Goal: Task Accomplishment & Management: Manage account settings

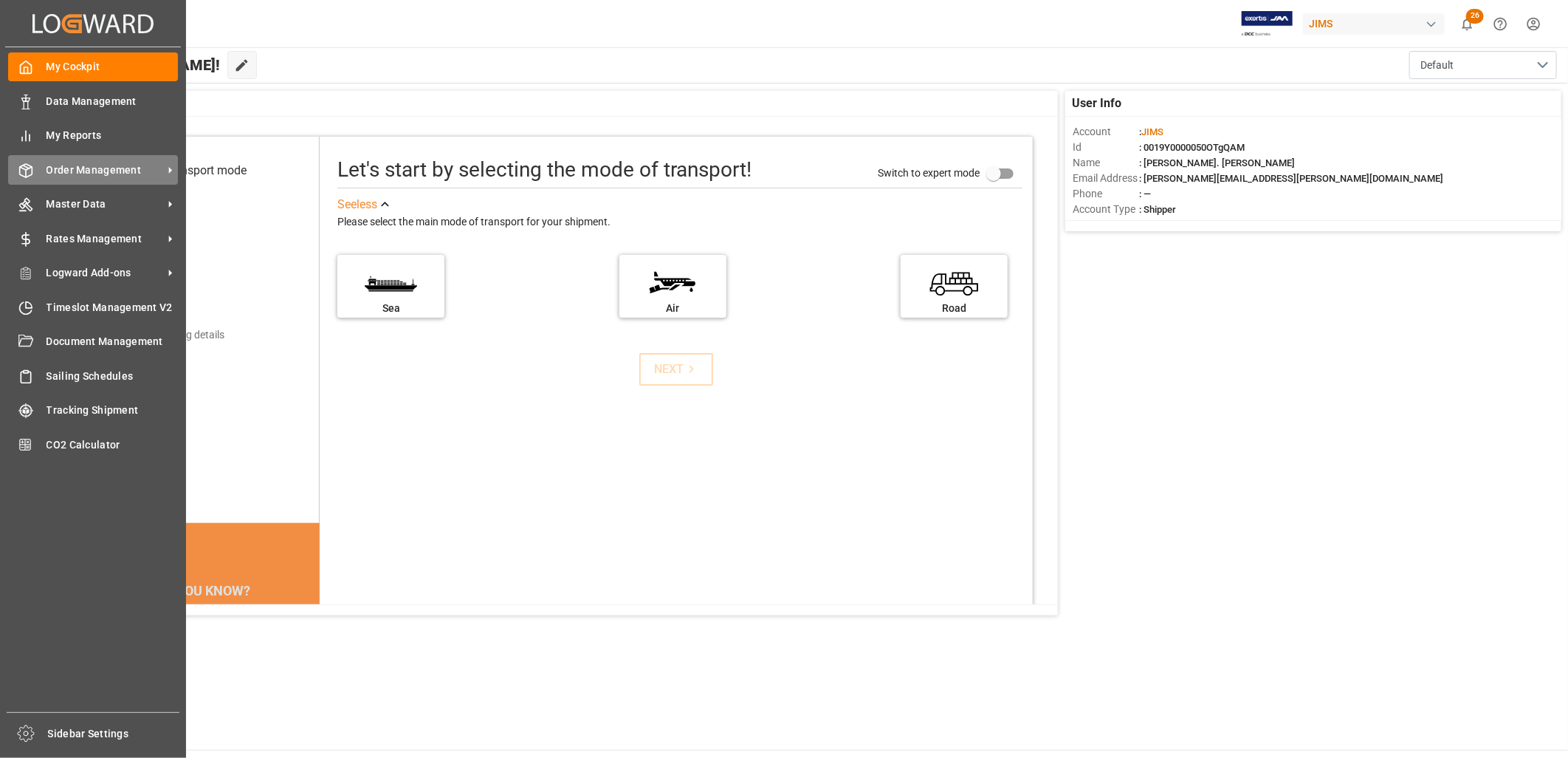
click at [114, 171] on span "Order Management" at bounding box center [104, 170] width 117 height 15
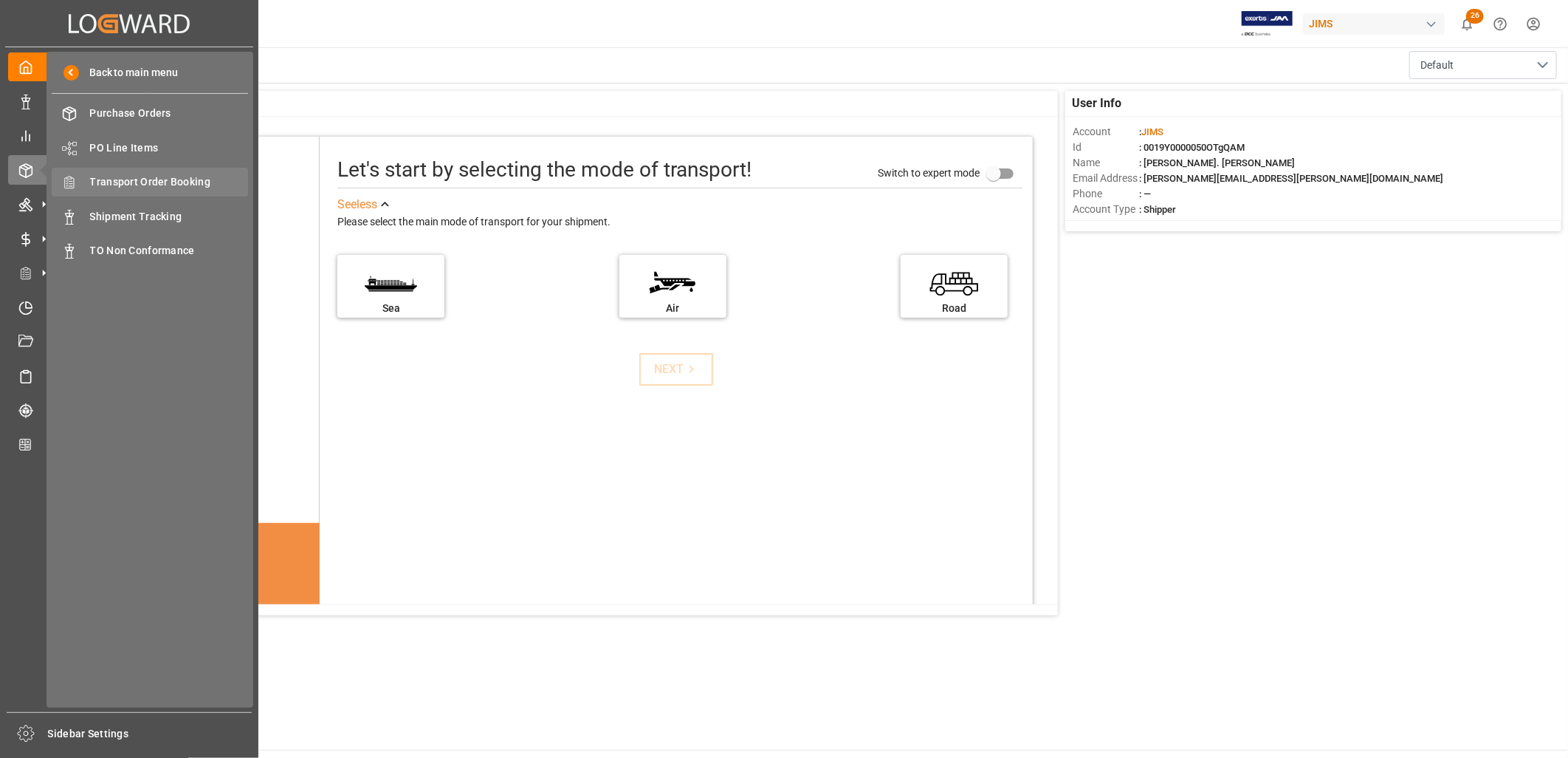
click at [189, 178] on span "Transport Order Booking" at bounding box center [169, 182] width 158 height 15
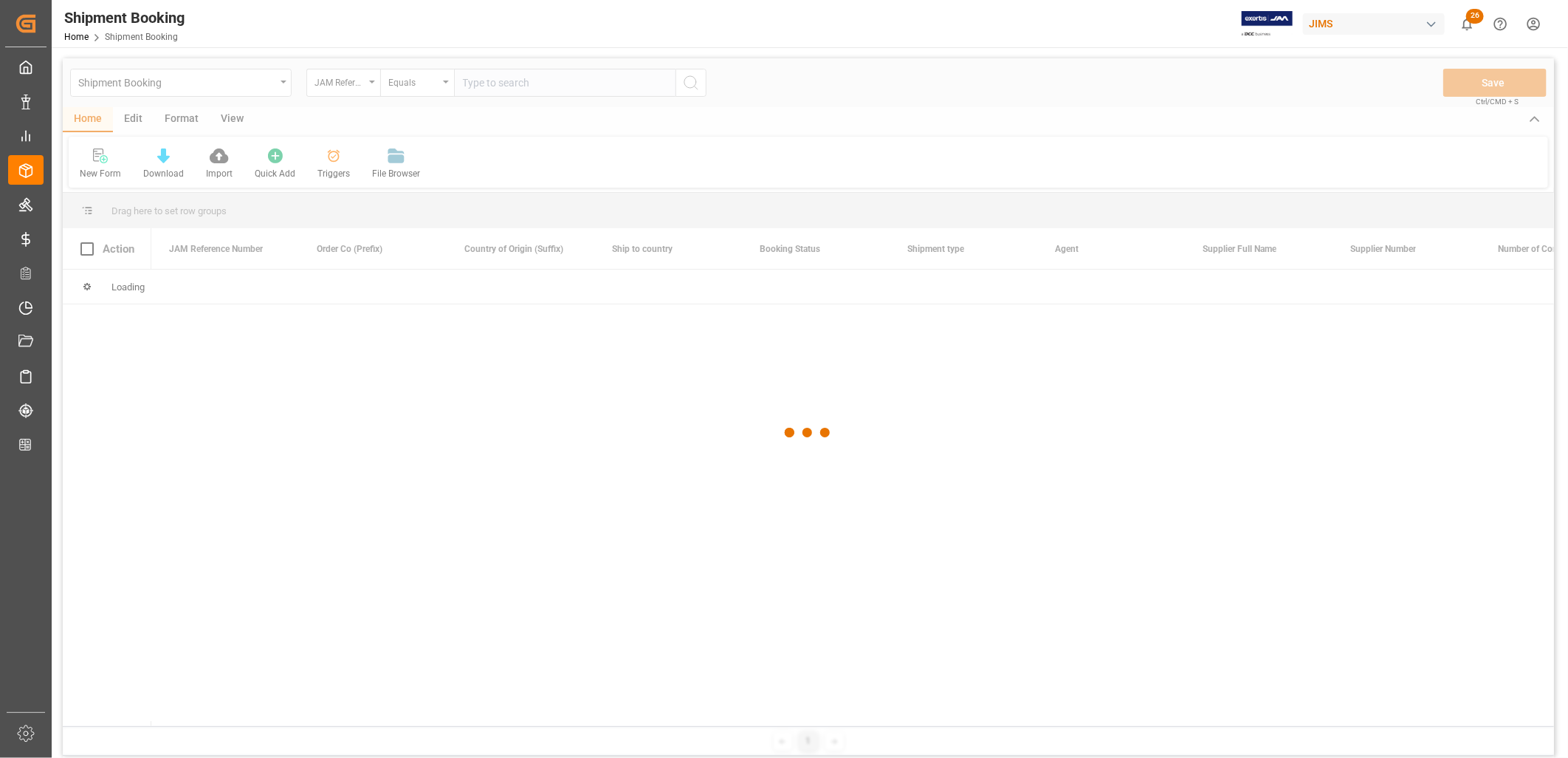
click at [477, 82] on div at bounding box center [808, 433] width 1492 height 749
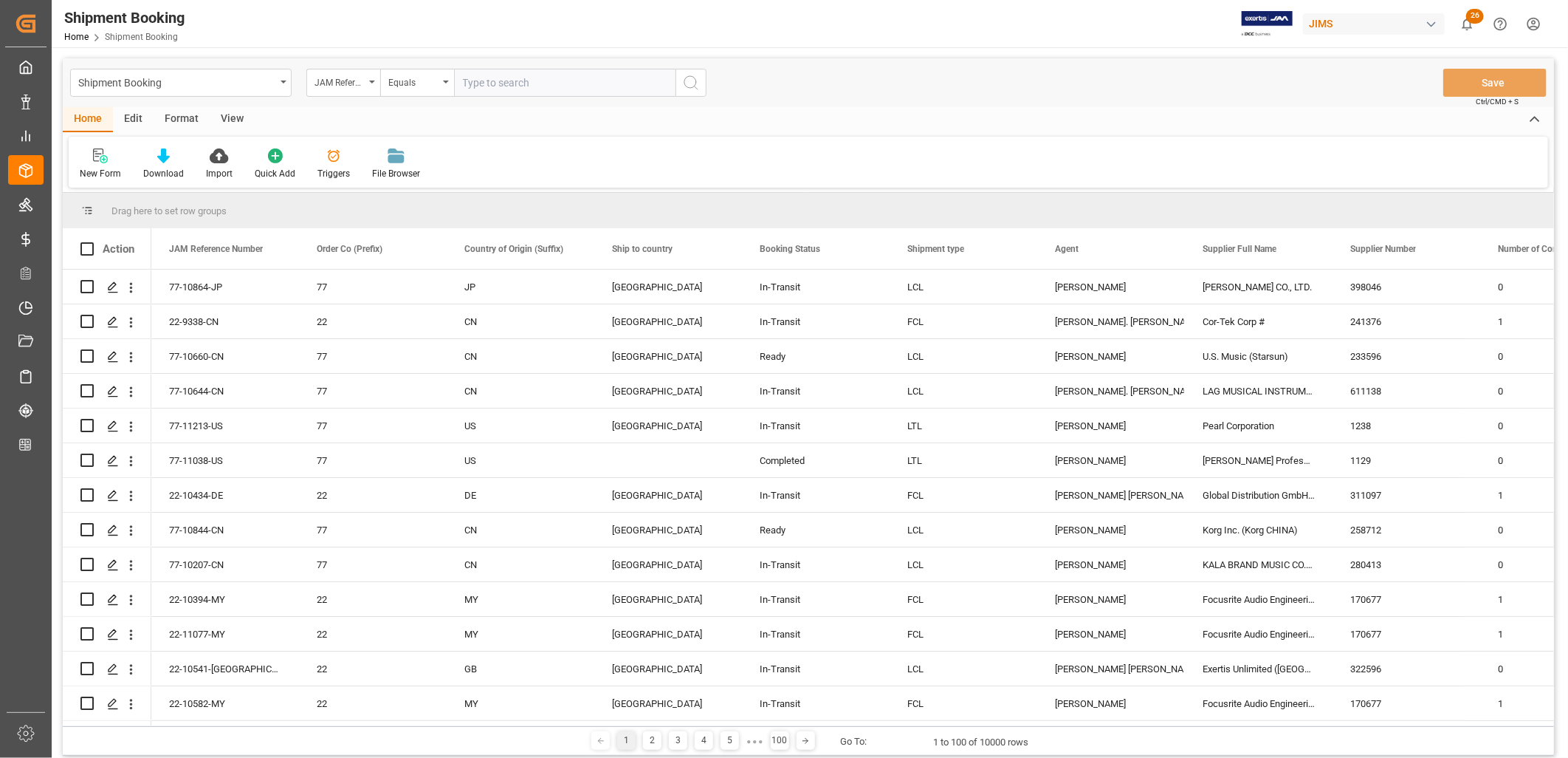
click at [465, 79] on input "text" at bounding box center [564, 82] width 222 height 28
type input "22-9338-CN"
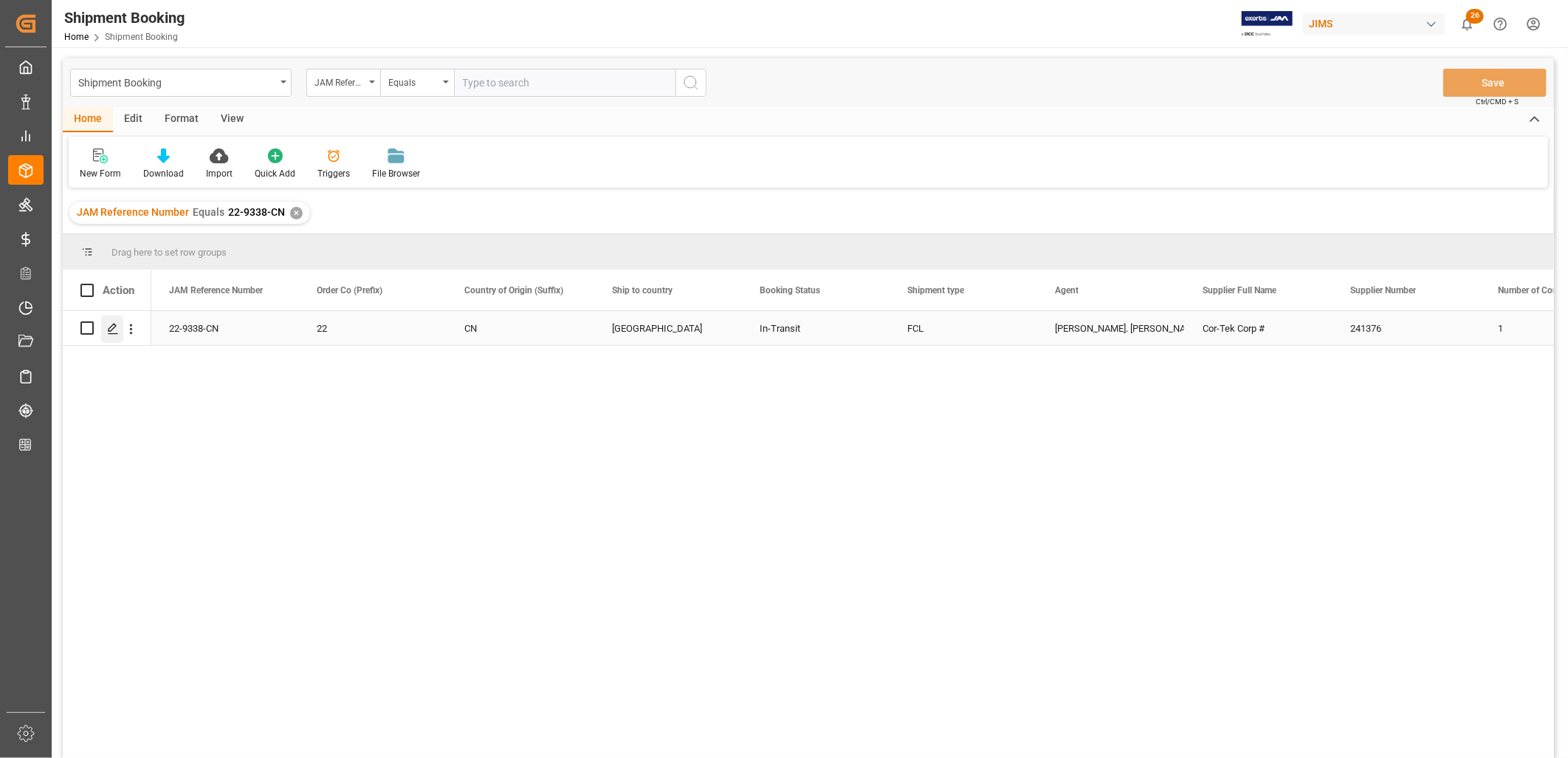
click at [110, 328] on icon "Press SPACE to select this row." at bounding box center [113, 329] width 12 height 12
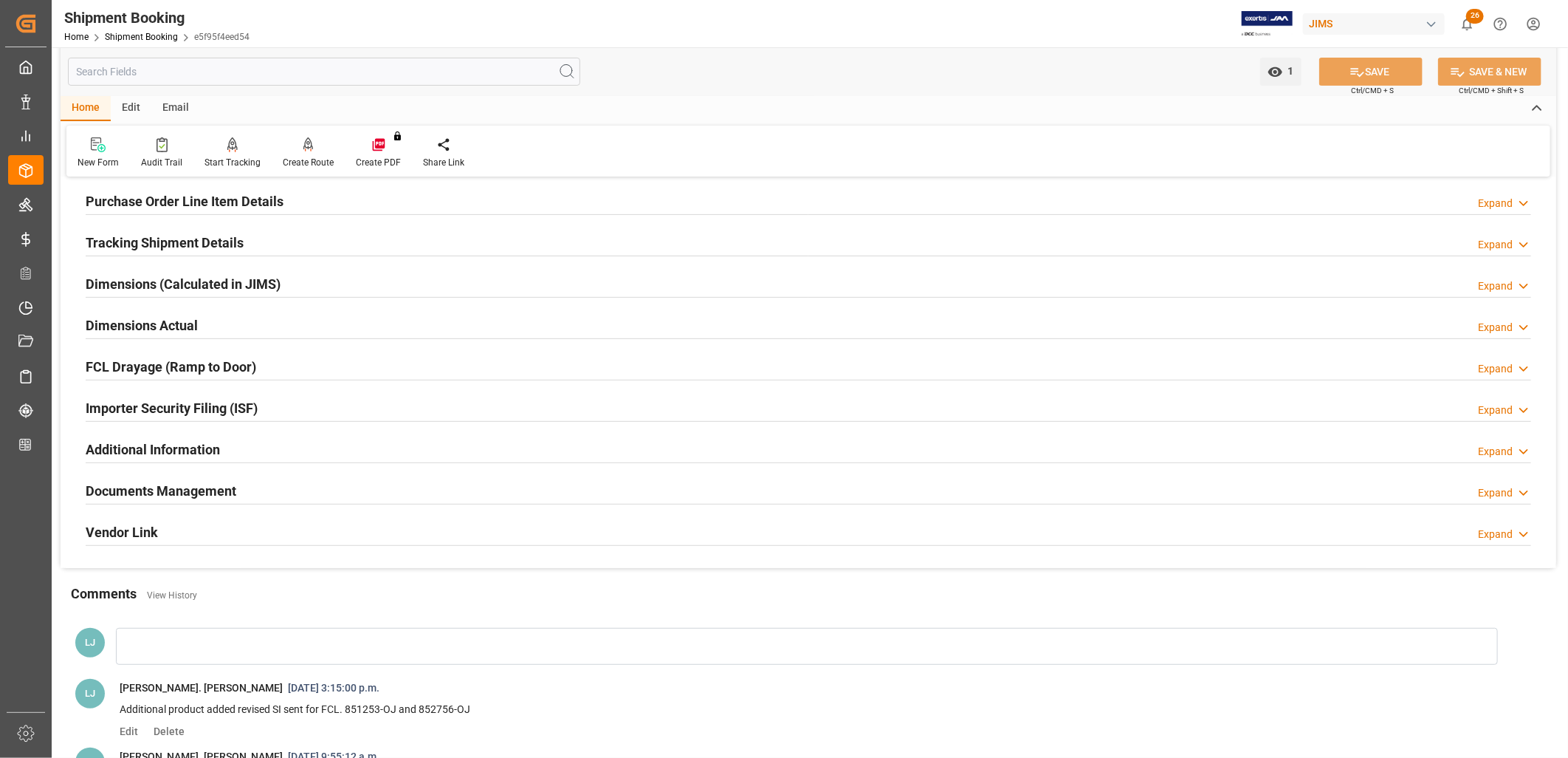
scroll to position [246, 0]
click at [182, 475] on div "Documents Management" at bounding box center [161, 488] width 151 height 28
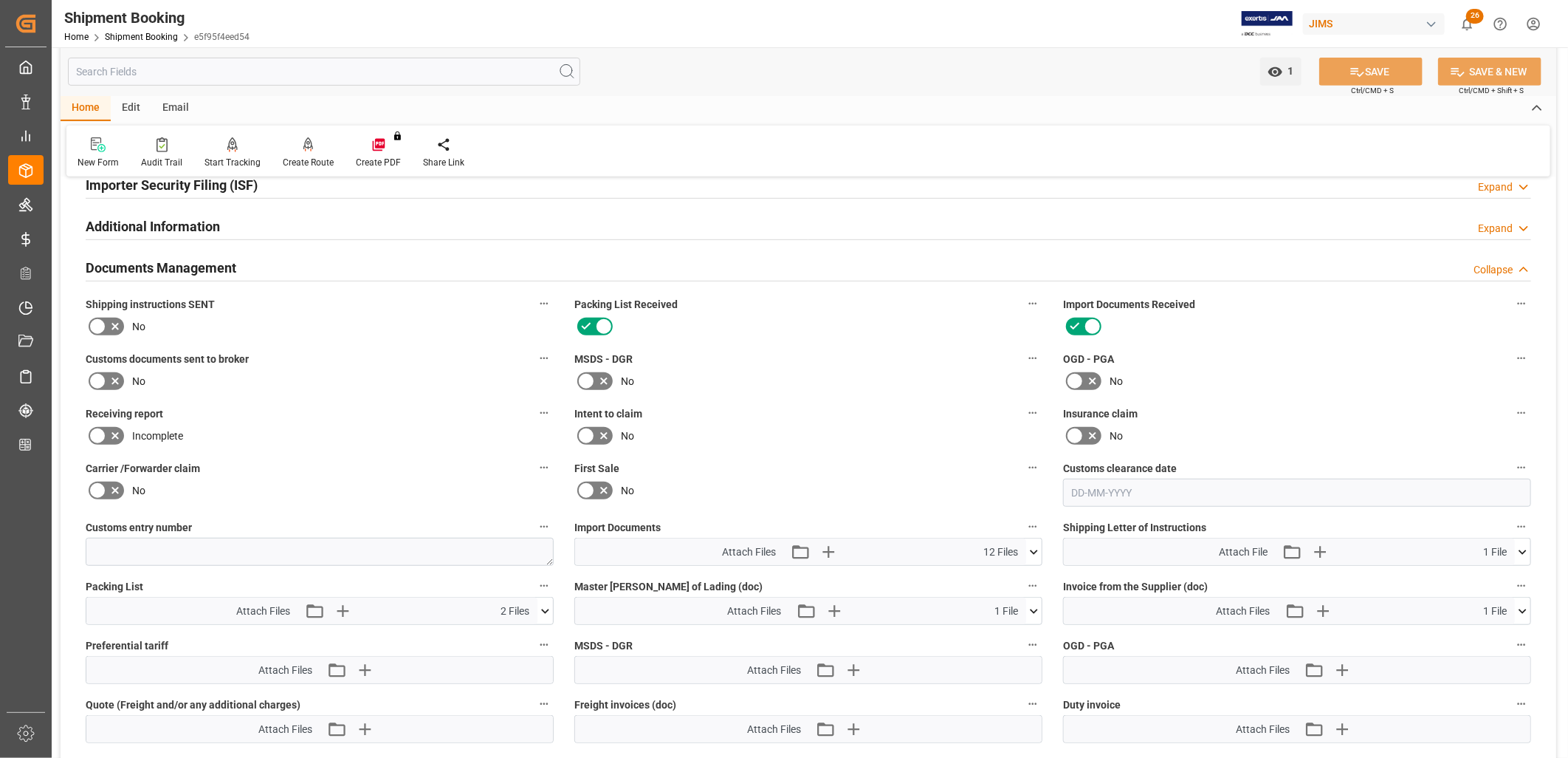
scroll to position [492, 0]
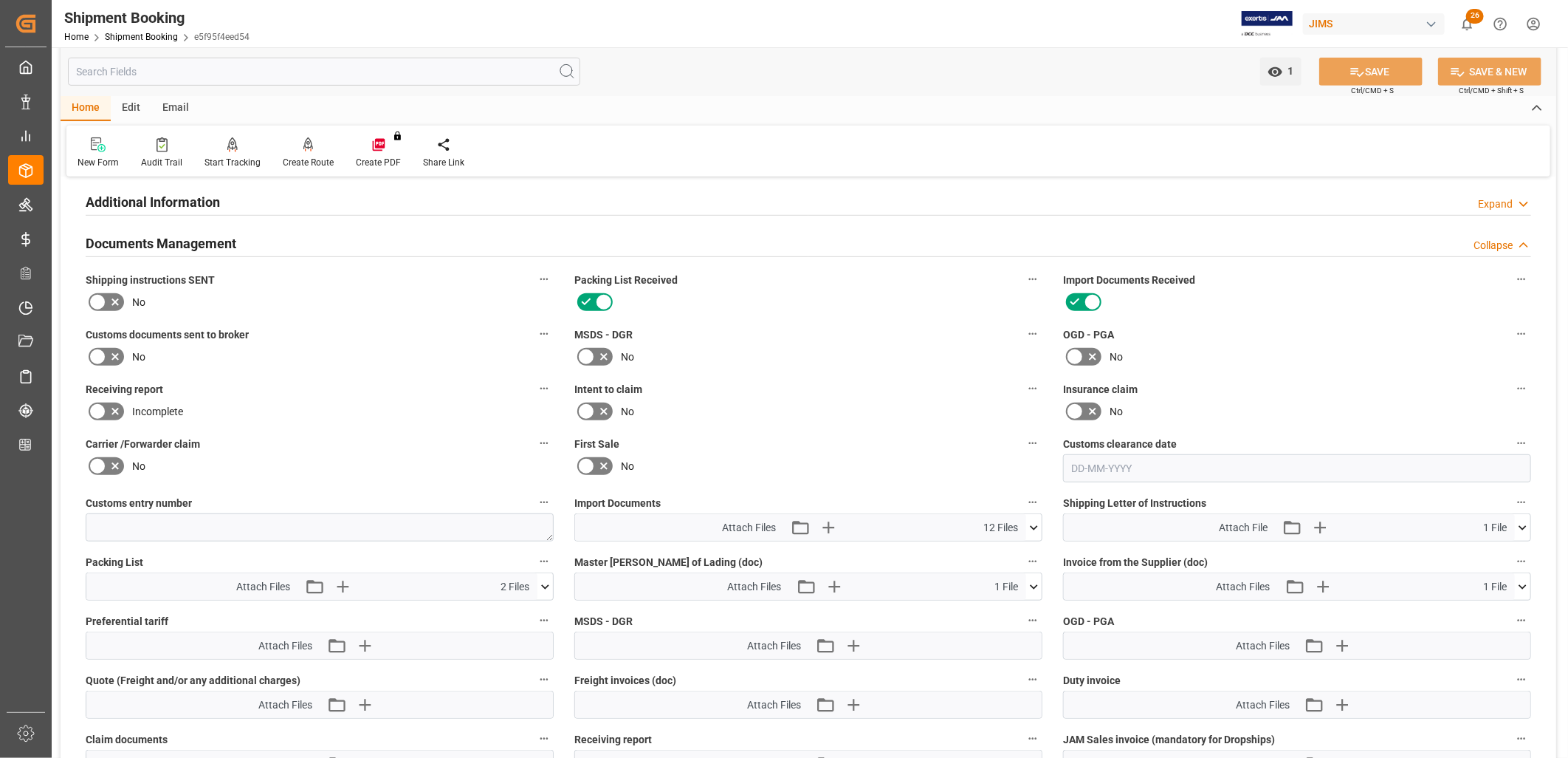
click at [1035, 520] on icon at bounding box center [1034, 528] width 15 height 15
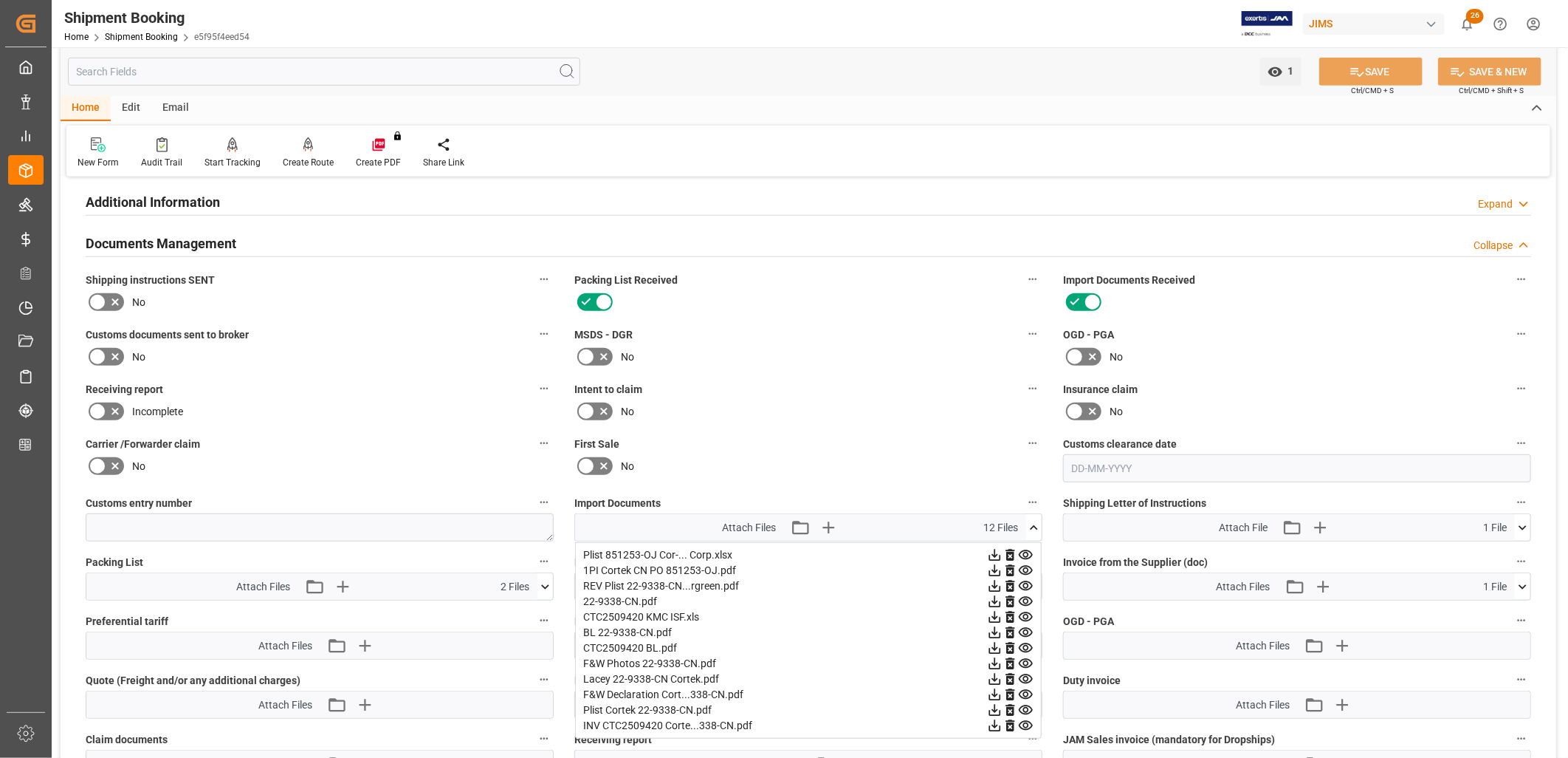
scroll to position [574, 0]
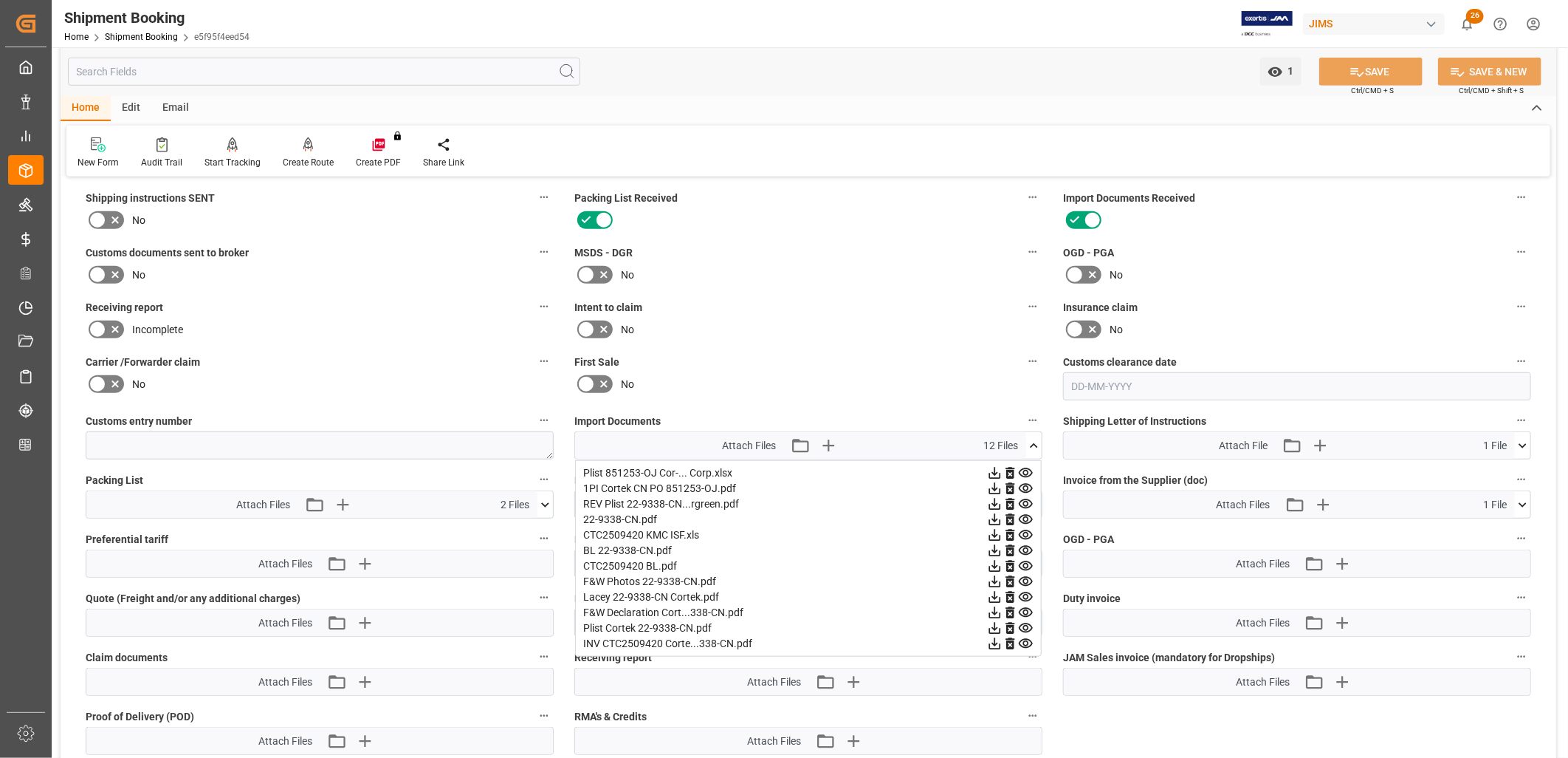
click at [1027, 608] on icon at bounding box center [1026, 612] width 14 height 10
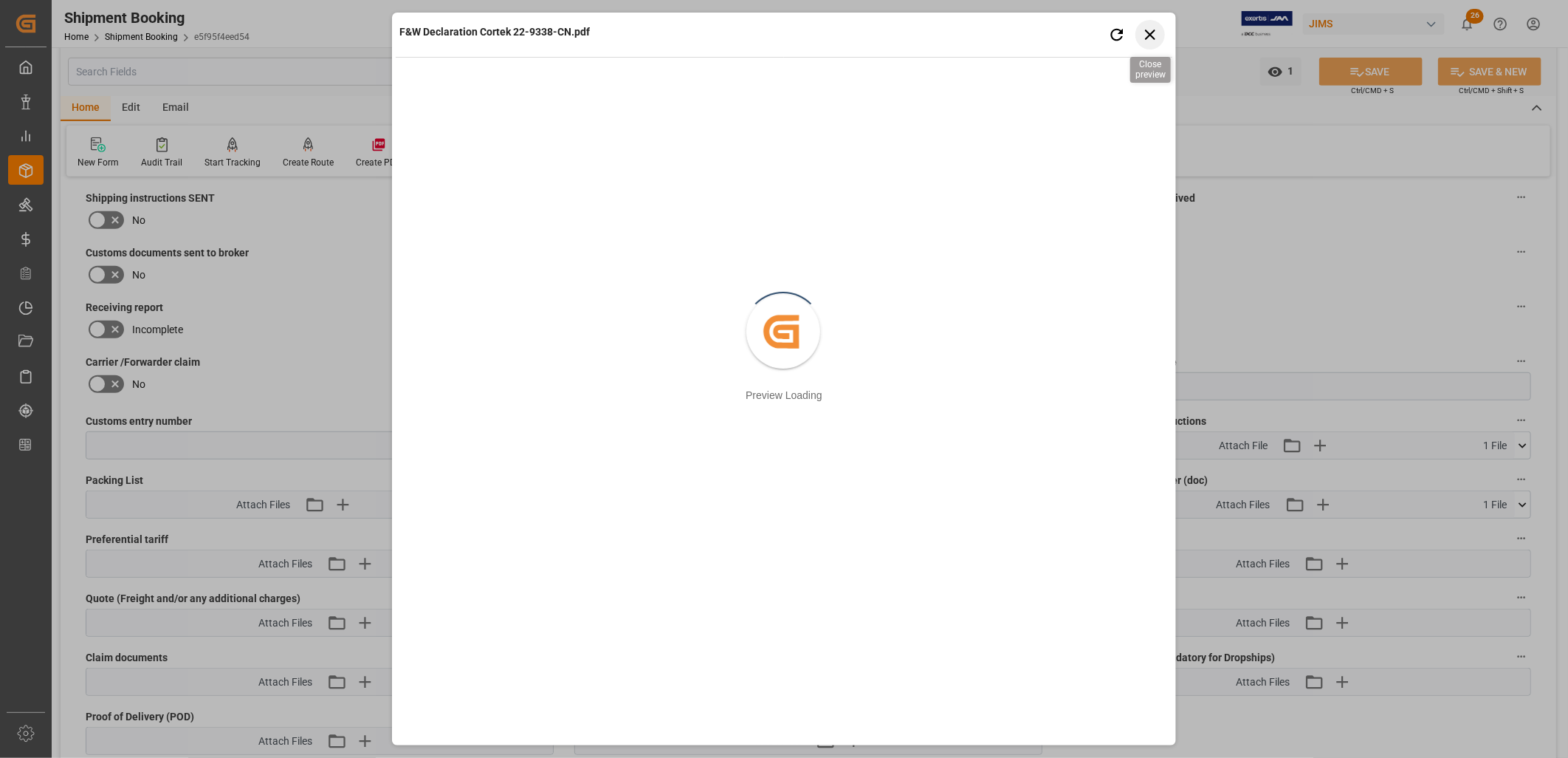
click at [1151, 36] on icon "button" at bounding box center [1151, 34] width 18 height 18
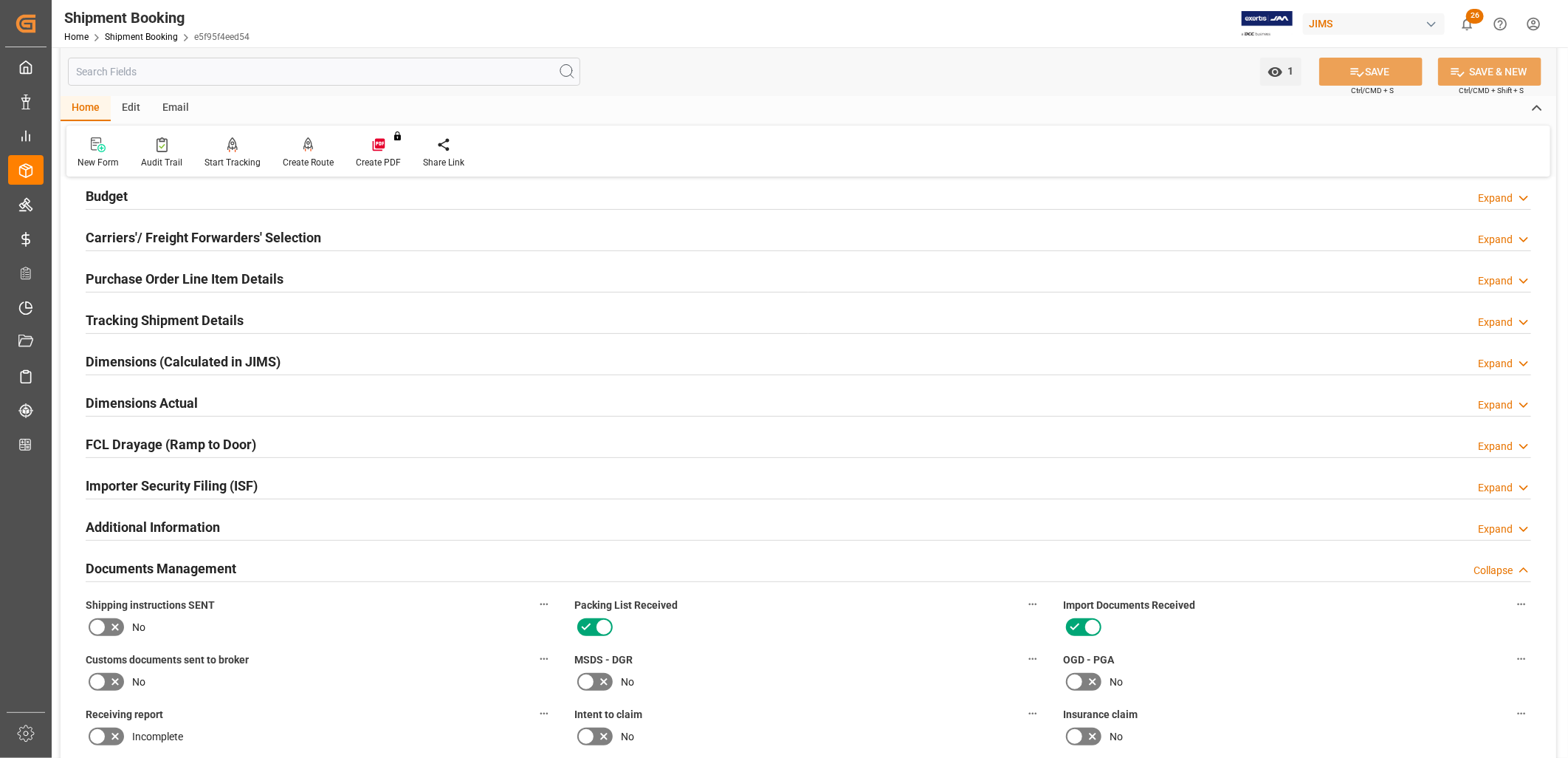
scroll to position [164, 0]
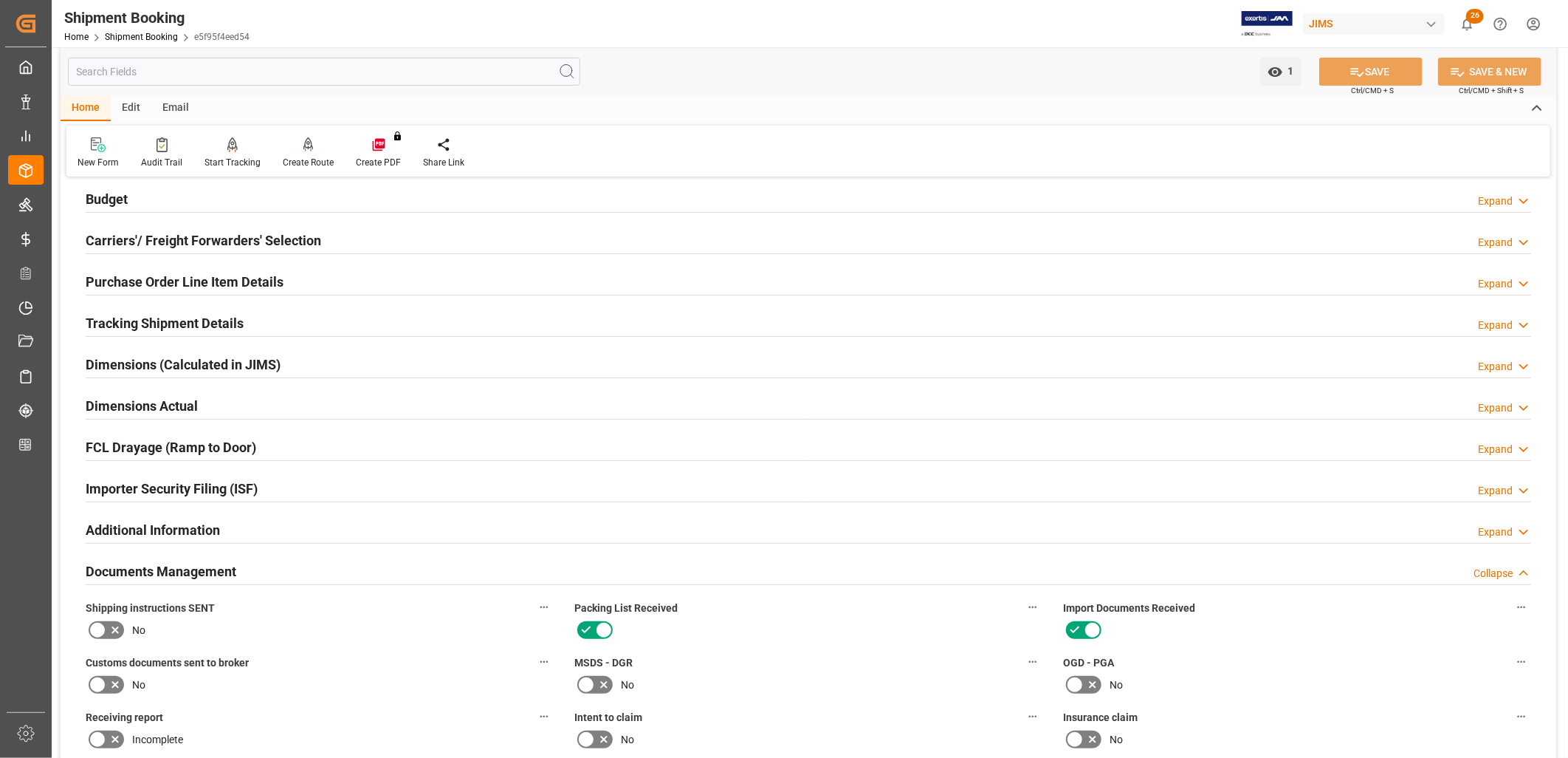
click at [254, 277] on h2 "Purchase Order Line Item Details" at bounding box center [184, 282] width 198 height 20
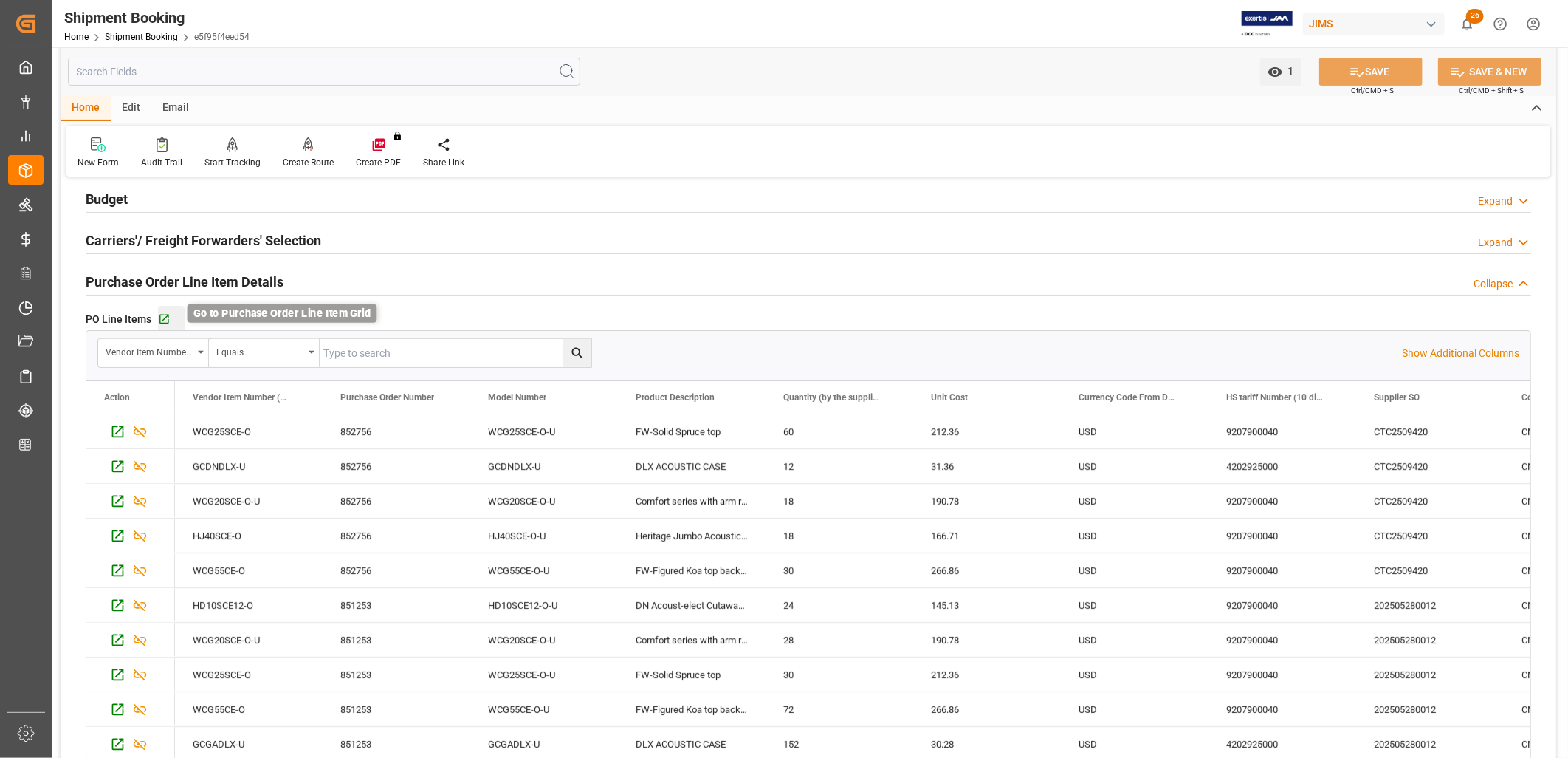
click at [164, 321] on icon "button" at bounding box center [164, 319] width 12 height 12
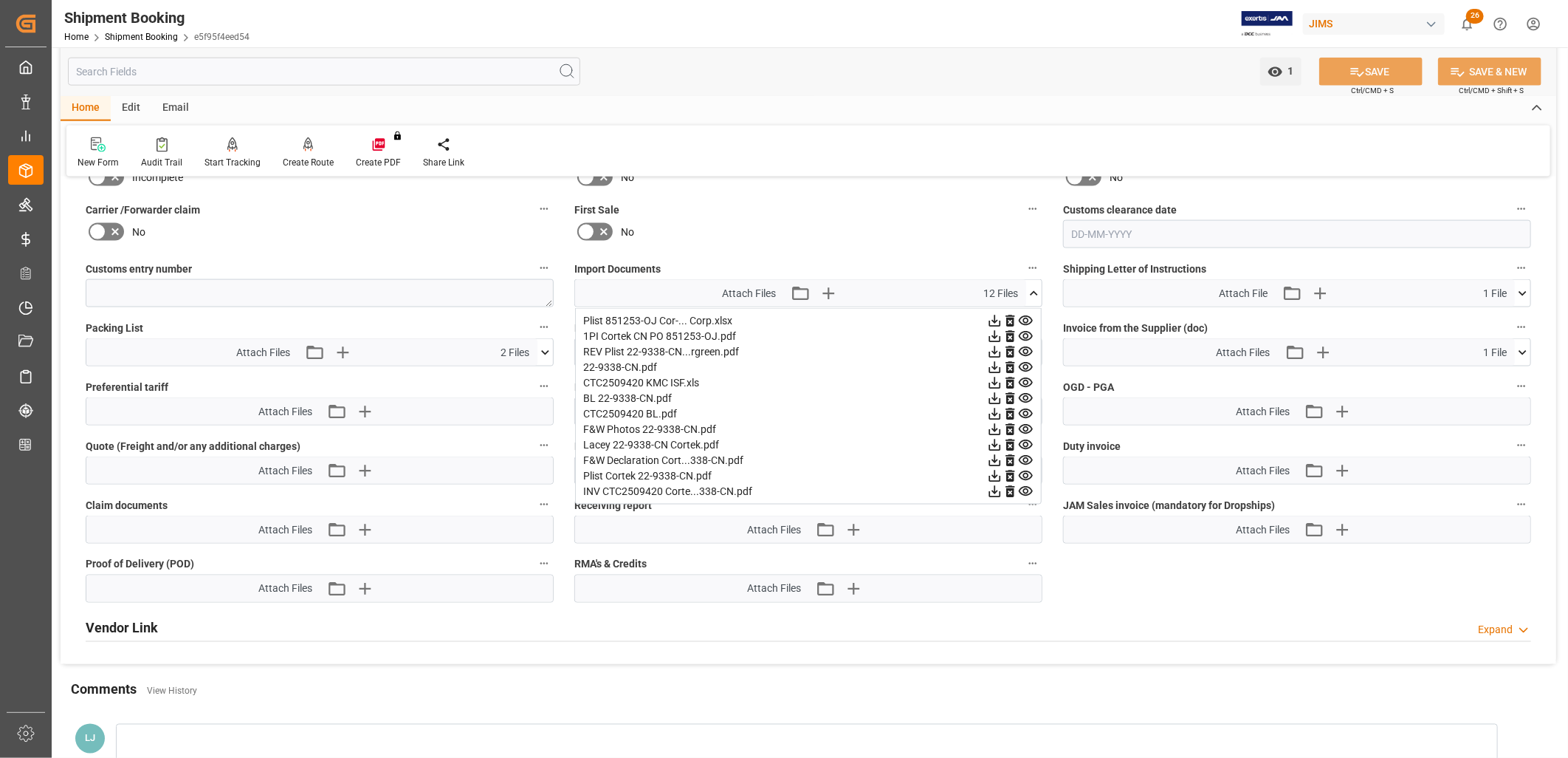
scroll to position [1230, 0]
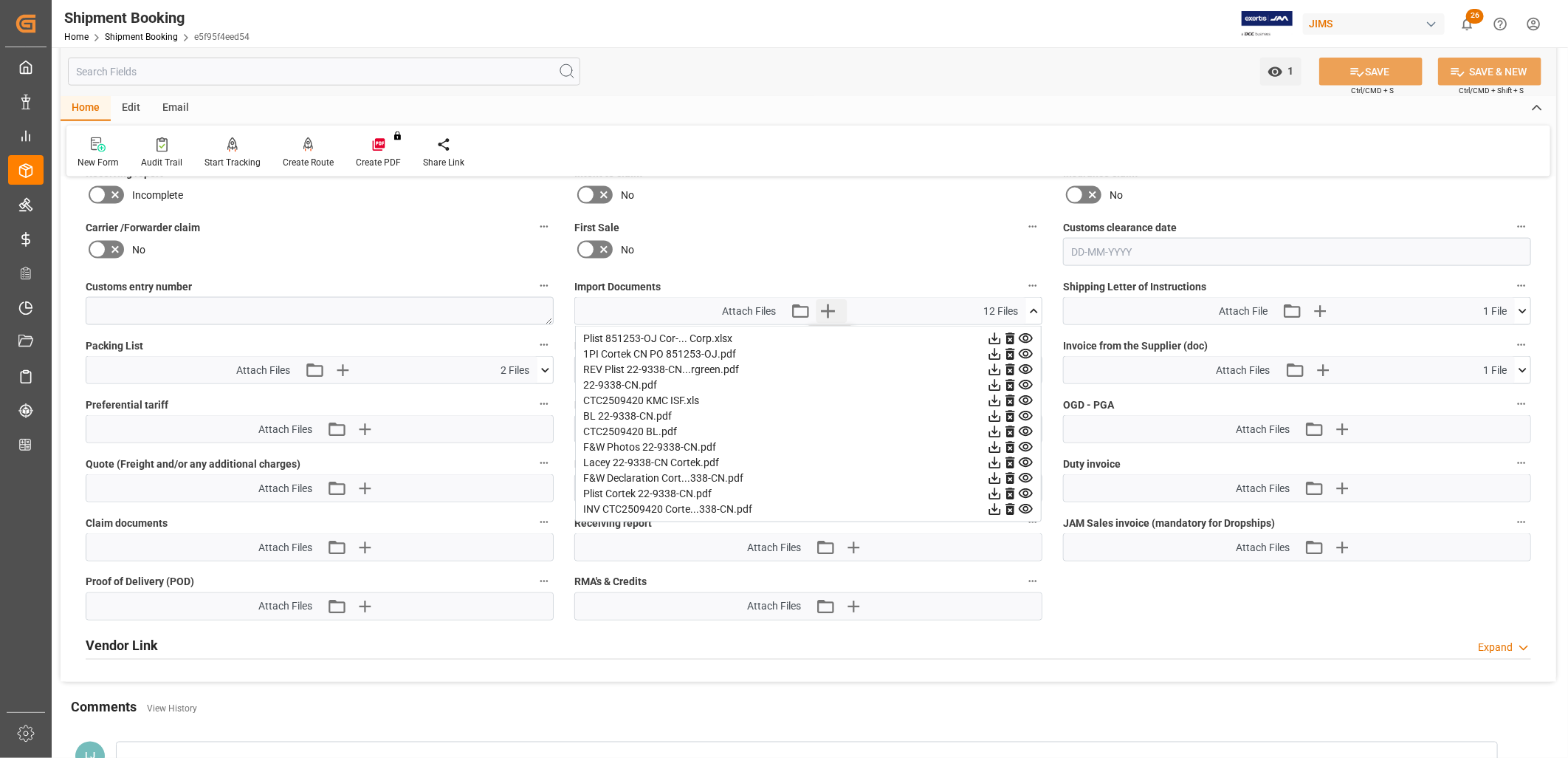
click at [827, 304] on icon "button" at bounding box center [828, 311] width 24 height 24
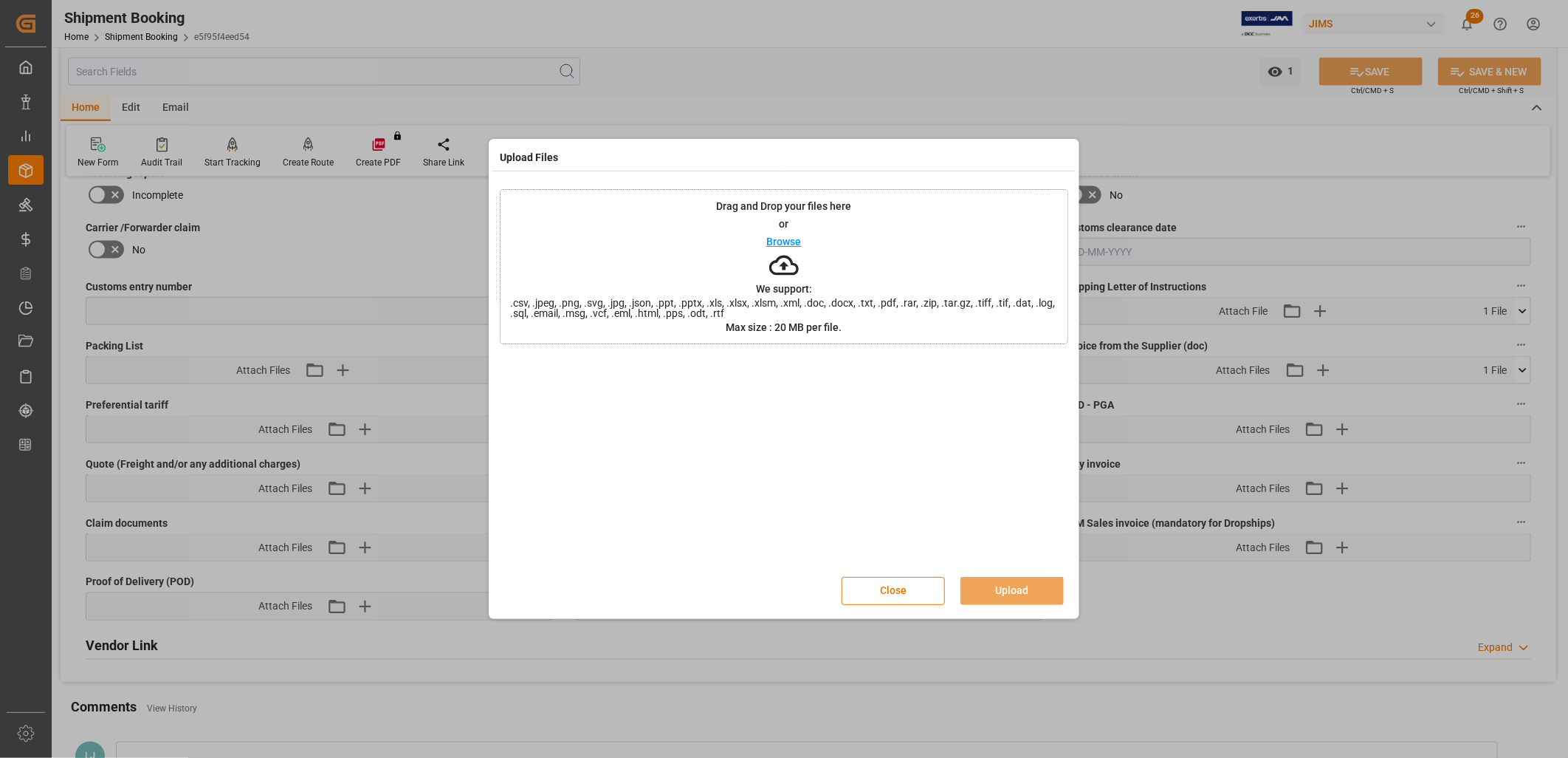
click at [797, 244] on p "Browse" at bounding box center [784, 241] width 35 height 11
click at [1014, 593] on button "Upload" at bounding box center [1012, 590] width 104 height 28
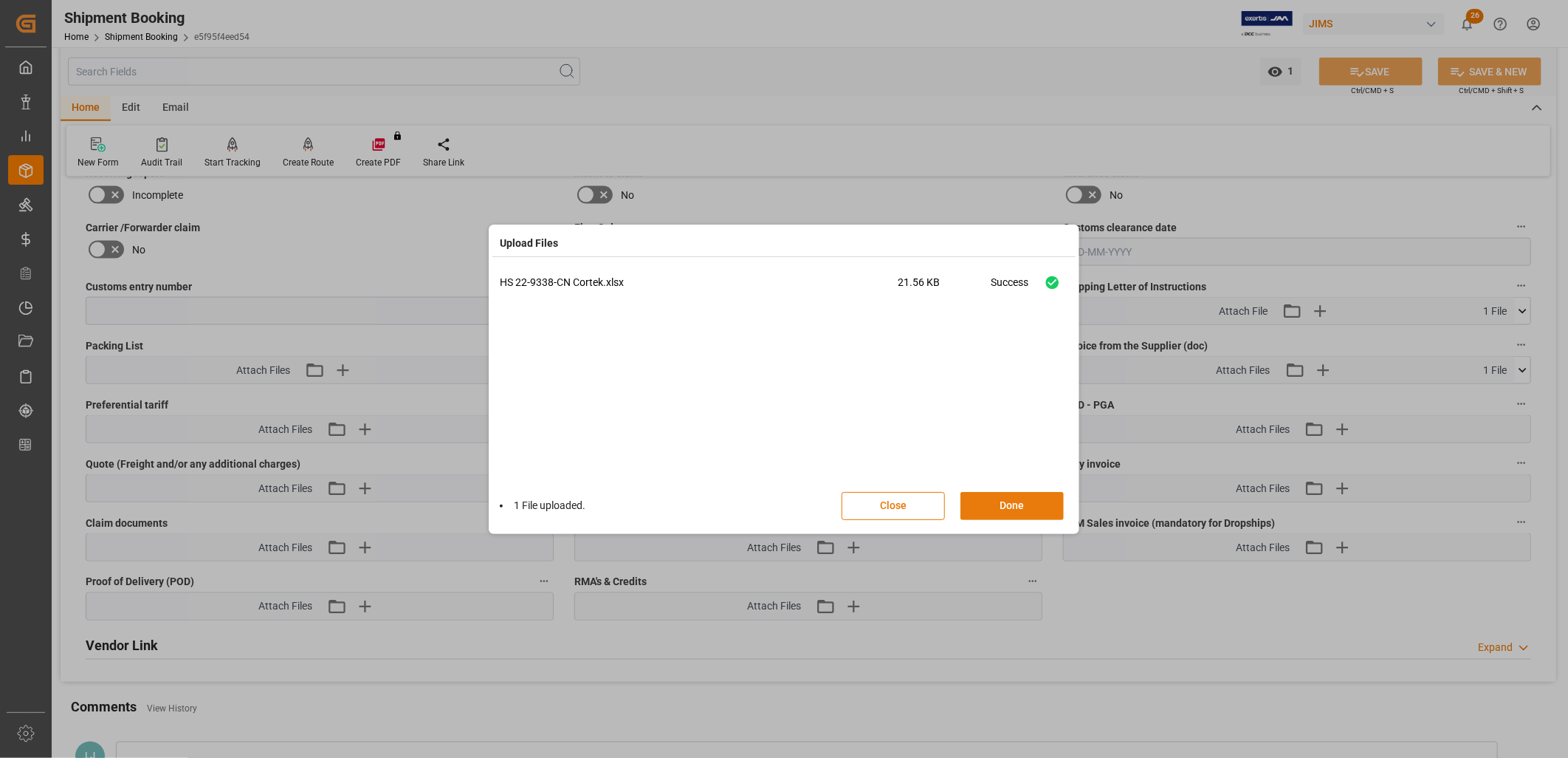
click at [1027, 502] on button "Done" at bounding box center [1012, 506] width 104 height 28
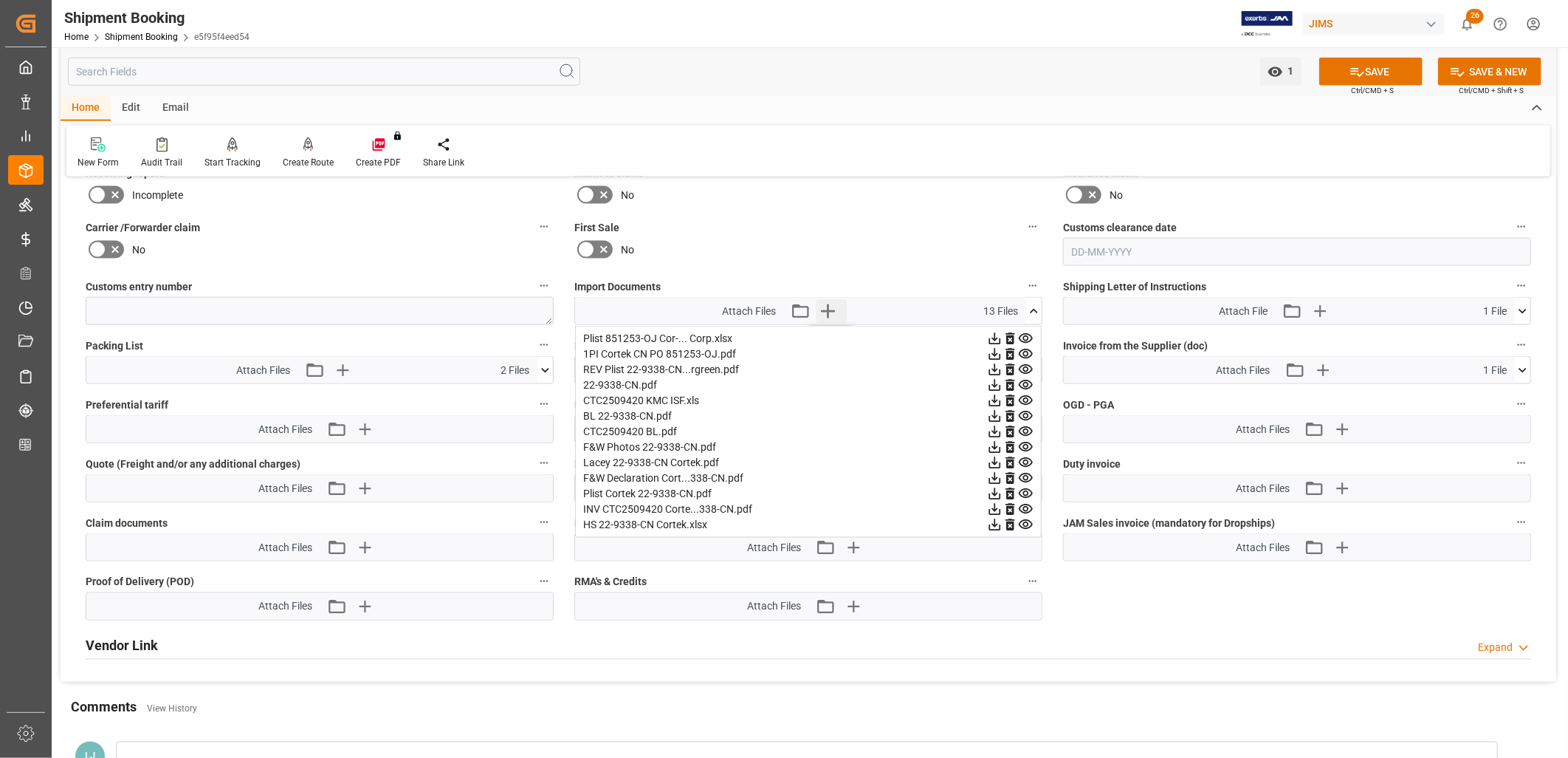
click at [823, 305] on icon "button" at bounding box center [828, 311] width 24 height 24
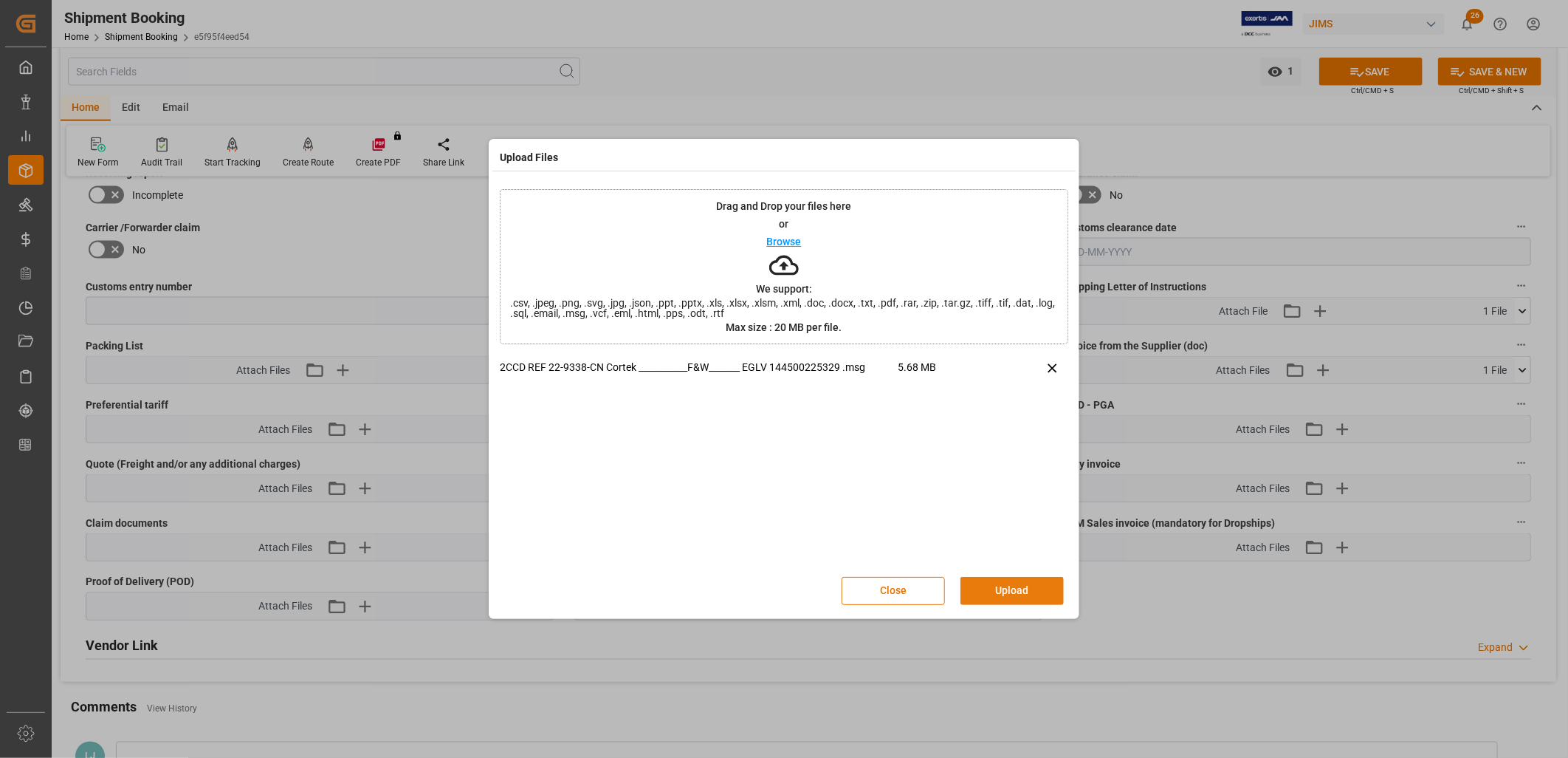
click at [1024, 584] on button "Upload" at bounding box center [1012, 590] width 104 height 28
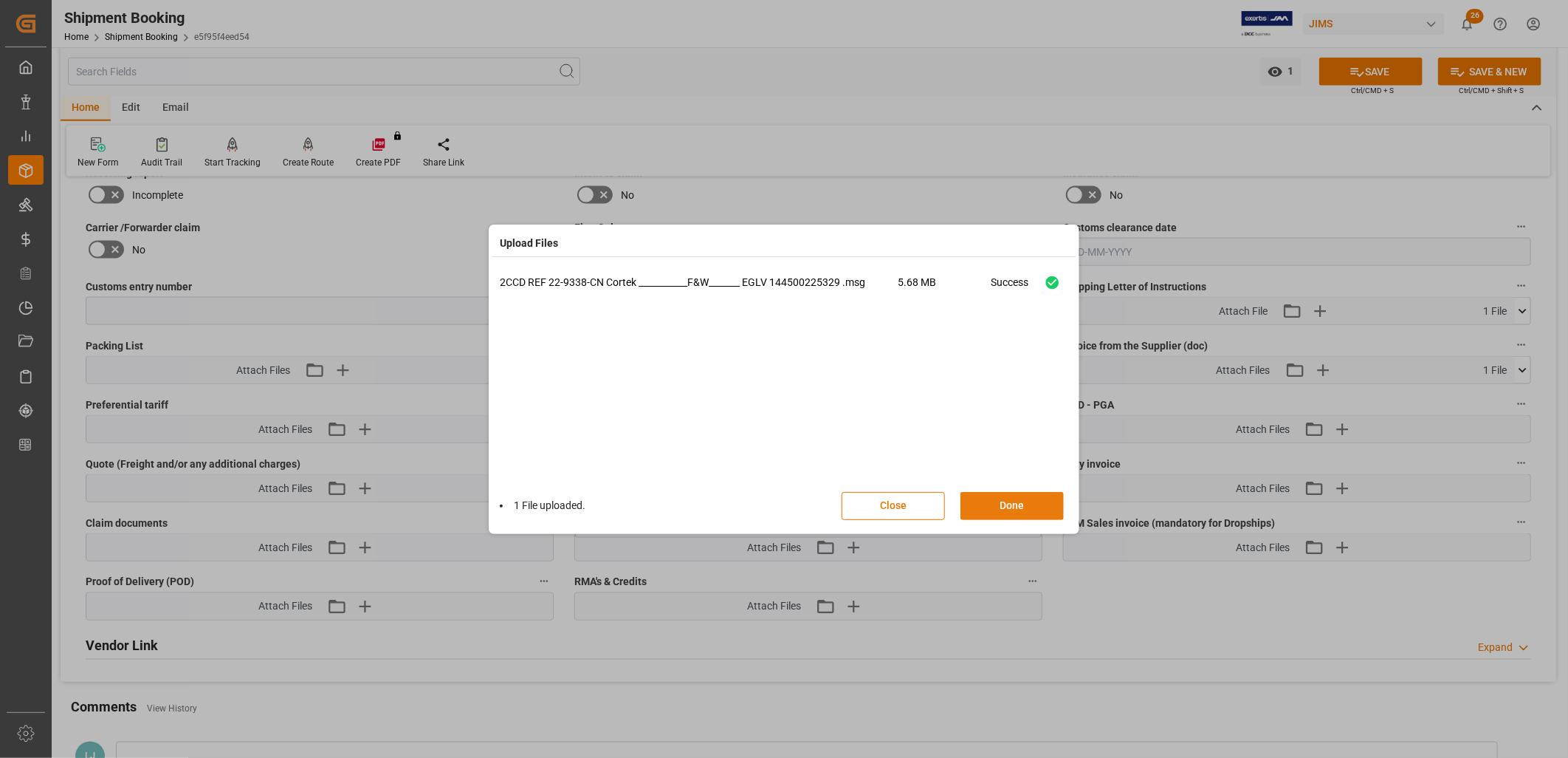
click at [1017, 502] on button "Done" at bounding box center [1012, 506] width 104 height 28
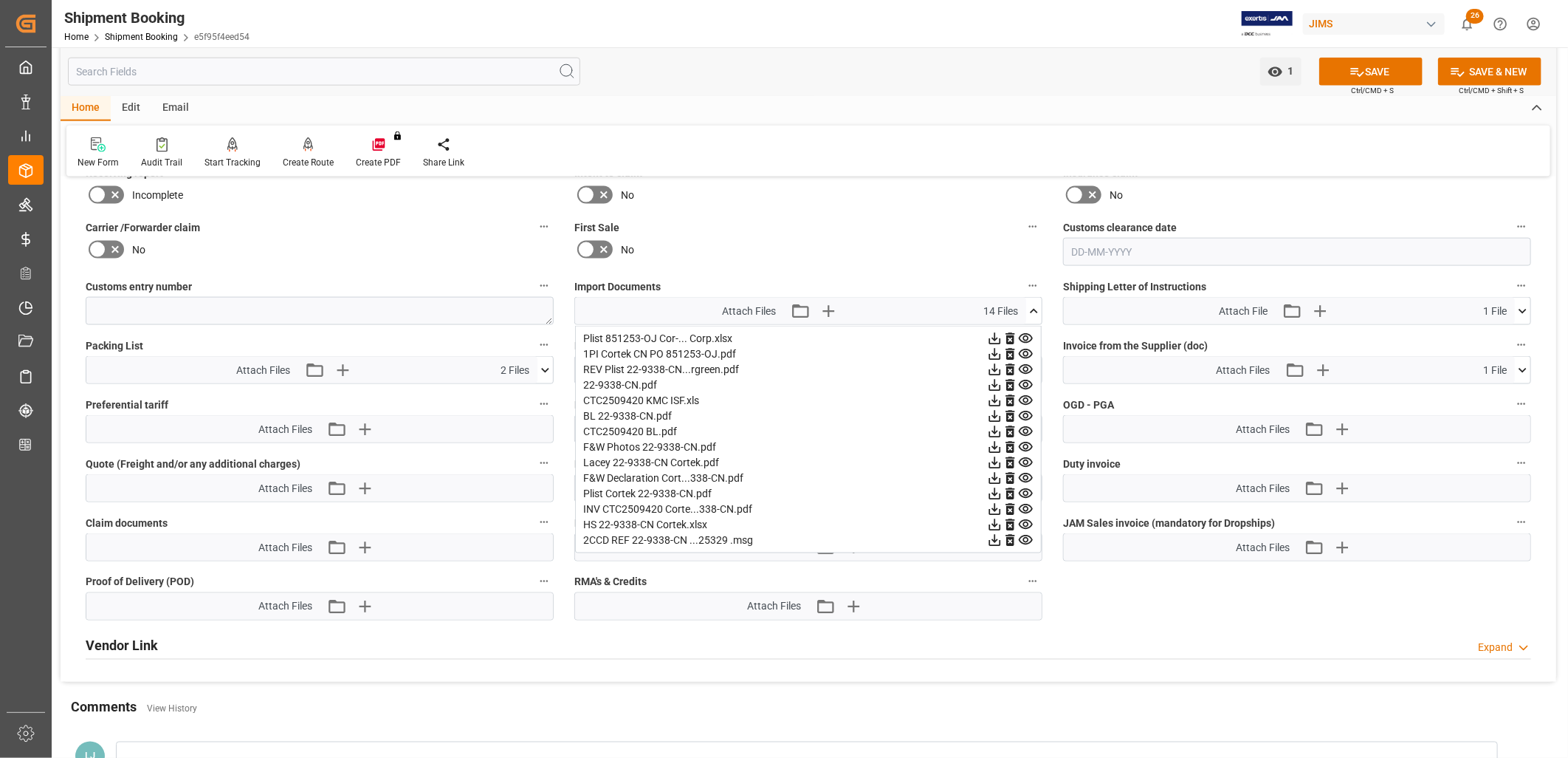
click at [1033, 309] on icon at bounding box center [1034, 311] width 8 height 5
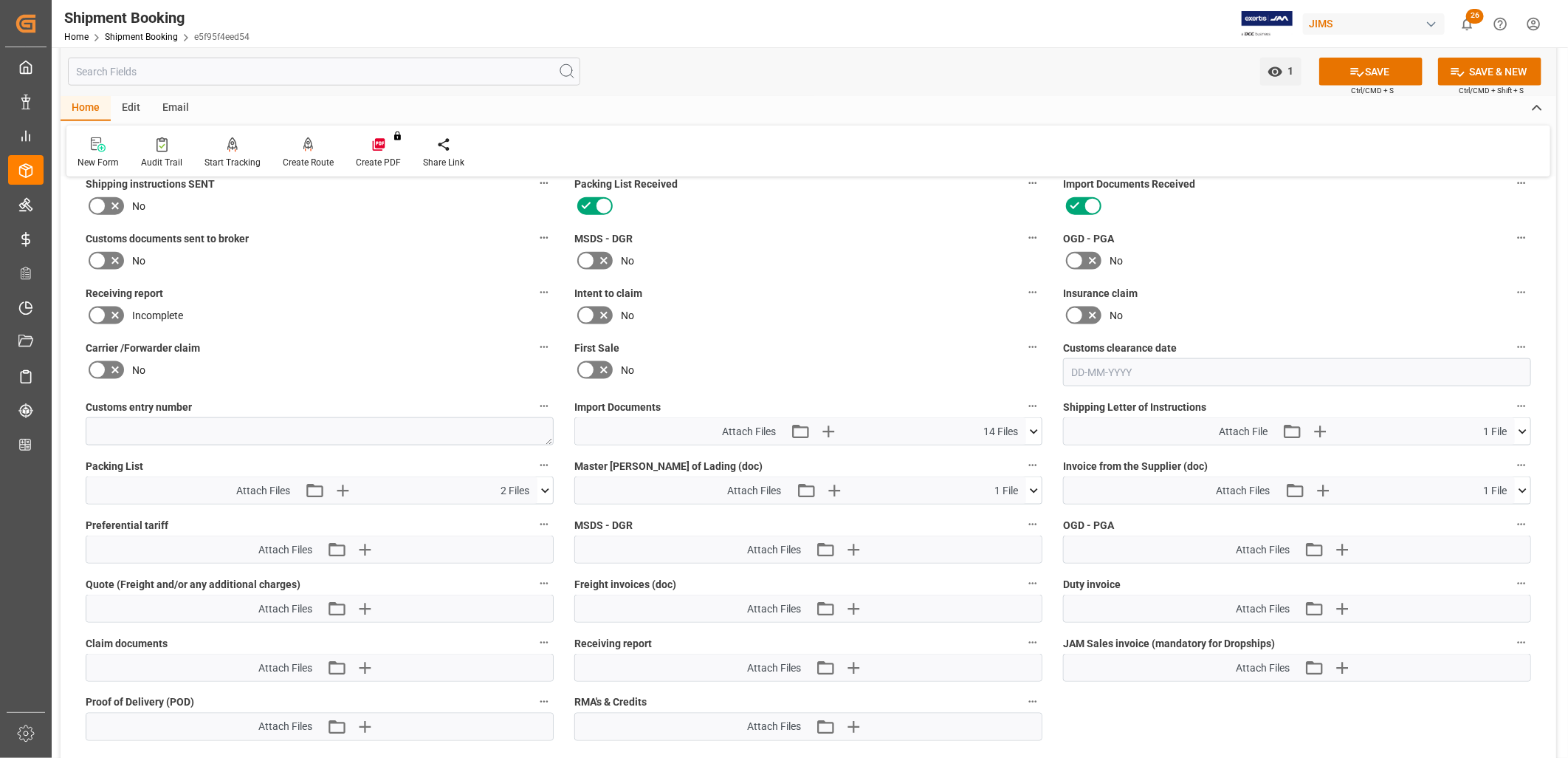
scroll to position [1067, 0]
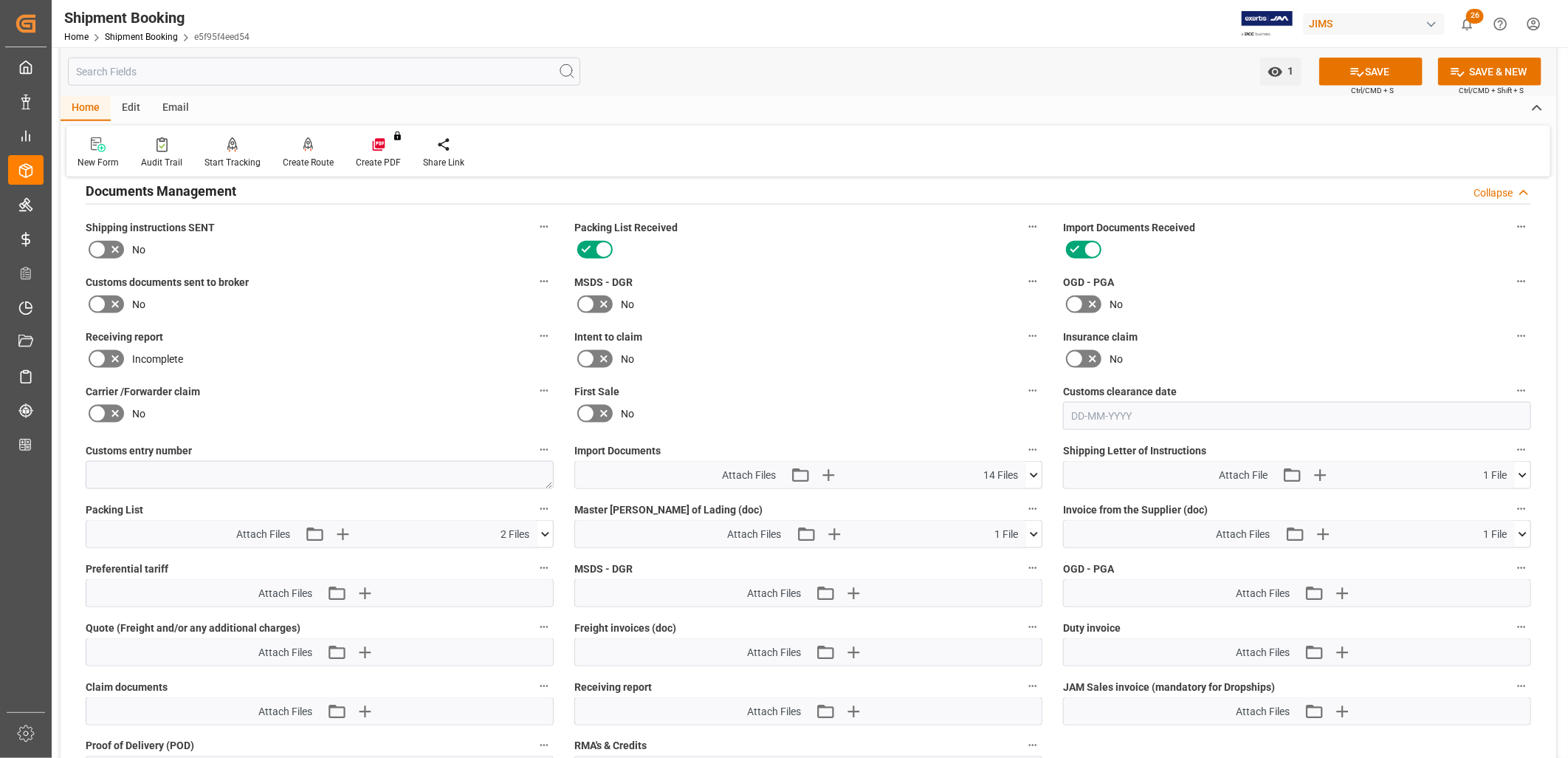
click at [101, 245] on label at bounding box center [106, 249] width 41 height 24
click at [0, 0] on input "checkbox" at bounding box center [0, 0] width 0 height 0
click at [97, 299] on icon at bounding box center [97, 304] width 18 height 18
click at [0, 0] on input "checkbox" at bounding box center [0, 0] width 0 height 0
click at [1375, 66] on button "SAVE" at bounding box center [1372, 72] width 104 height 28
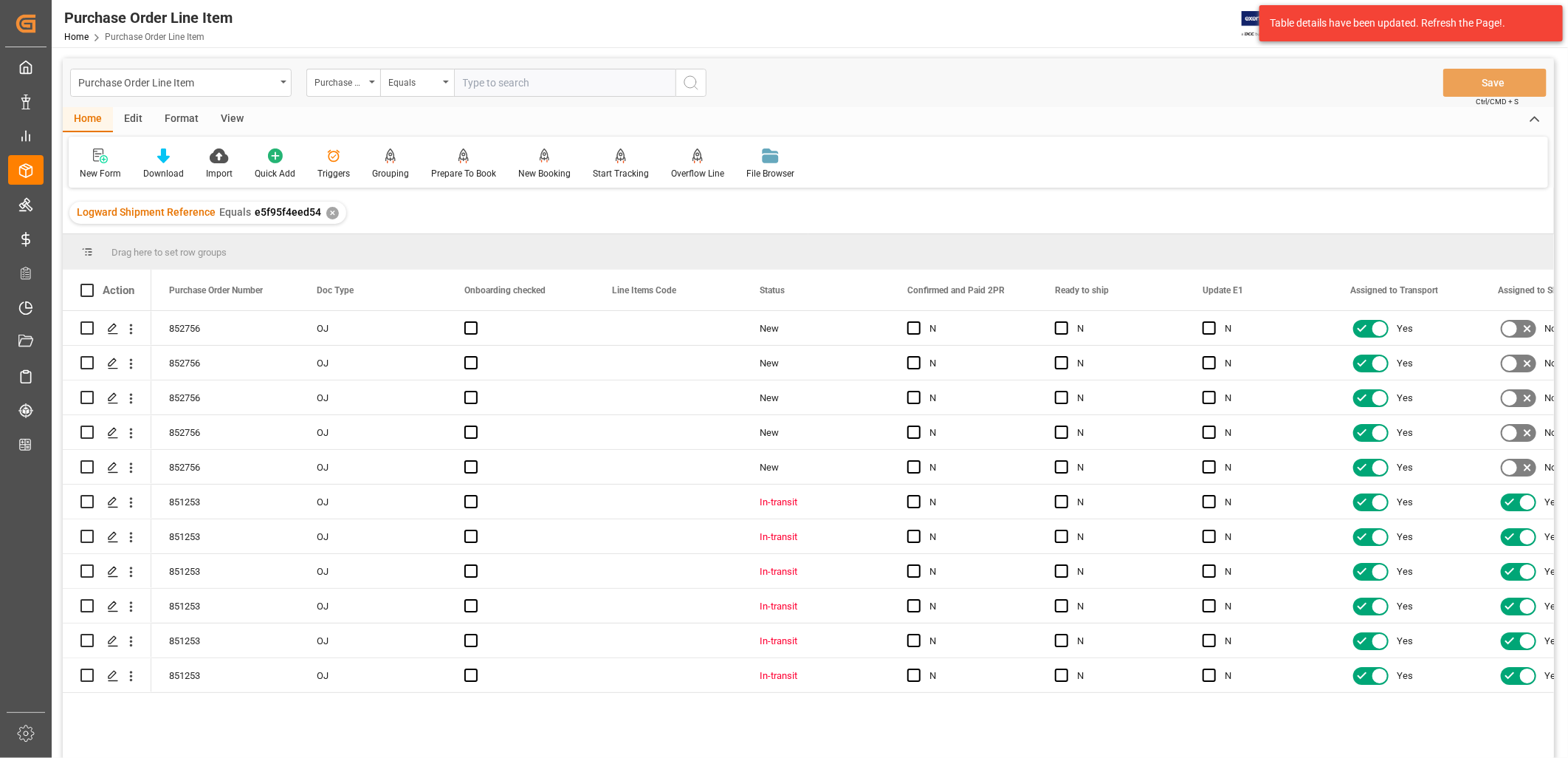
click at [224, 112] on div "View" at bounding box center [232, 120] width 45 height 25
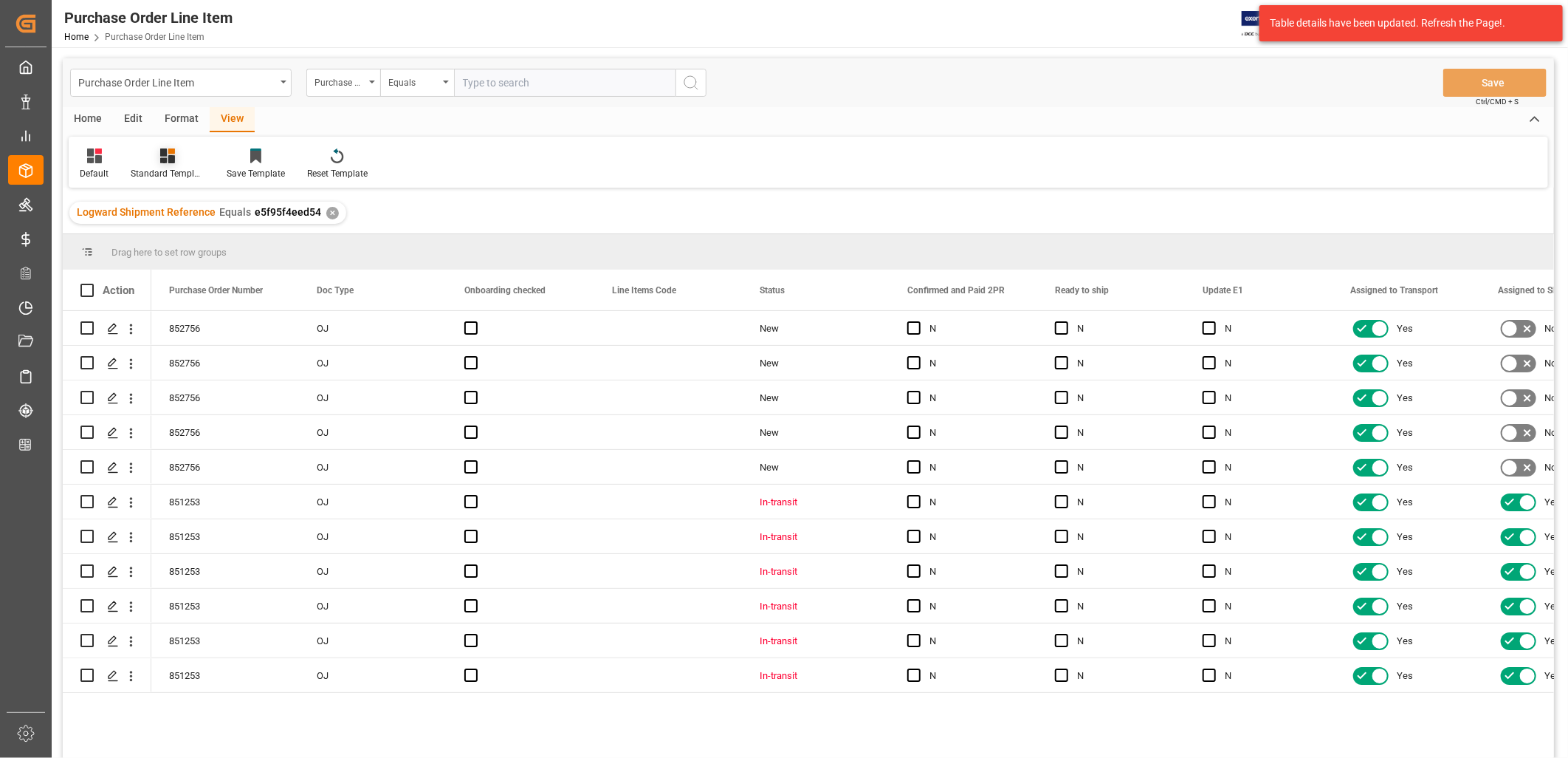
click at [166, 161] on icon at bounding box center [167, 155] width 14 height 14
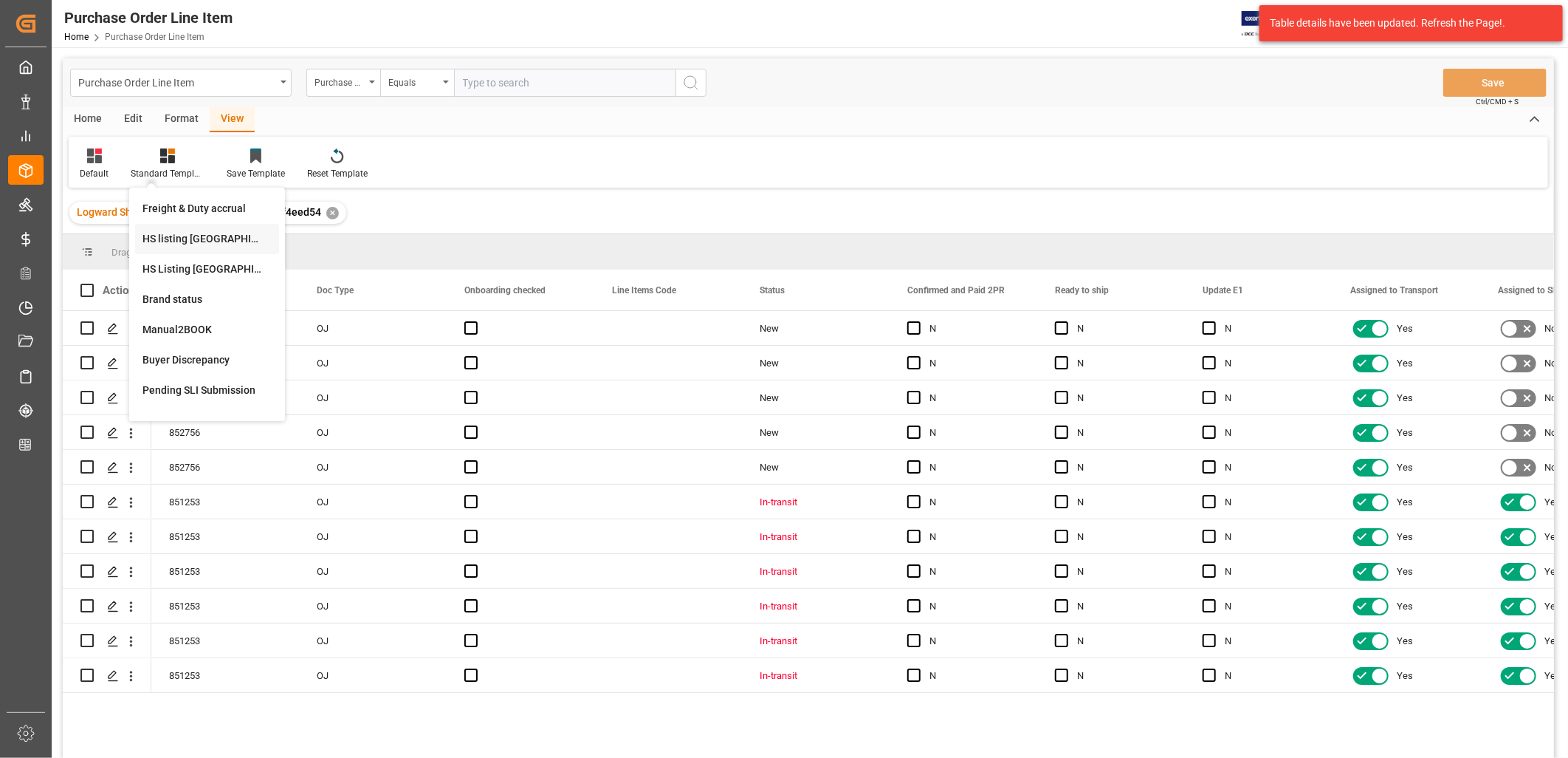
click at [200, 236] on div "HS listing USA" at bounding box center [207, 238] width 129 height 15
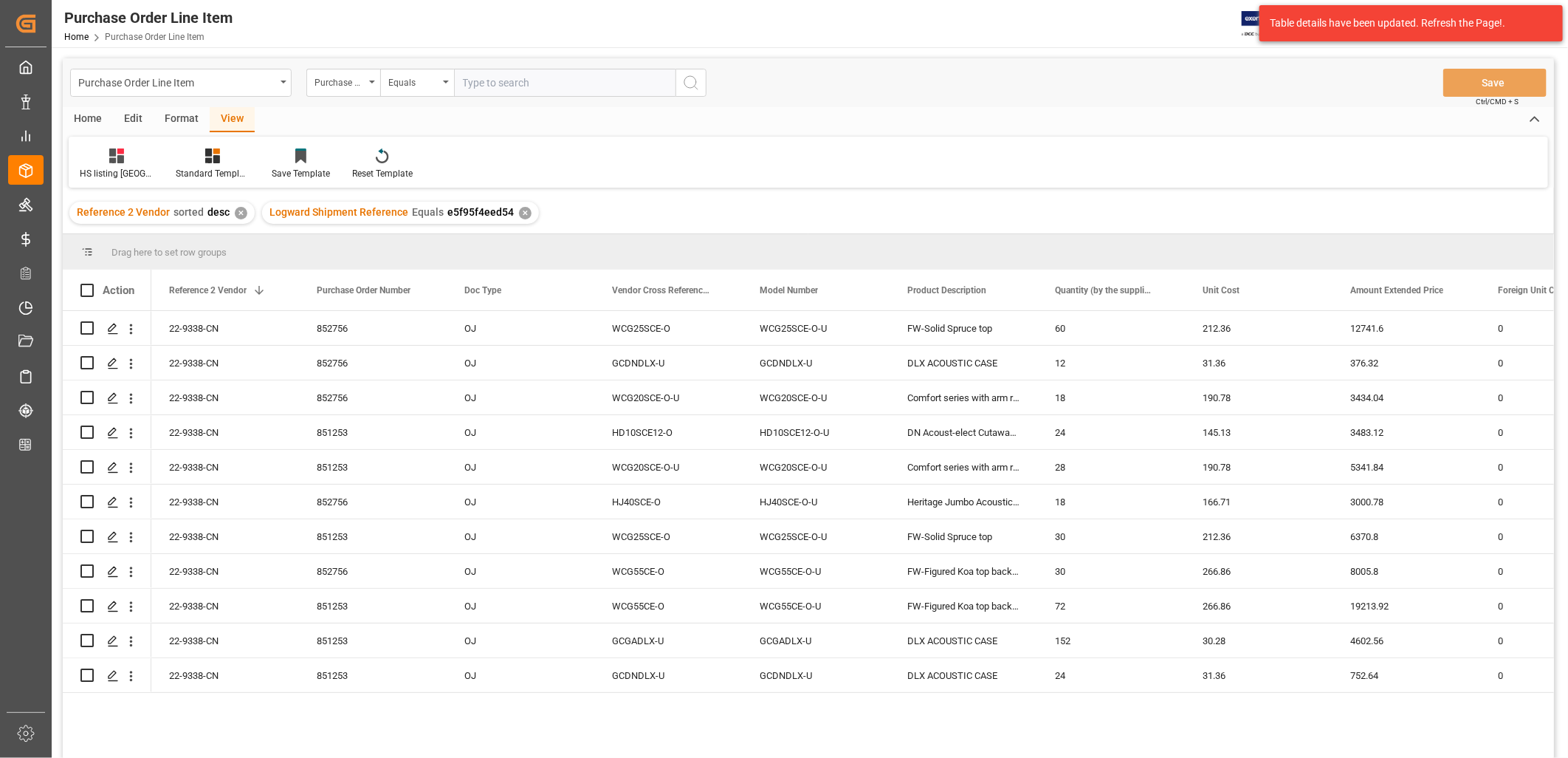
click at [85, 119] on div "Home" at bounding box center [88, 120] width 50 height 25
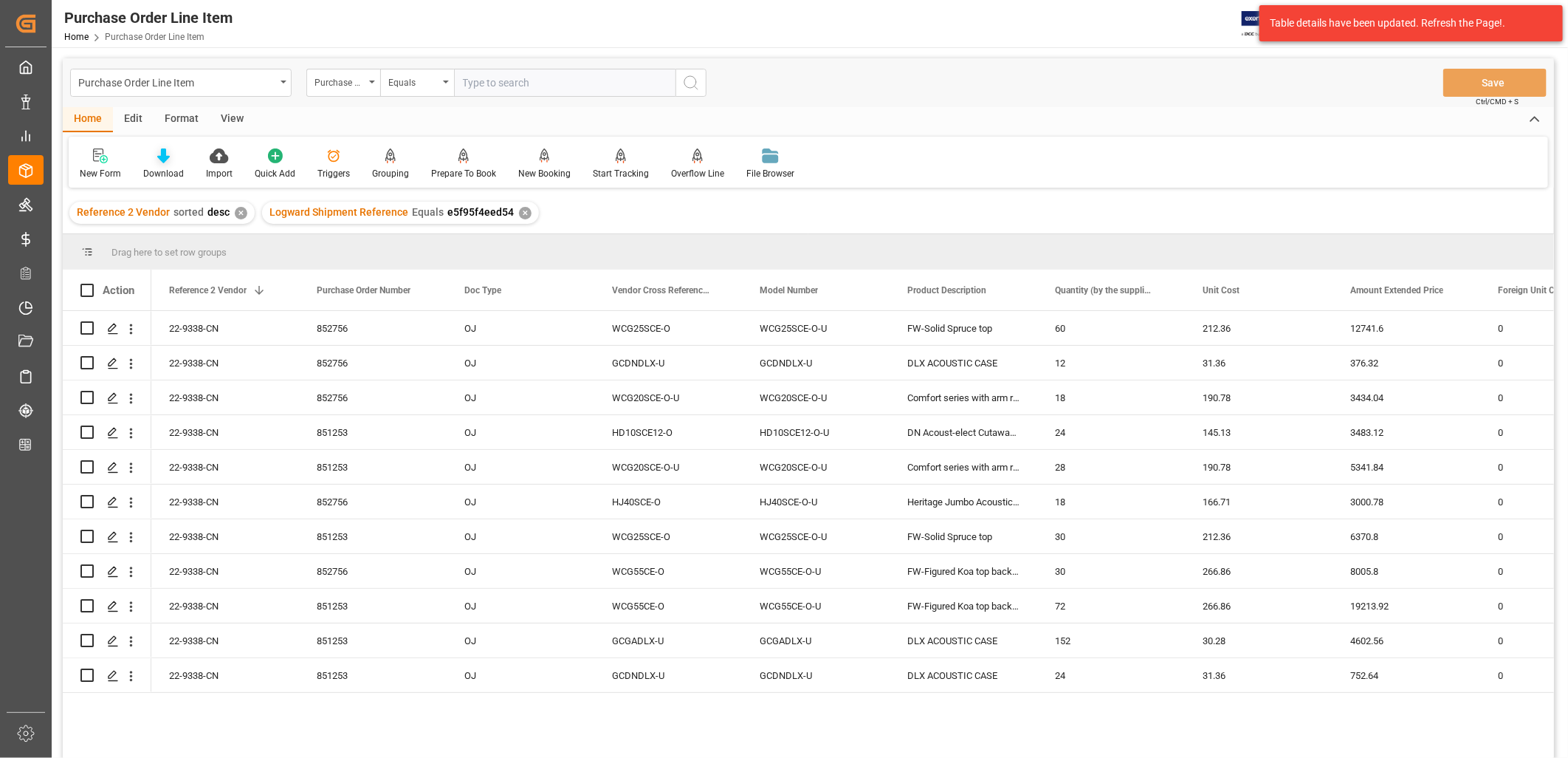
click at [163, 159] on icon at bounding box center [164, 155] width 12 height 14
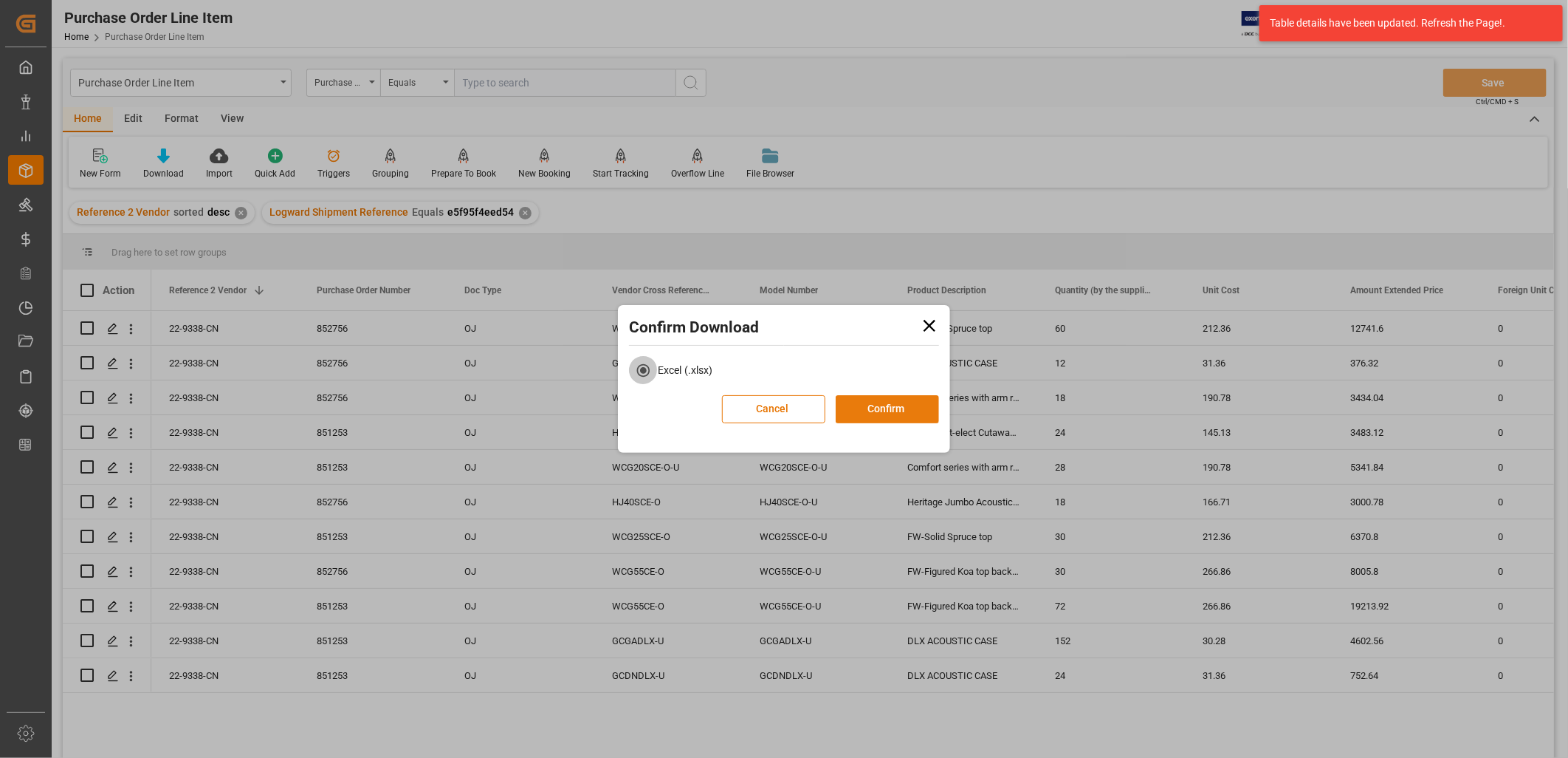
click at [897, 414] on button "Confirm" at bounding box center [888, 409] width 104 height 28
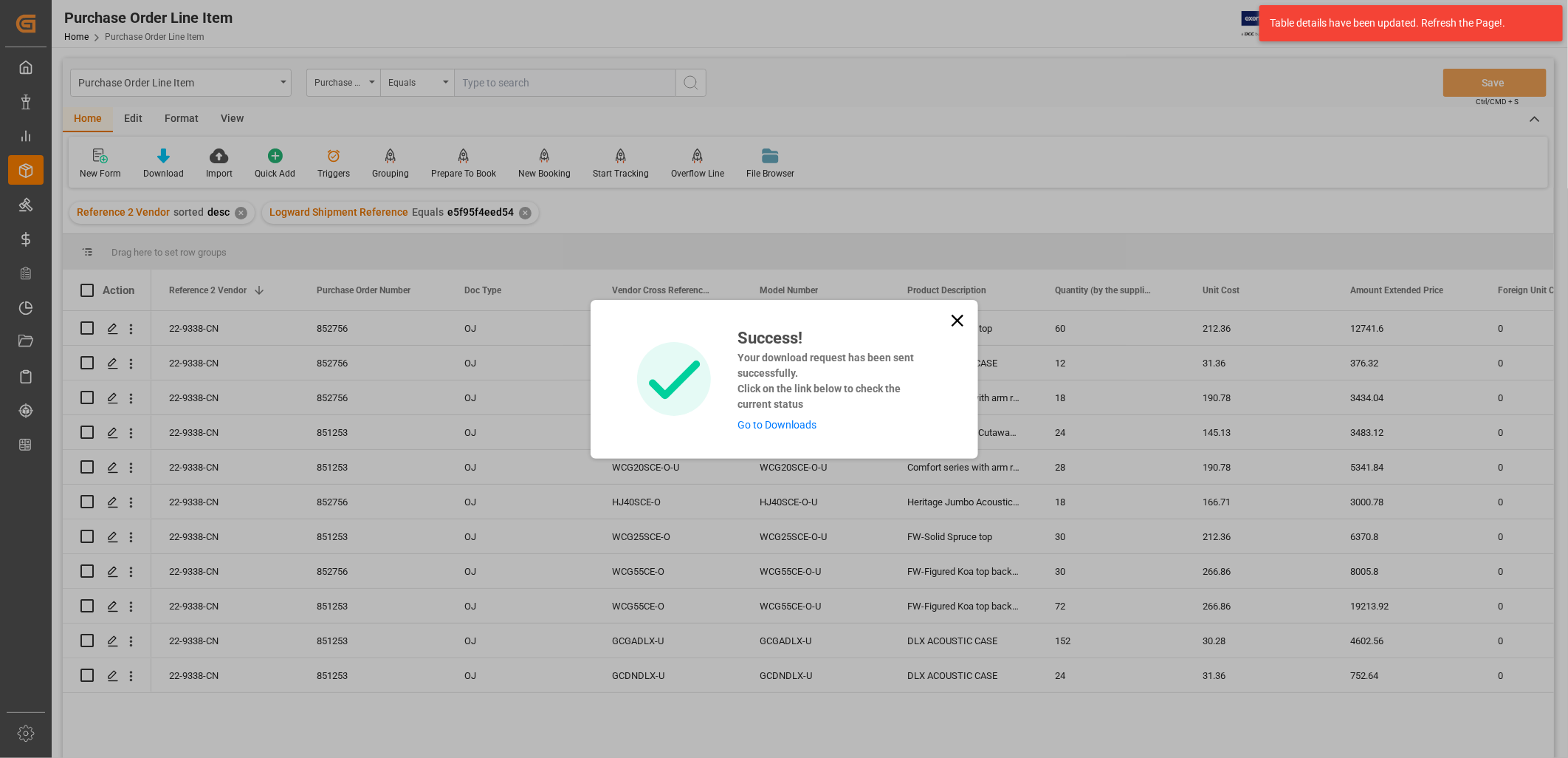
click at [800, 421] on link "Go to Downloads" at bounding box center [778, 425] width 79 height 12
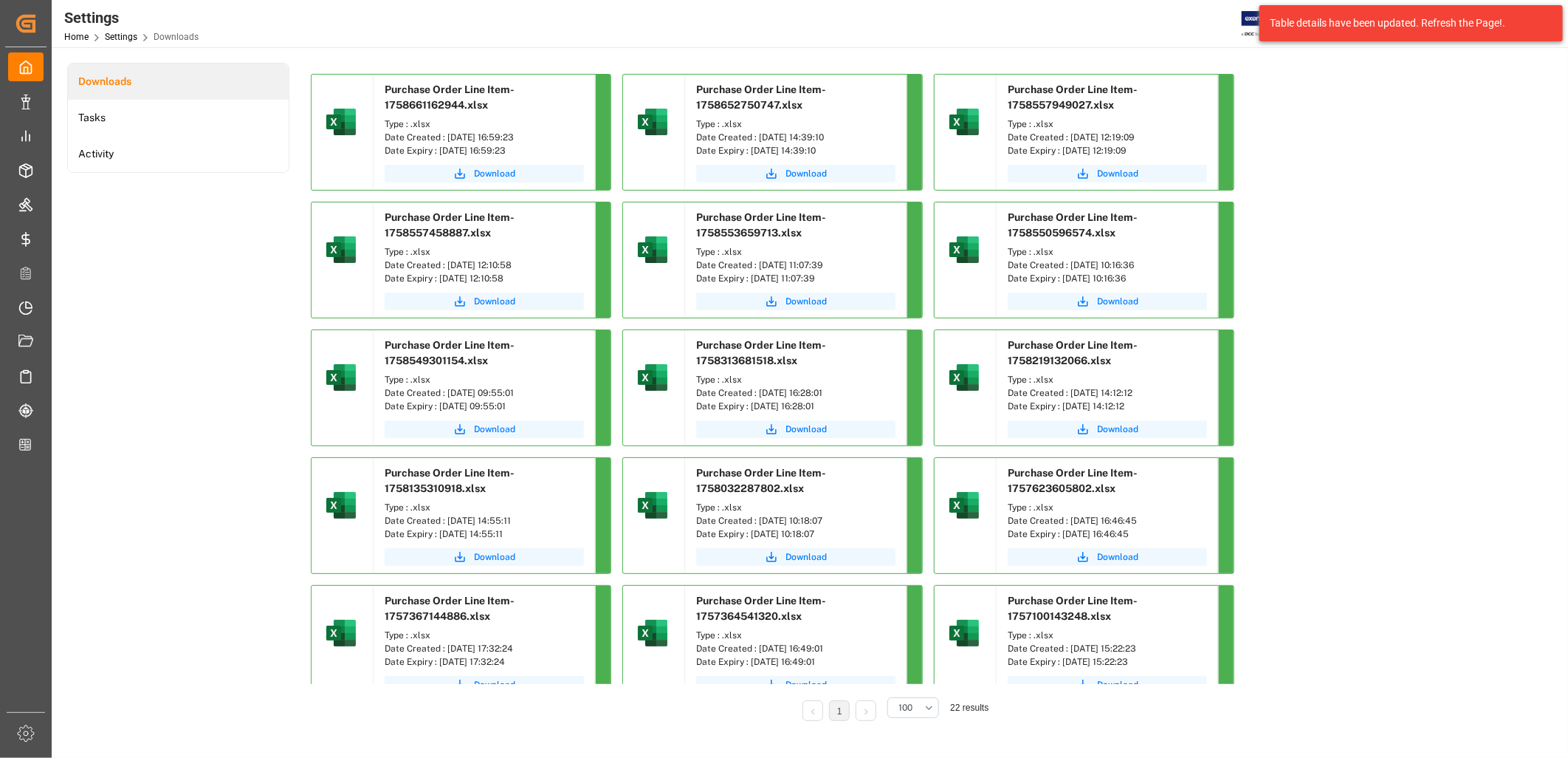
click at [489, 158] on div "Type : .xlsx Date Created : 23-09-2025 16:59:23 Date Expiry : 23-10-2025 16:59:…" at bounding box center [484, 137] width 222 height 47
click at [486, 167] on span "Download" at bounding box center [494, 173] width 41 height 13
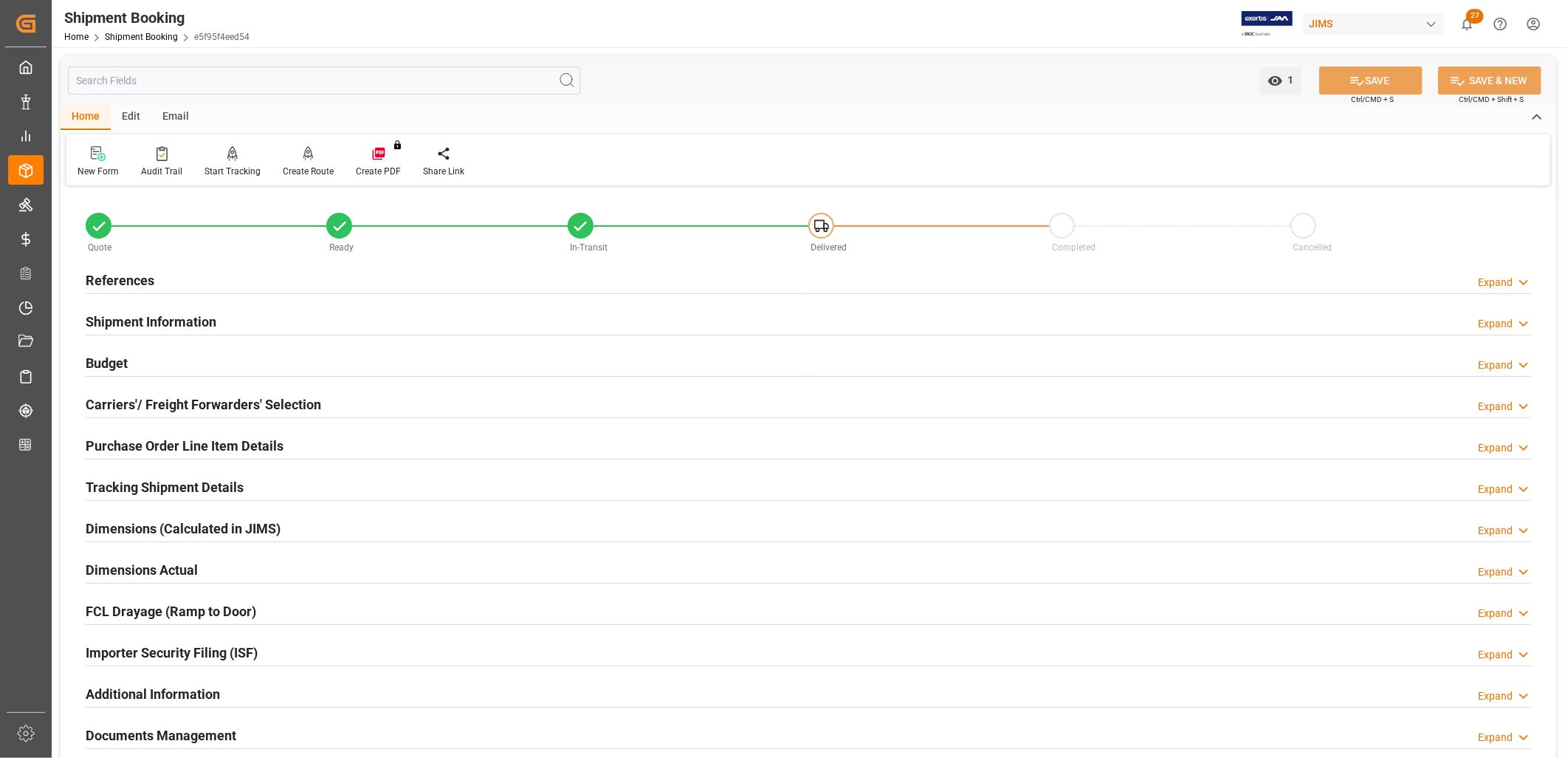
click at [220, 449] on h2 "Purchase Order Line Item Details" at bounding box center [184, 446] width 198 height 20
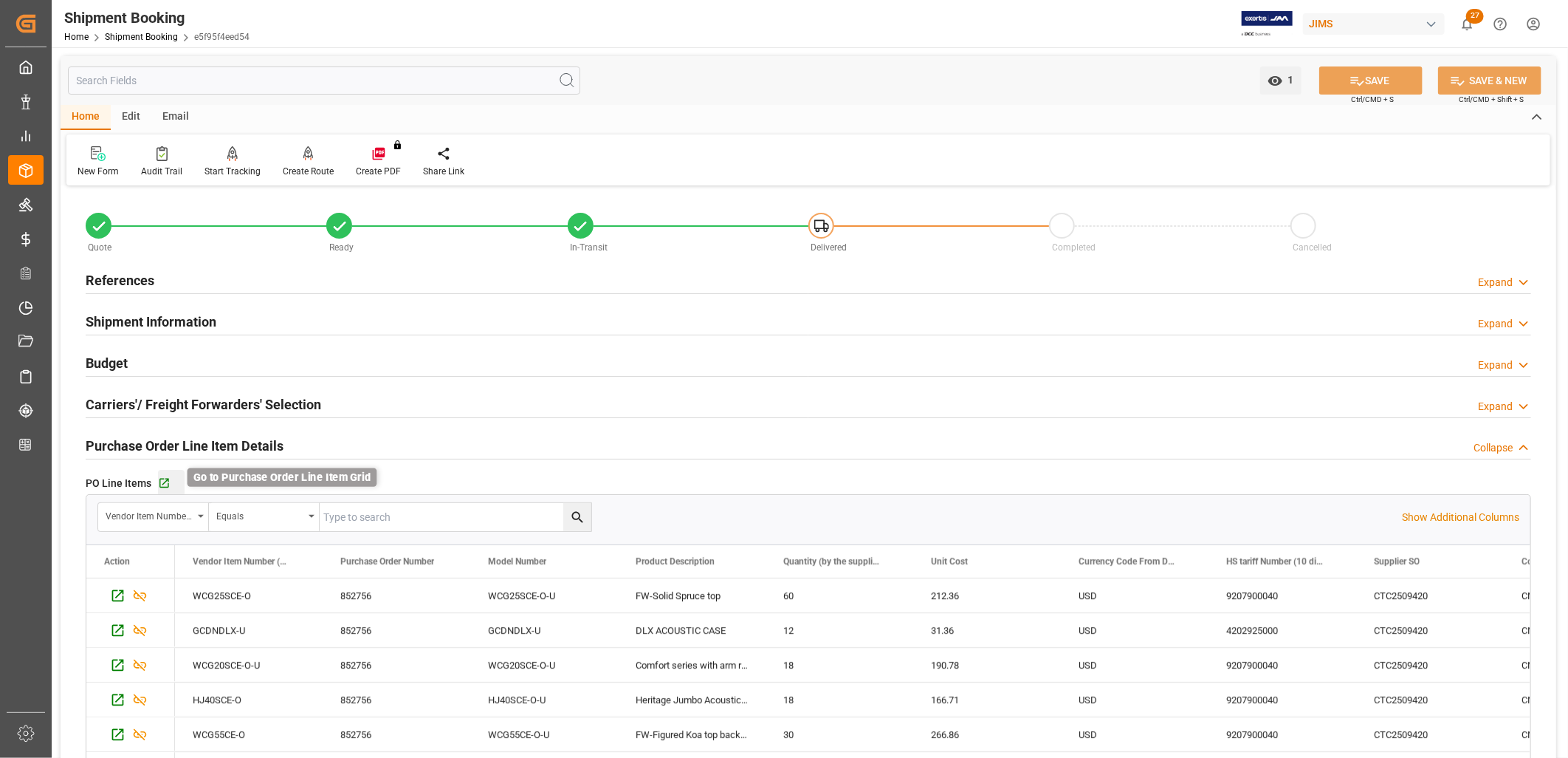
click at [159, 478] on icon "button" at bounding box center [164, 483] width 10 height 10
click at [102, 278] on h2 "References" at bounding box center [120, 280] width 69 height 20
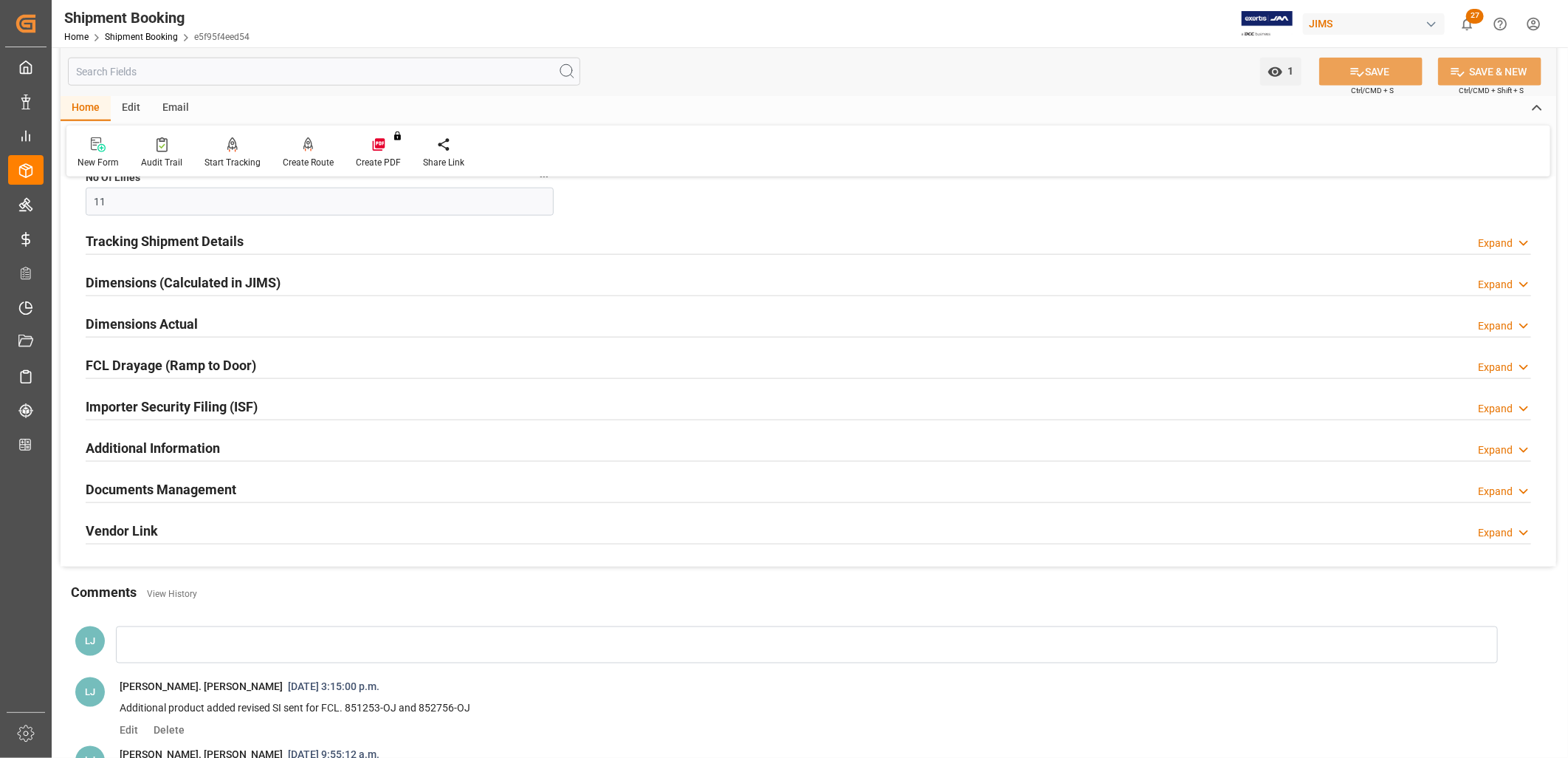
scroll to position [1067, 0]
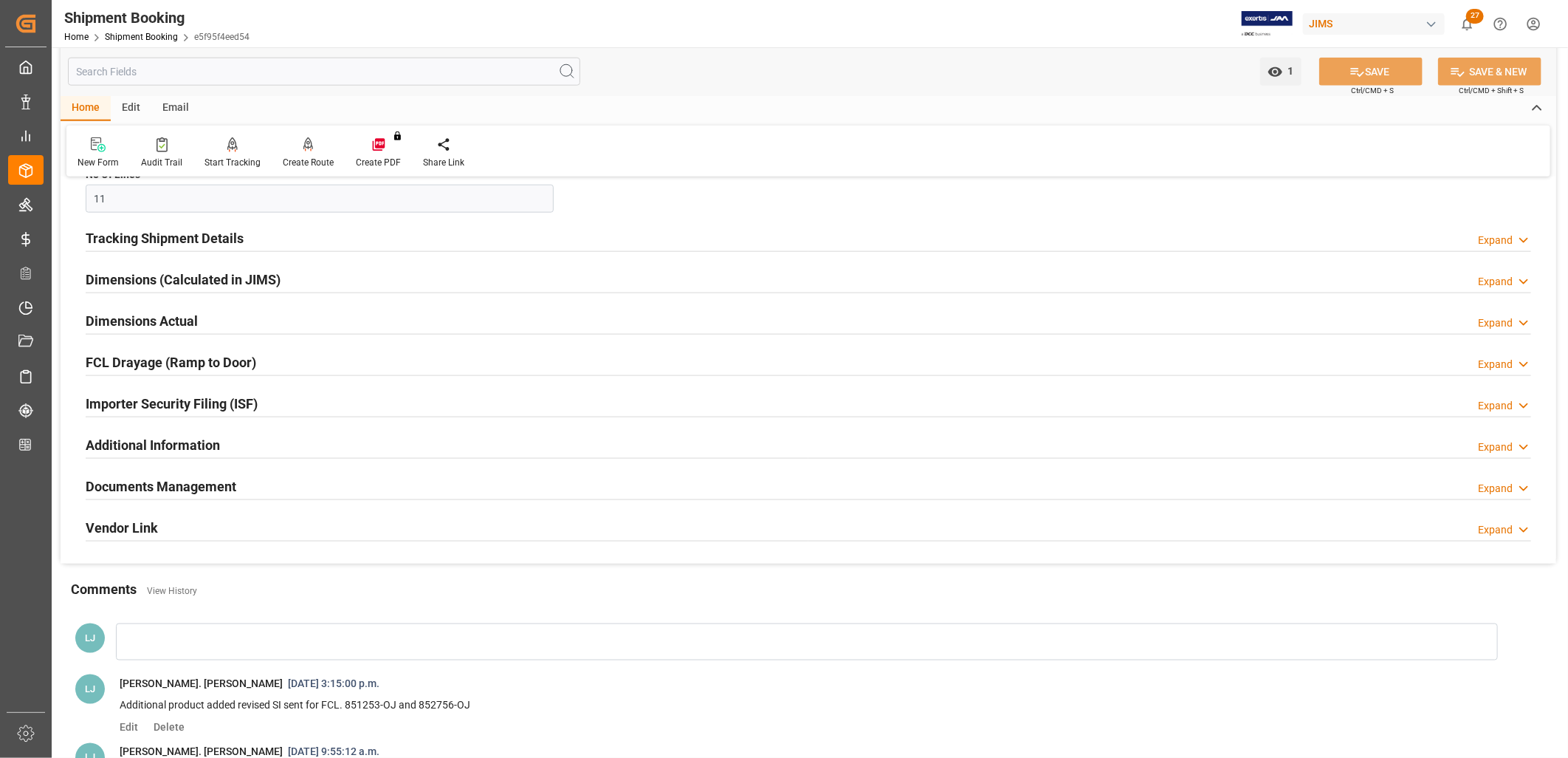
click at [217, 238] on h2 "Tracking Shipment Details" at bounding box center [164, 238] width 158 height 20
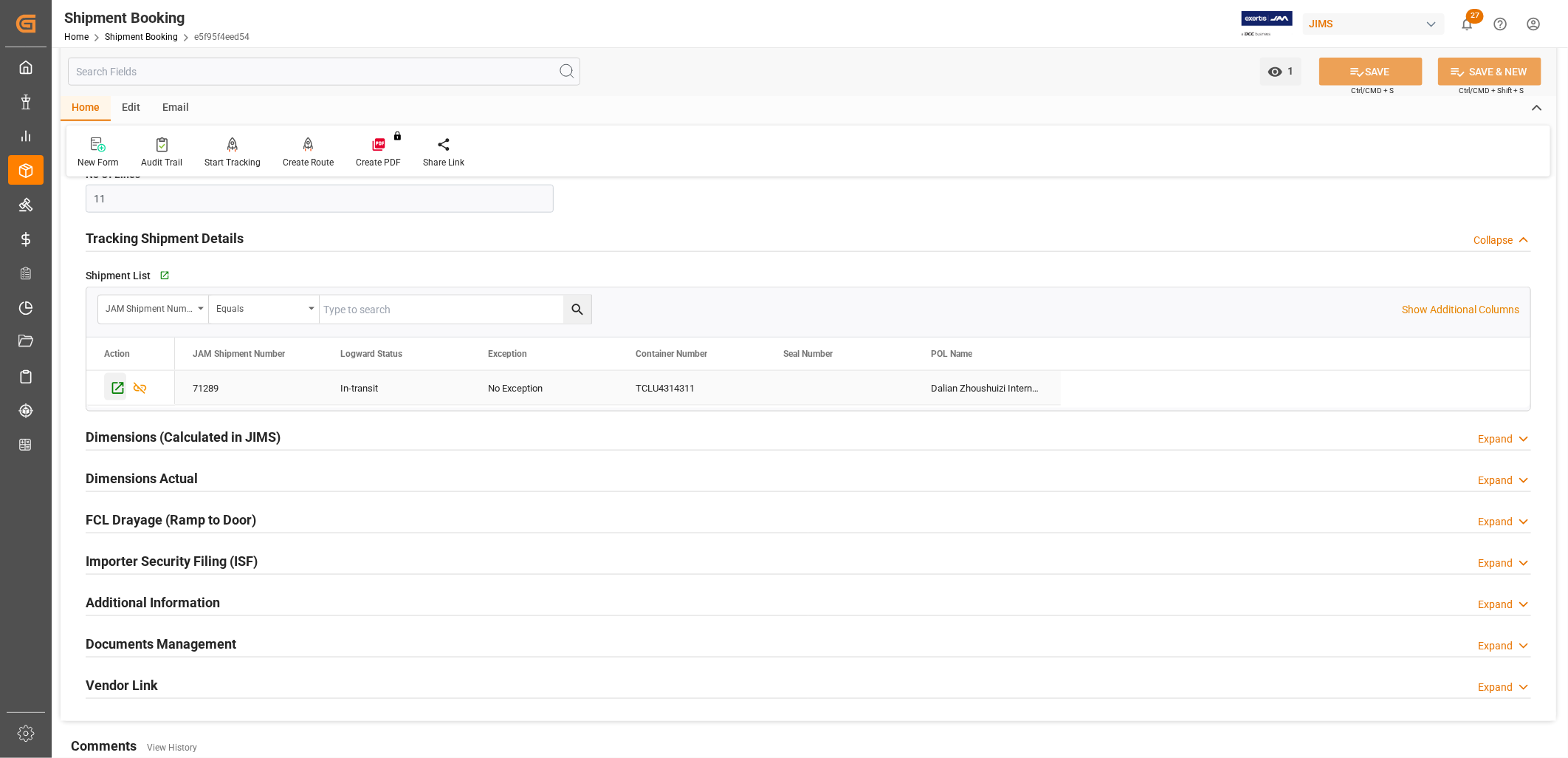
click at [118, 392] on icon "Press SPACE to select this row." at bounding box center [117, 388] width 15 height 15
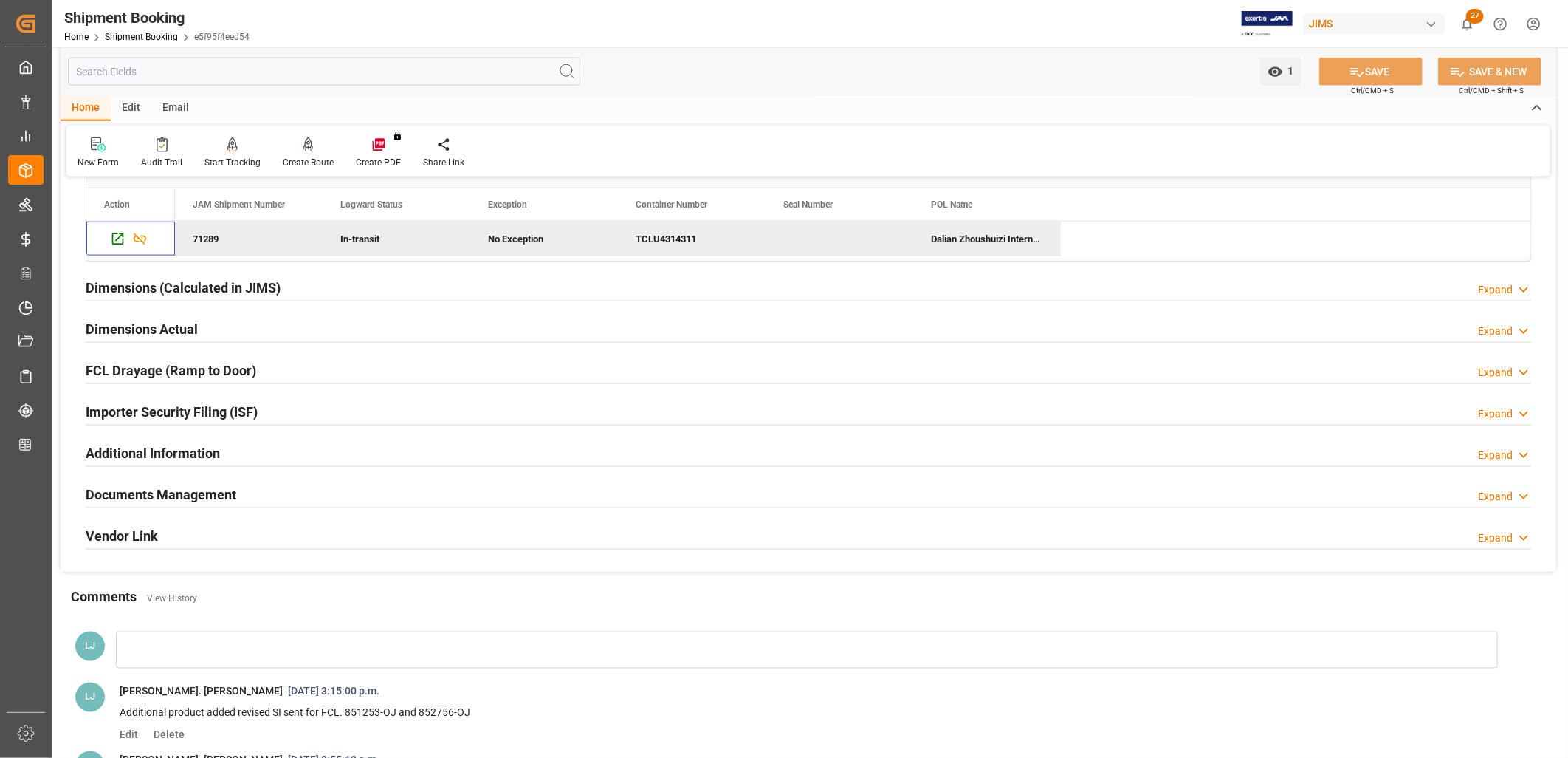
scroll to position [1136, 0]
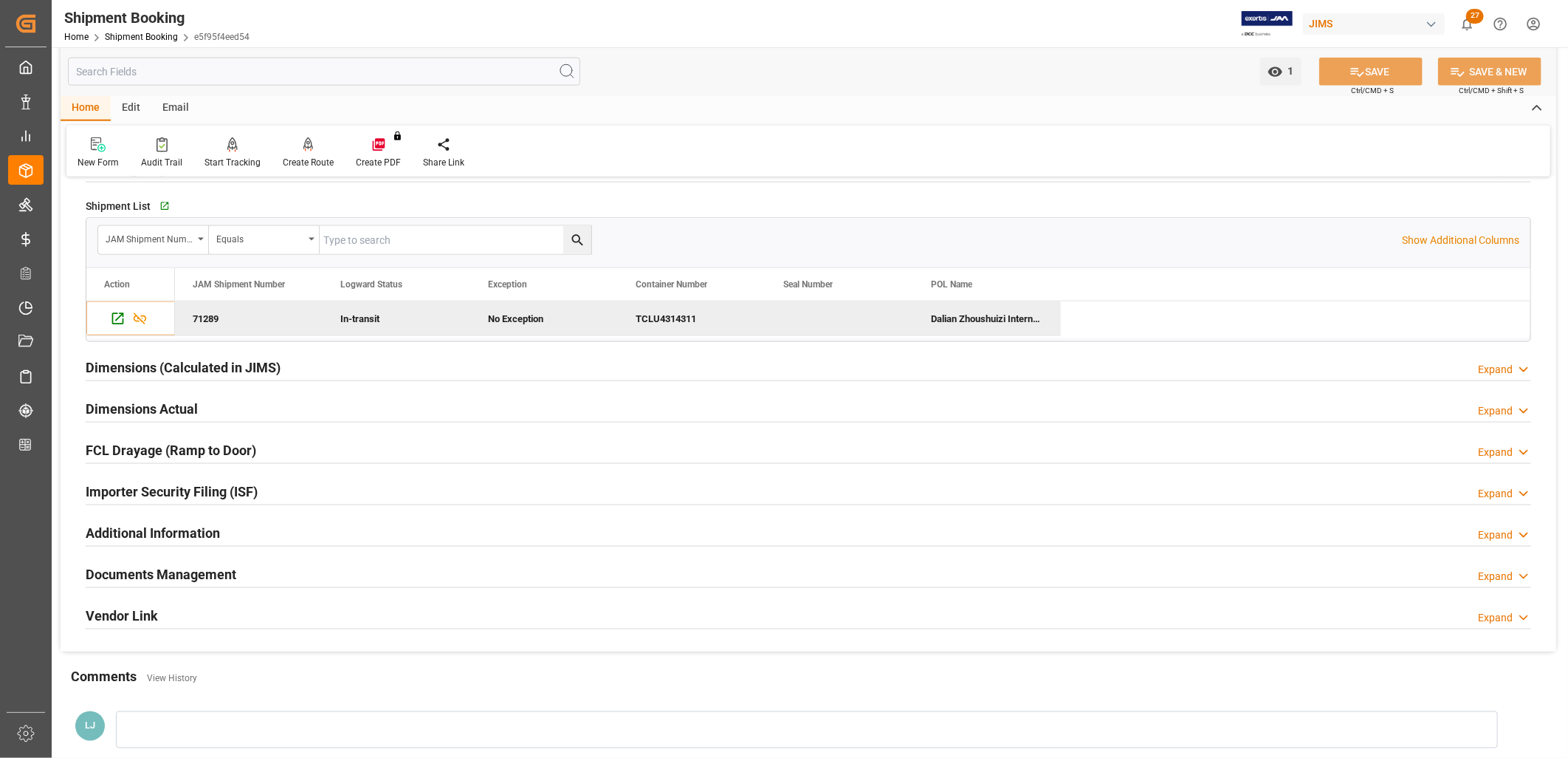
click at [202, 569] on h2 "Documents Management" at bounding box center [161, 574] width 151 height 20
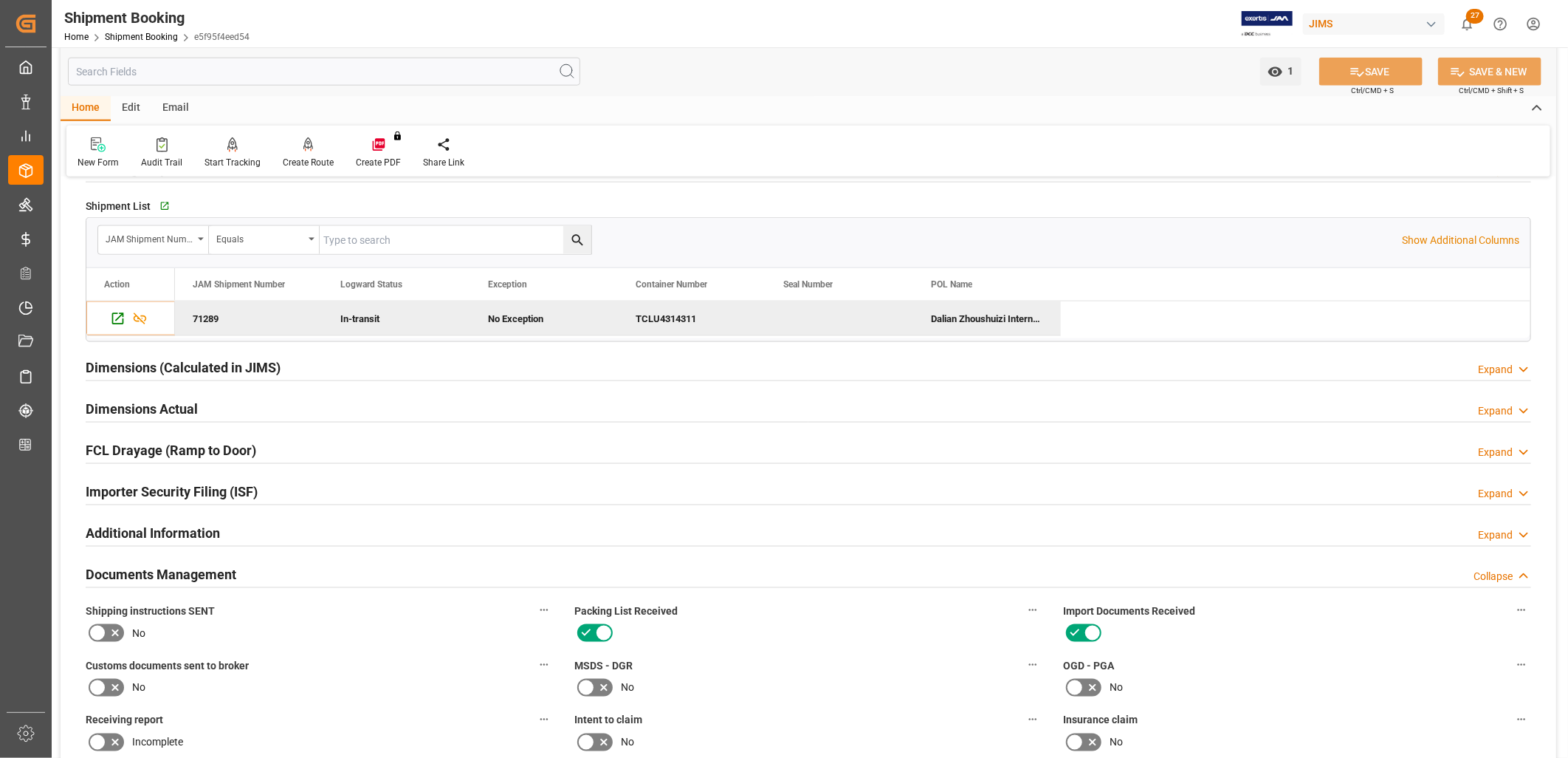
drag, startPoint x: 203, startPoint y: 567, endPoint x: 178, endPoint y: 571, distance: 25.3
click at [178, 571] on h2 "Documents Management" at bounding box center [161, 574] width 151 height 20
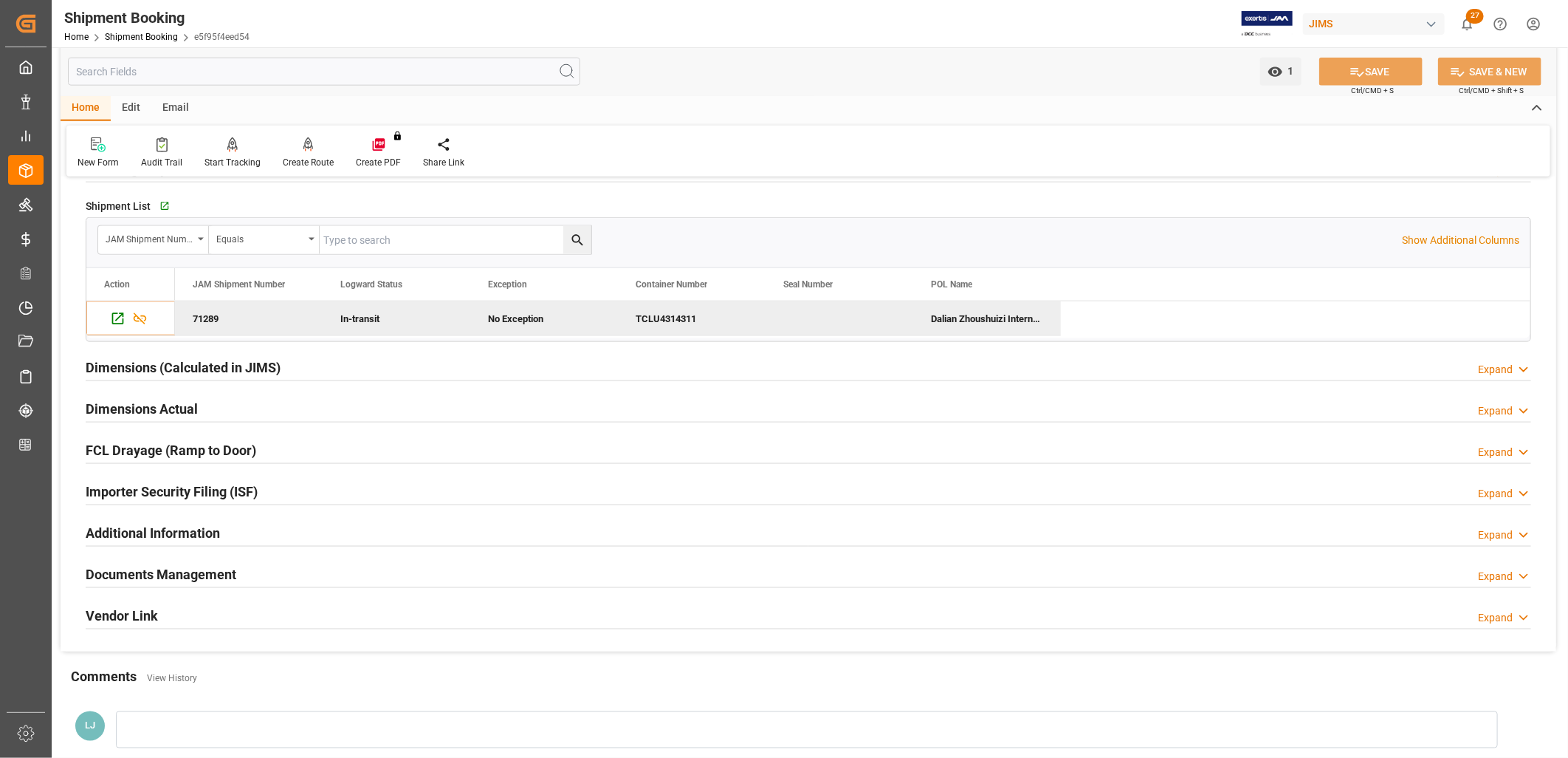
click at [184, 565] on h2 "Documents Management" at bounding box center [161, 574] width 151 height 20
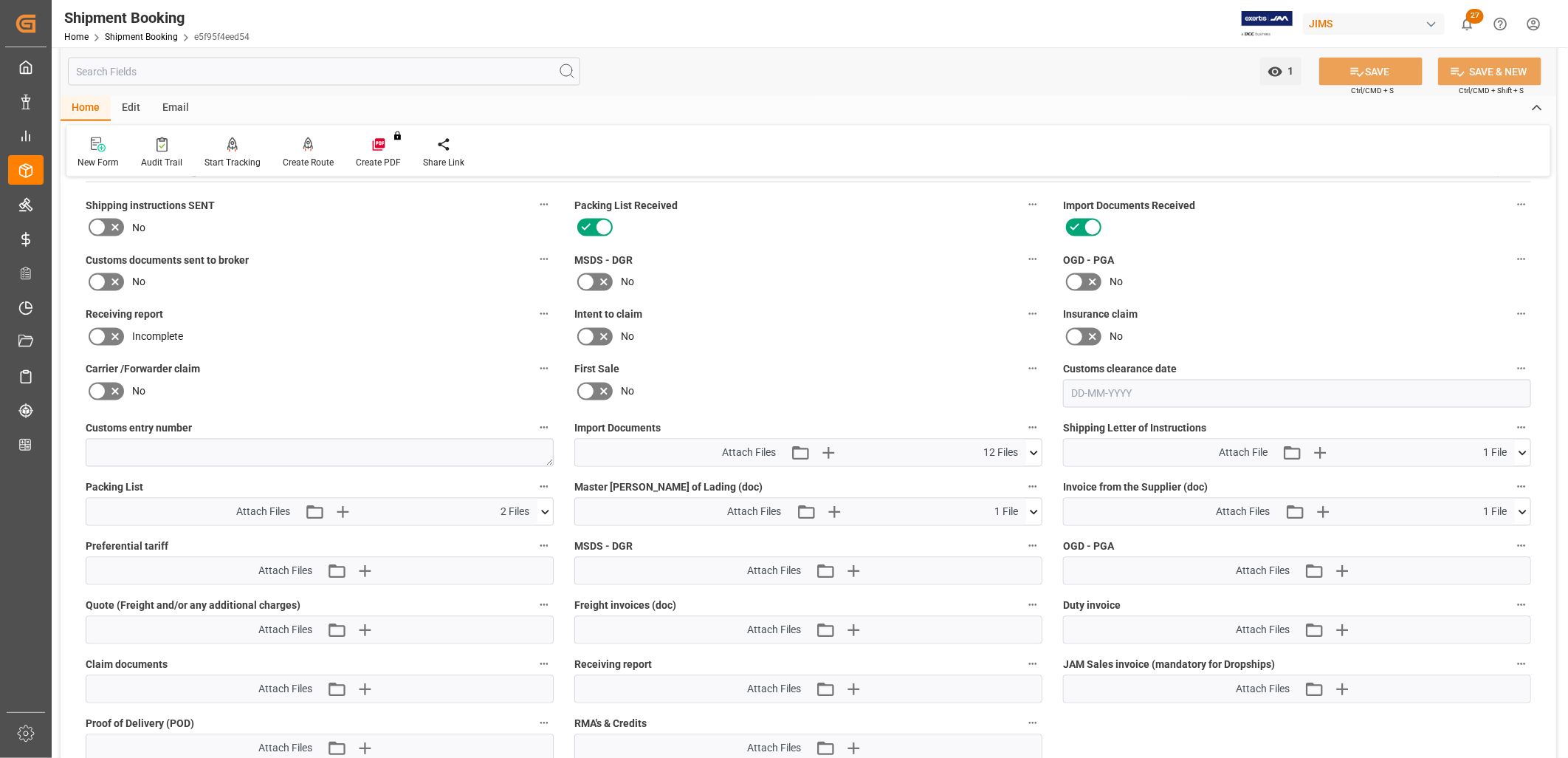
scroll to position [1546, 0]
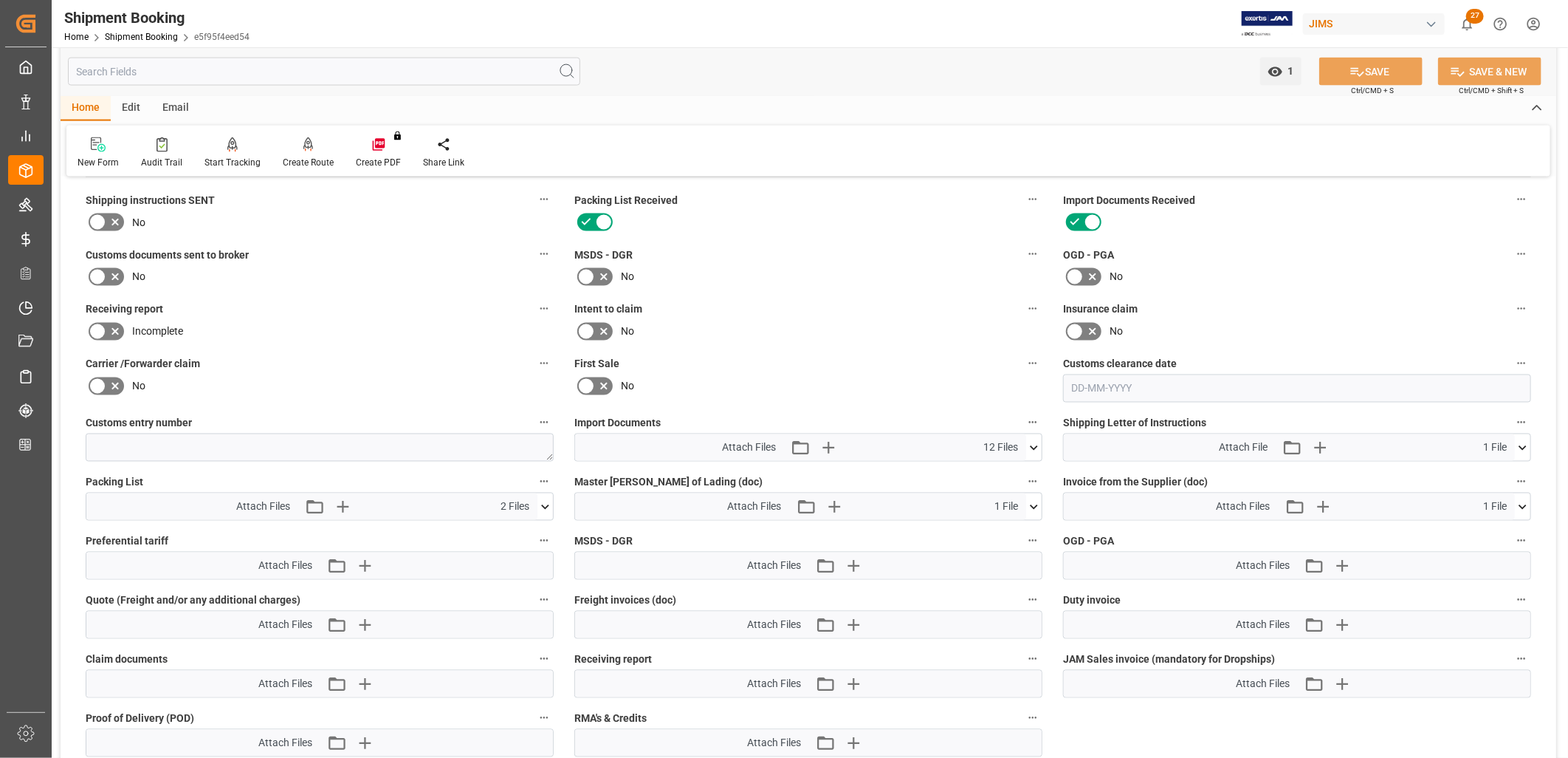
click at [1031, 504] on icon at bounding box center [1034, 507] width 8 height 5
click at [1020, 530] on icon at bounding box center [1026, 534] width 15 height 15
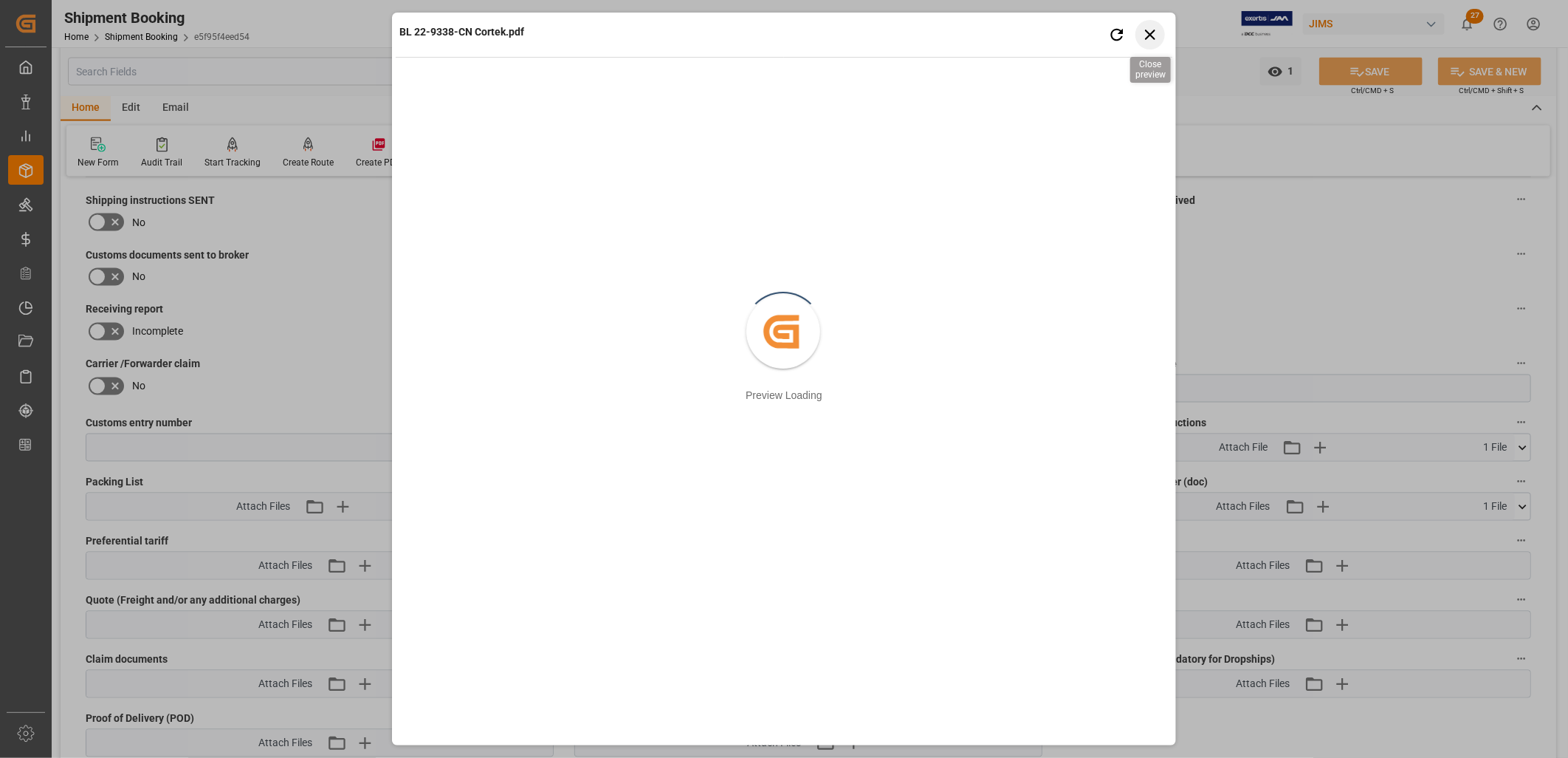
click at [1153, 34] on icon "button" at bounding box center [1151, 34] width 18 height 18
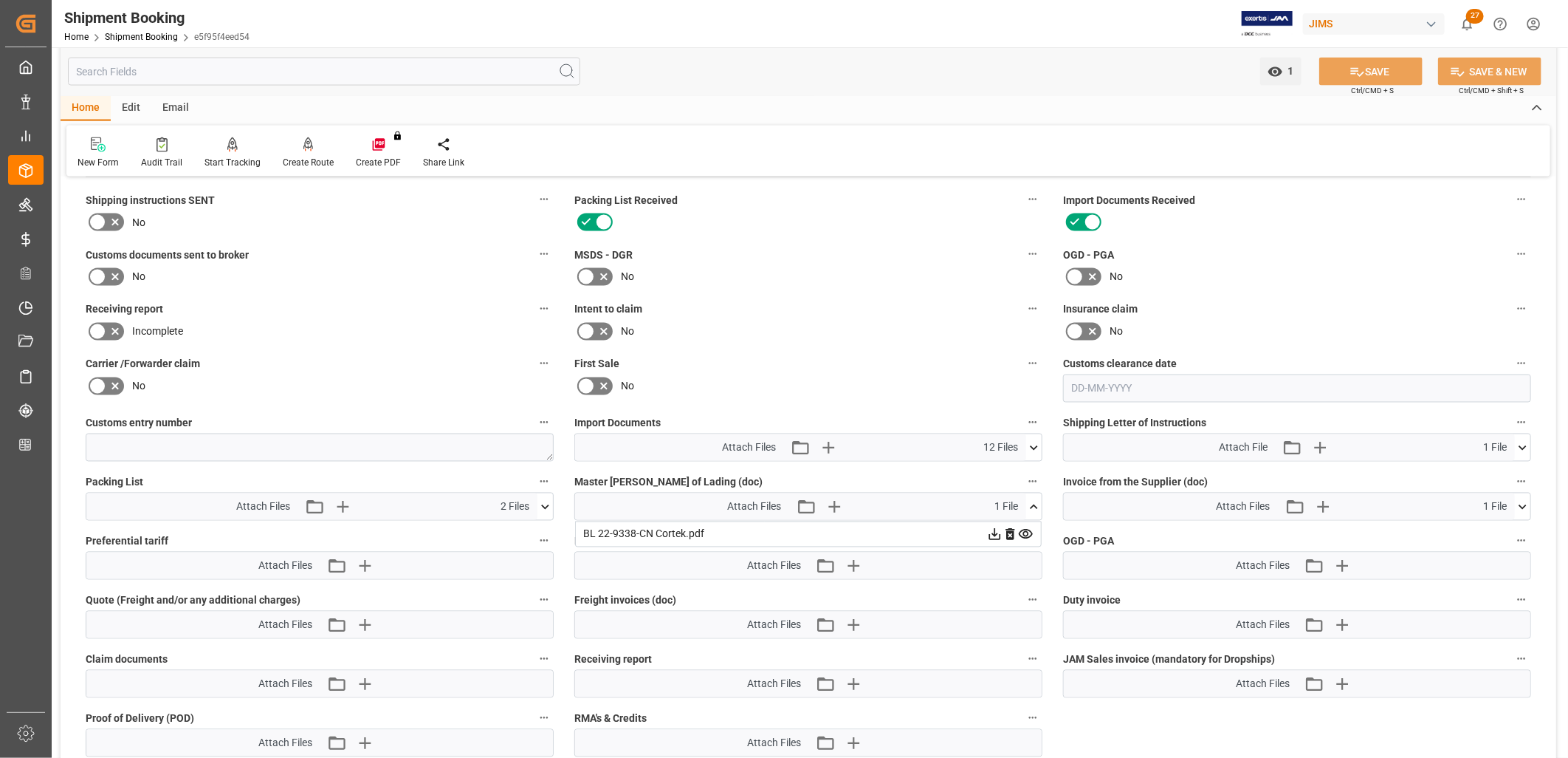
click at [995, 533] on icon at bounding box center [995, 535] width 12 height 12
click at [1035, 507] on icon at bounding box center [1034, 507] width 15 height 15
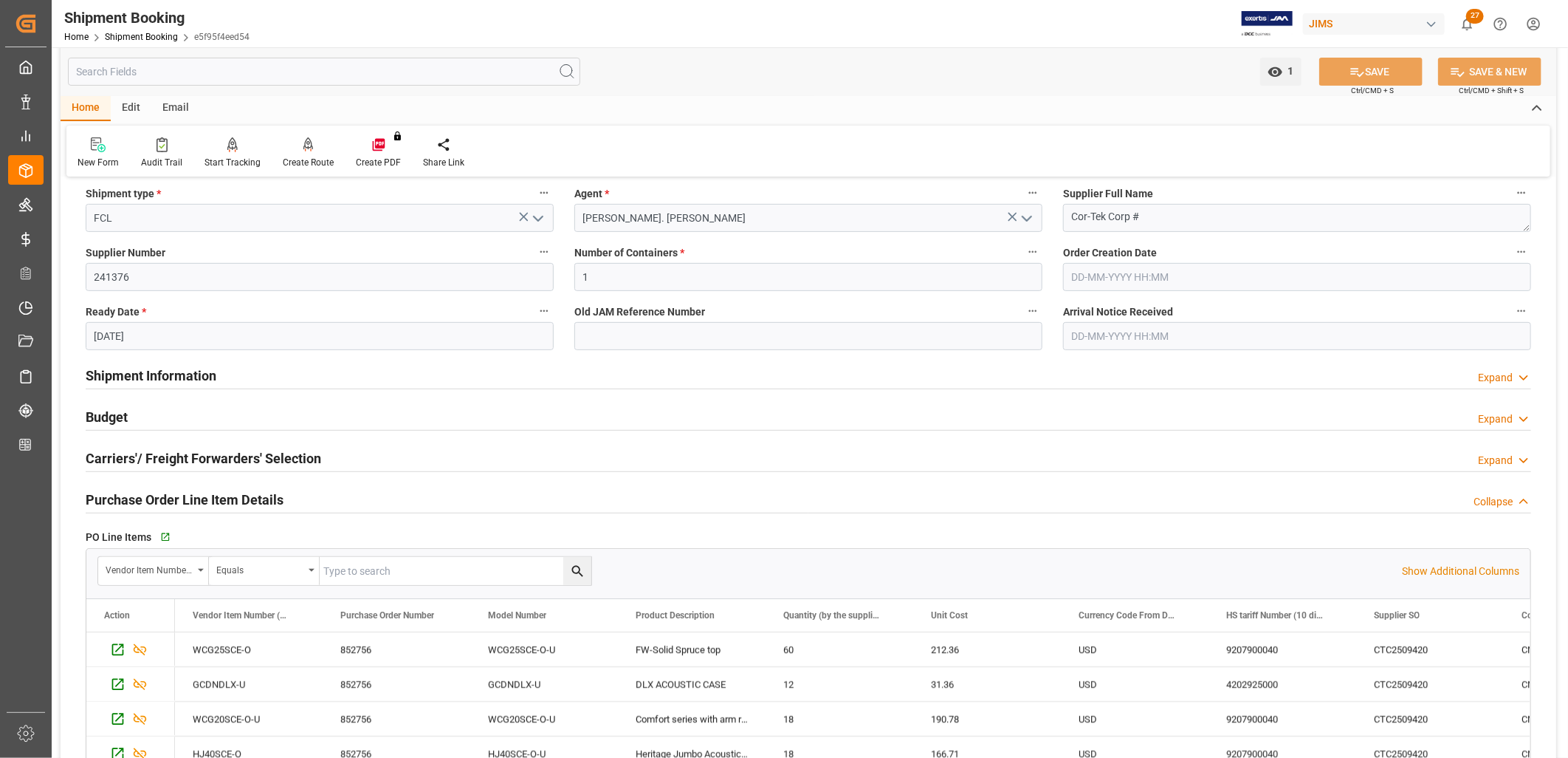
scroll to position [246, 0]
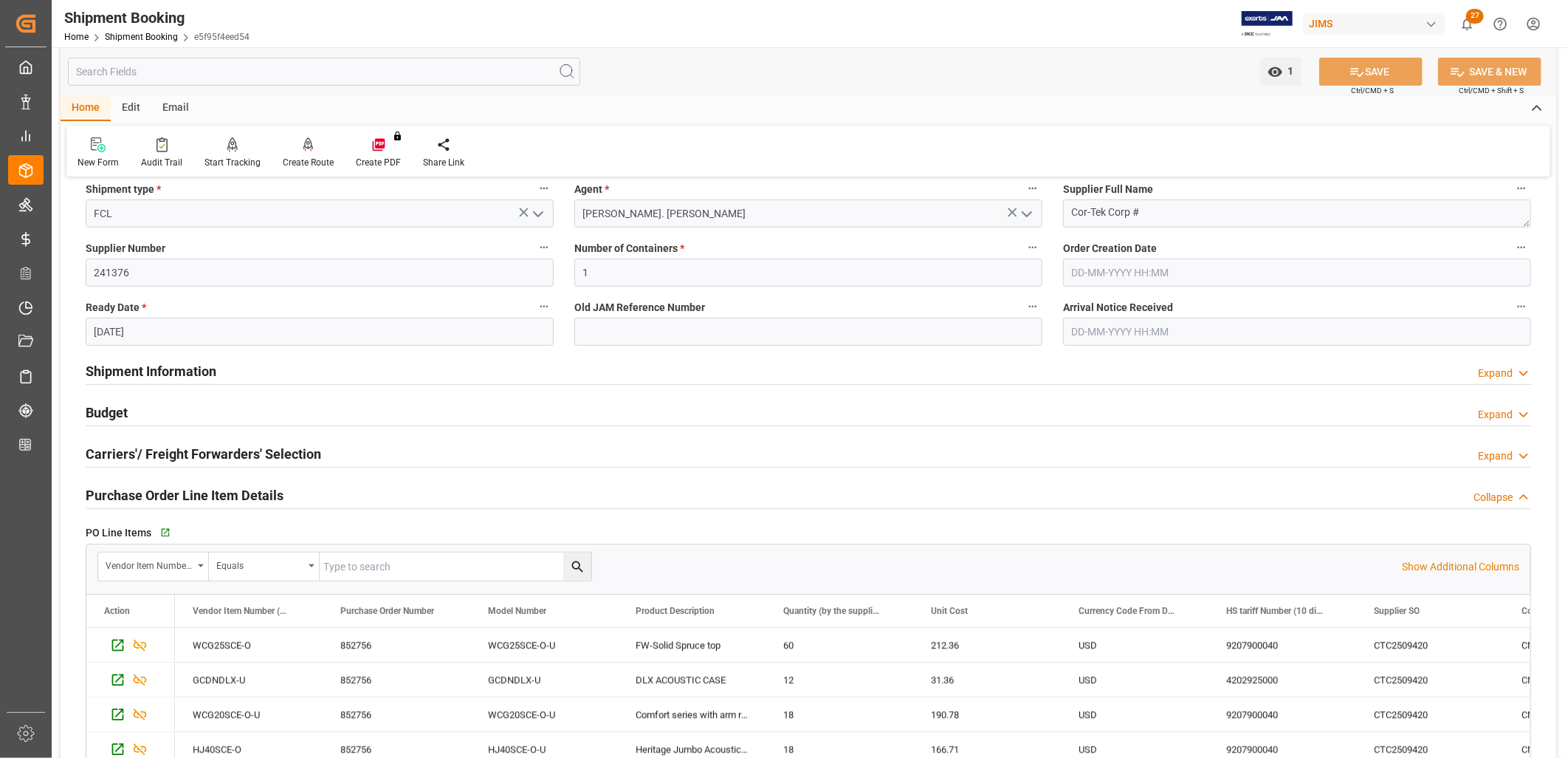
click at [214, 453] on h2 "Carriers'/ Freight Forwarders' Selection" at bounding box center [203, 454] width 235 height 20
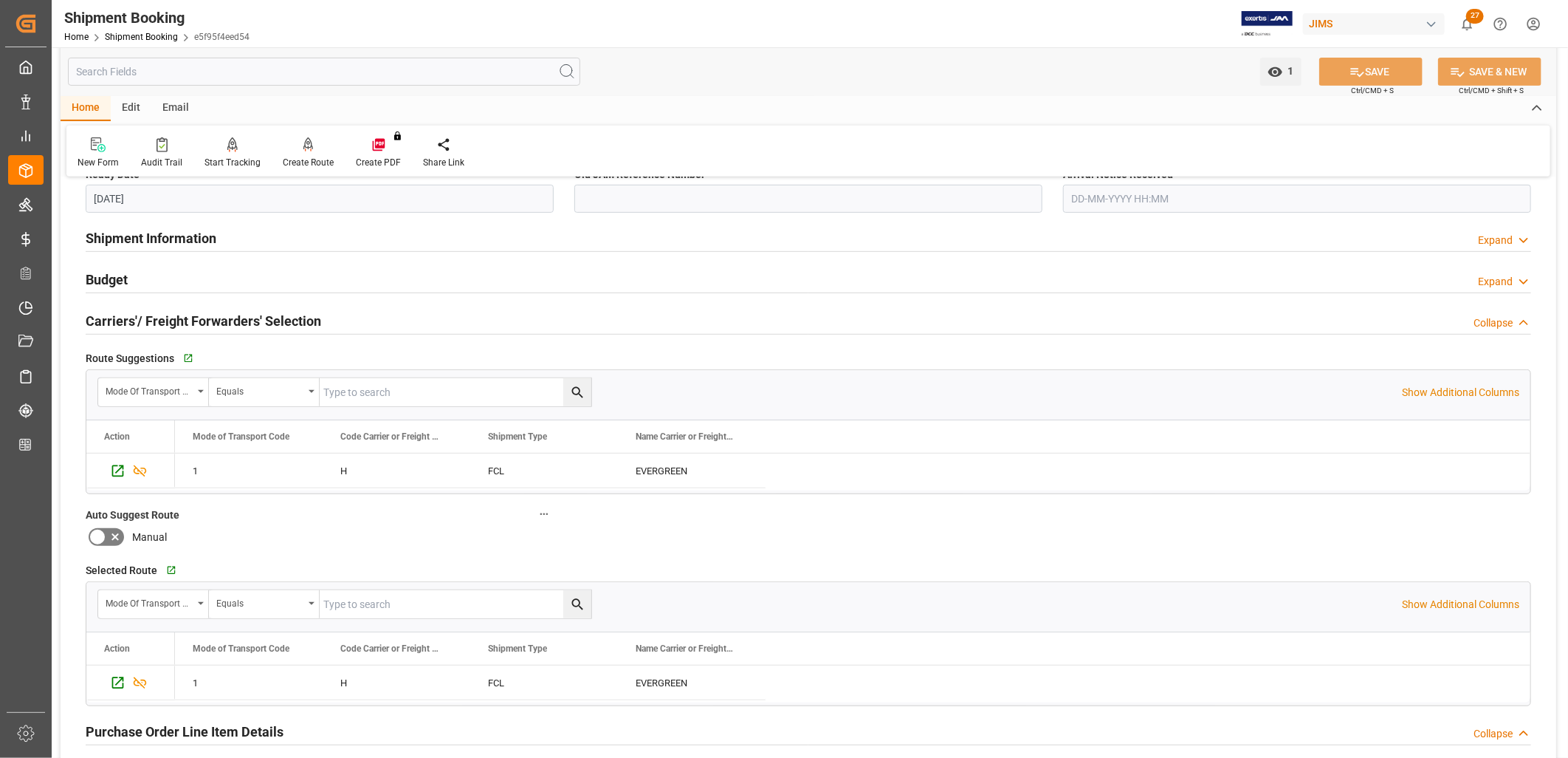
scroll to position [410, 0]
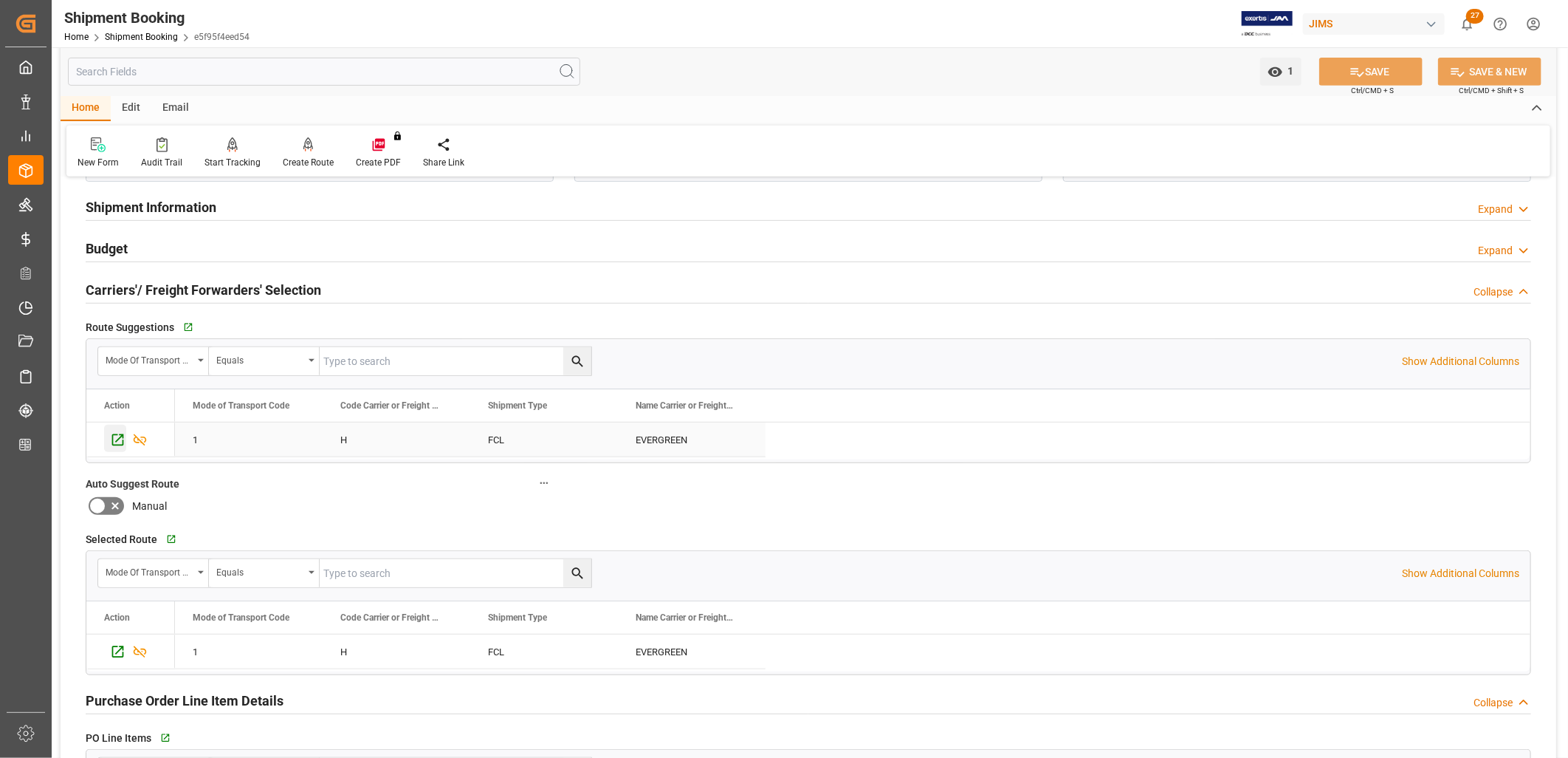
click at [119, 440] on icon "Press SPACE to select this row." at bounding box center [117, 440] width 15 height 15
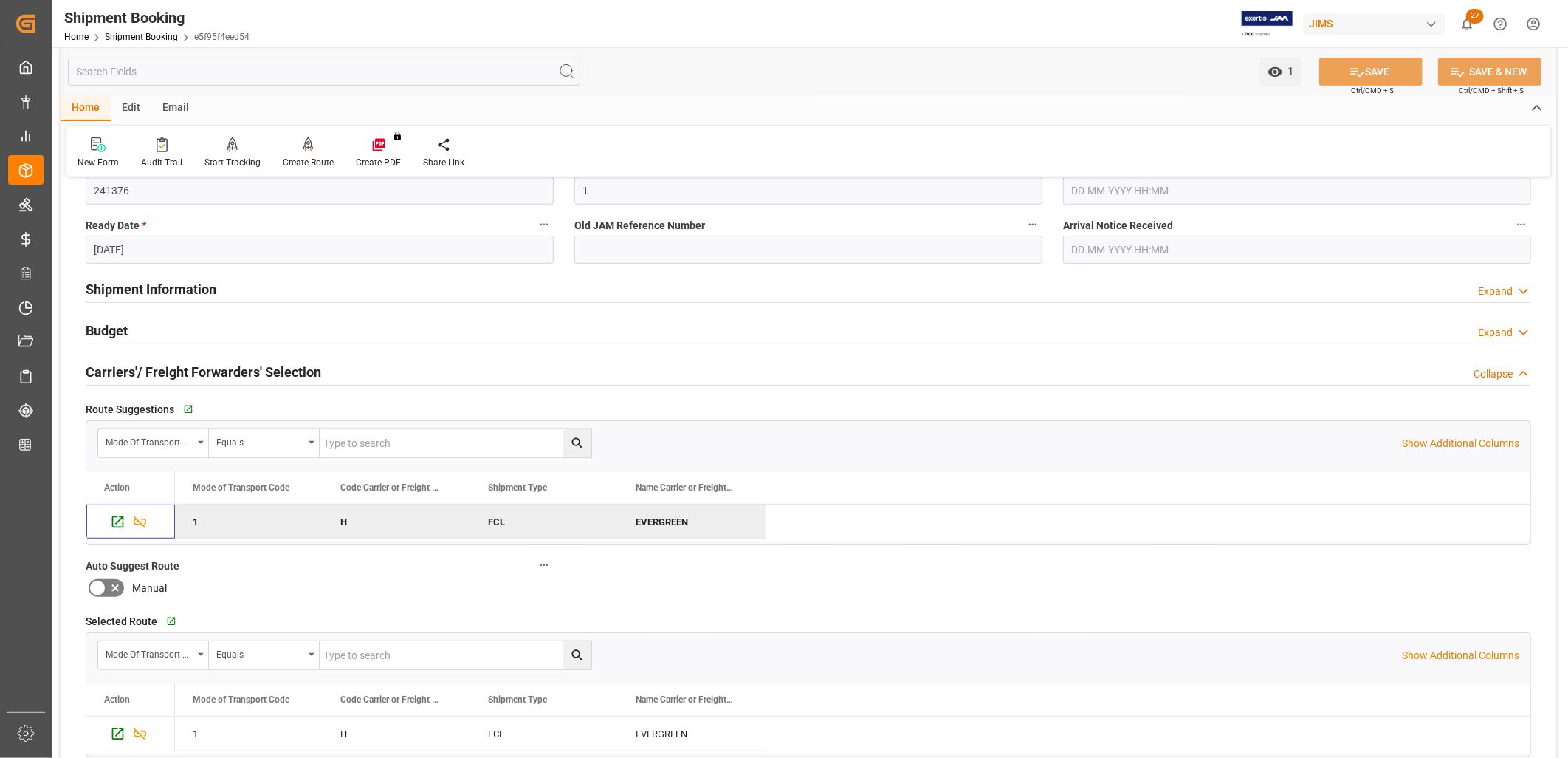
scroll to position [246, 0]
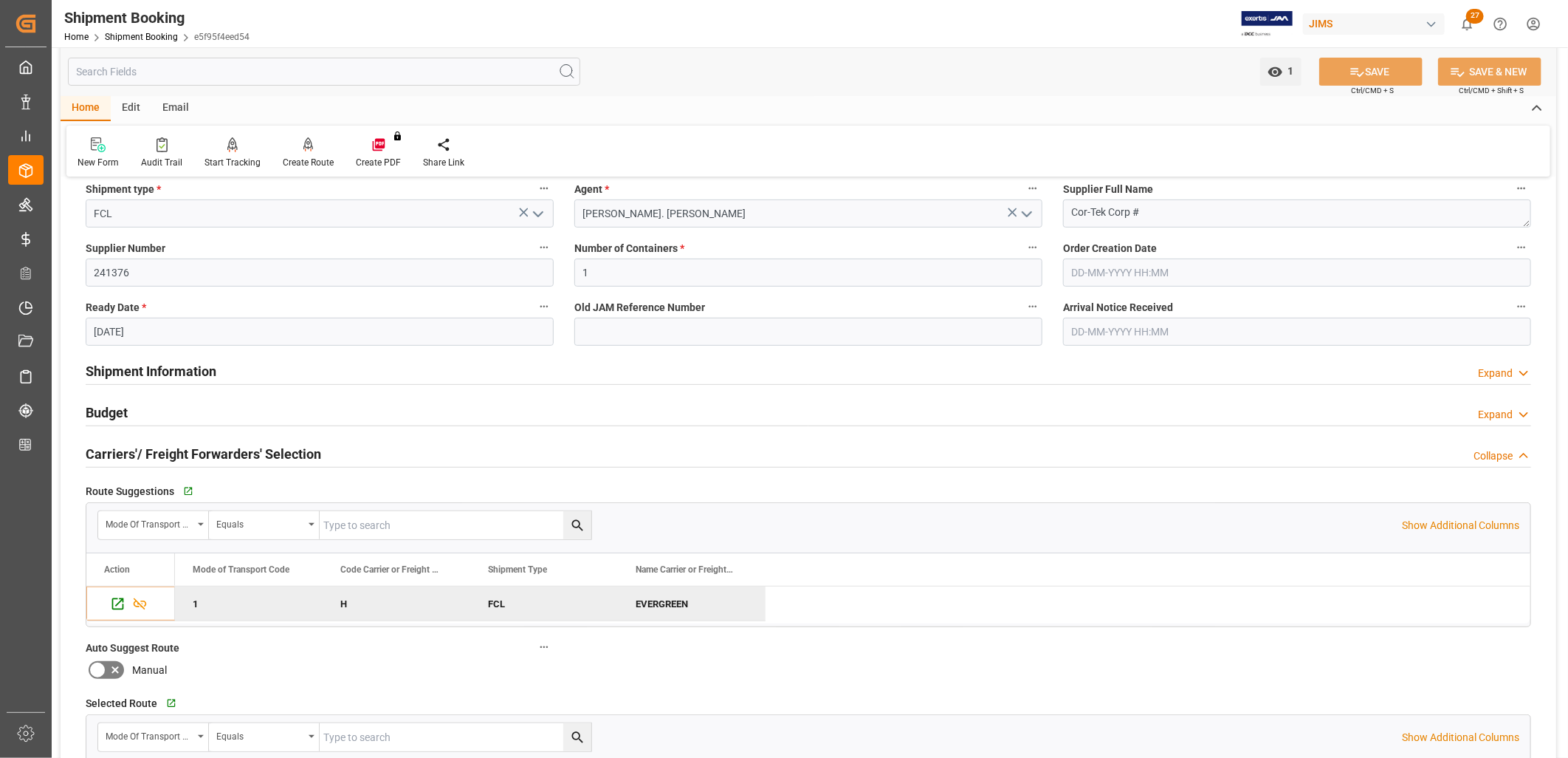
click at [193, 372] on h2 "Shipment Information" at bounding box center [151, 371] width 131 height 20
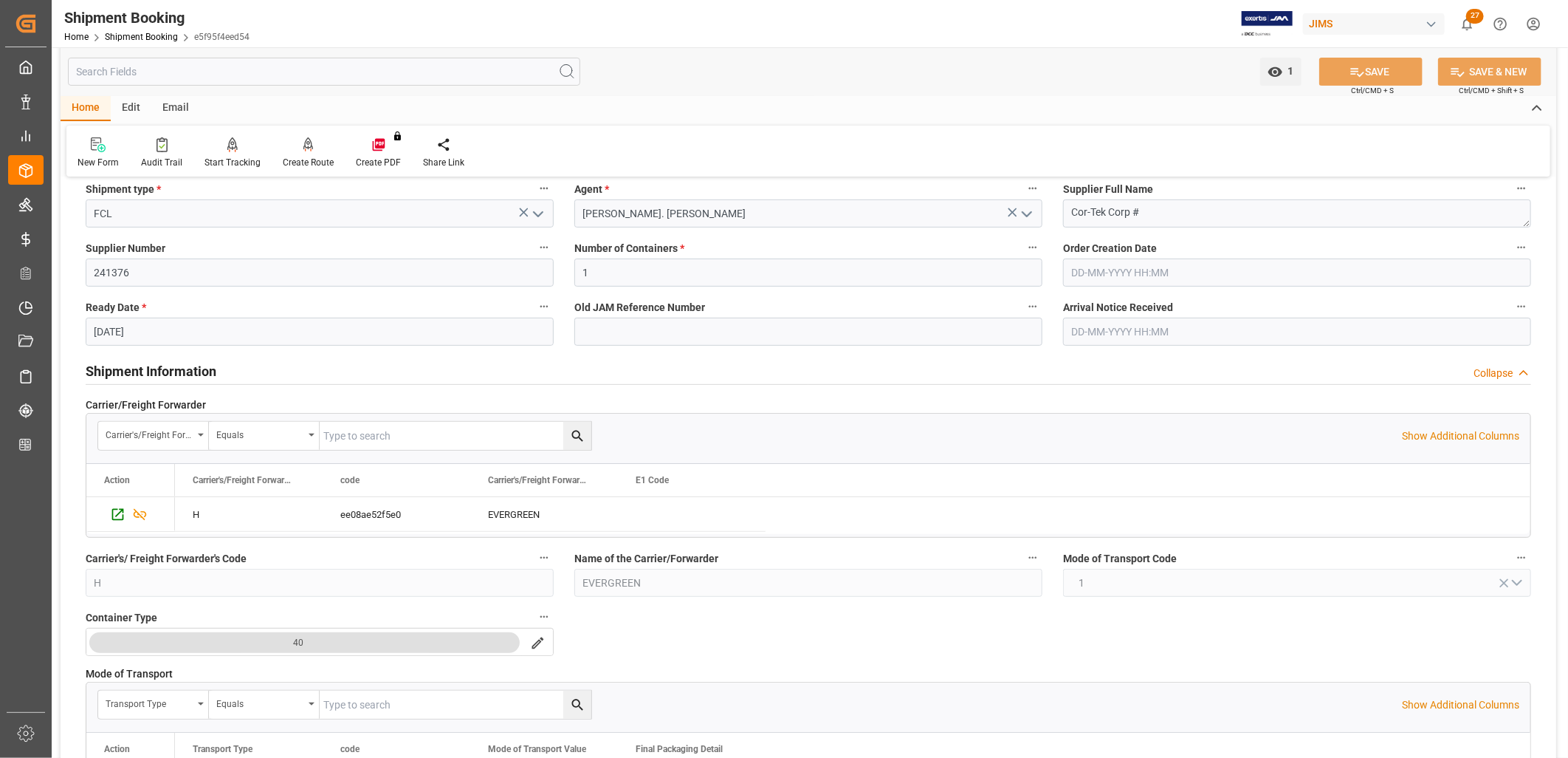
scroll to position [328, 0]
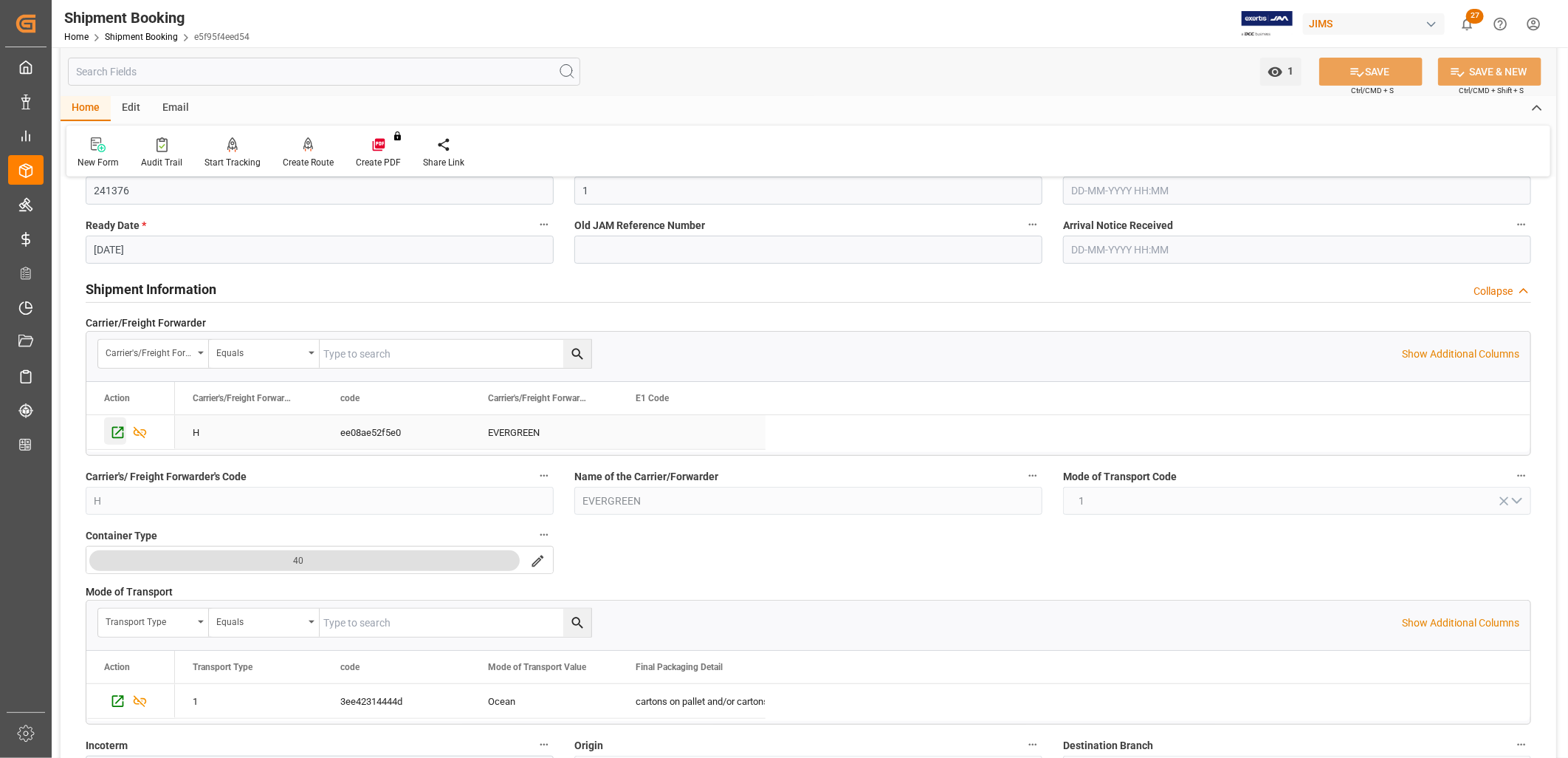
click at [119, 432] on icon "Press SPACE to select this row." at bounding box center [117, 433] width 15 height 15
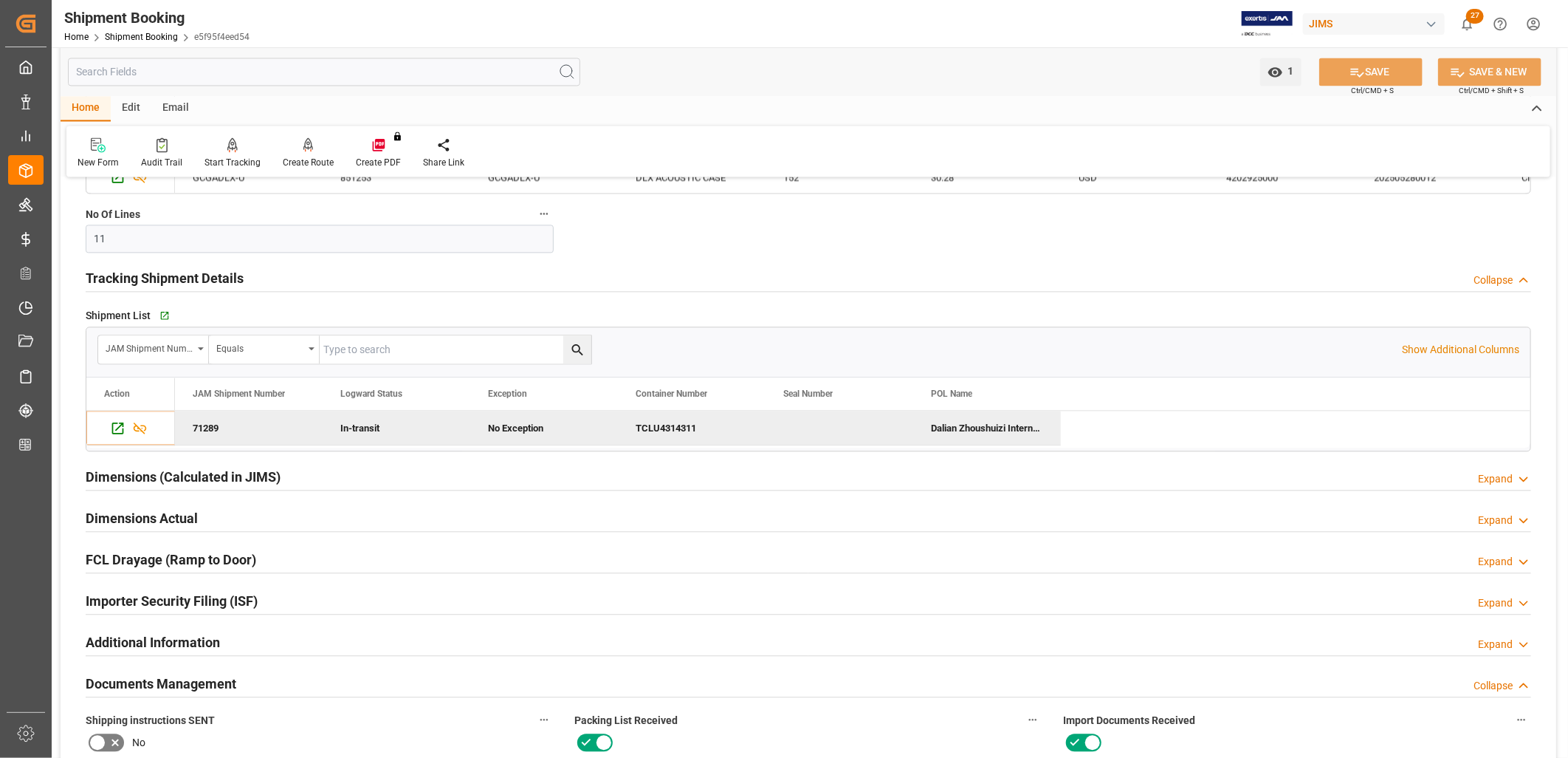
scroll to position [2052, 0]
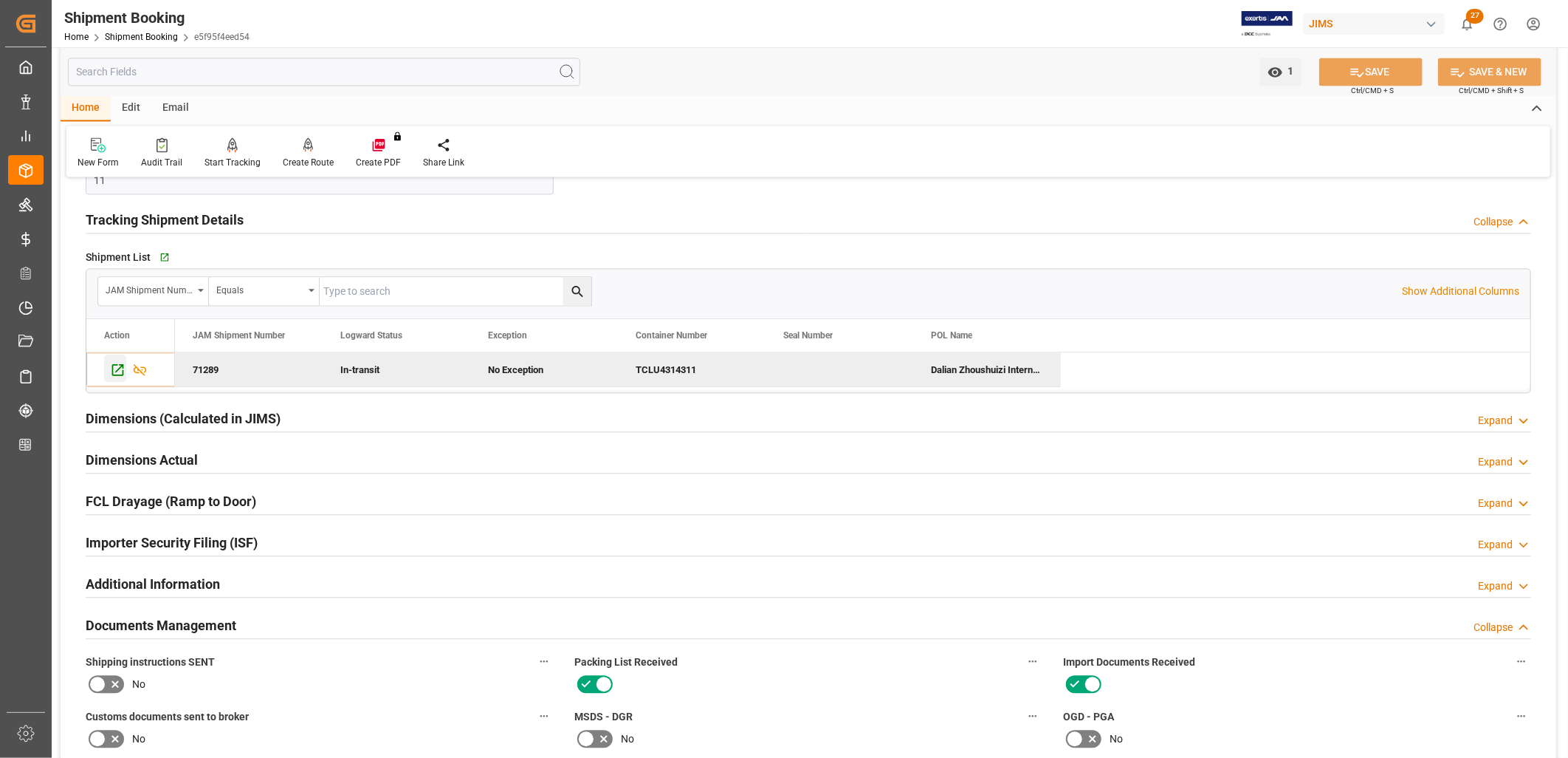
click at [121, 368] on icon "Press SPACE to deselect this row." at bounding box center [117, 369] width 15 height 15
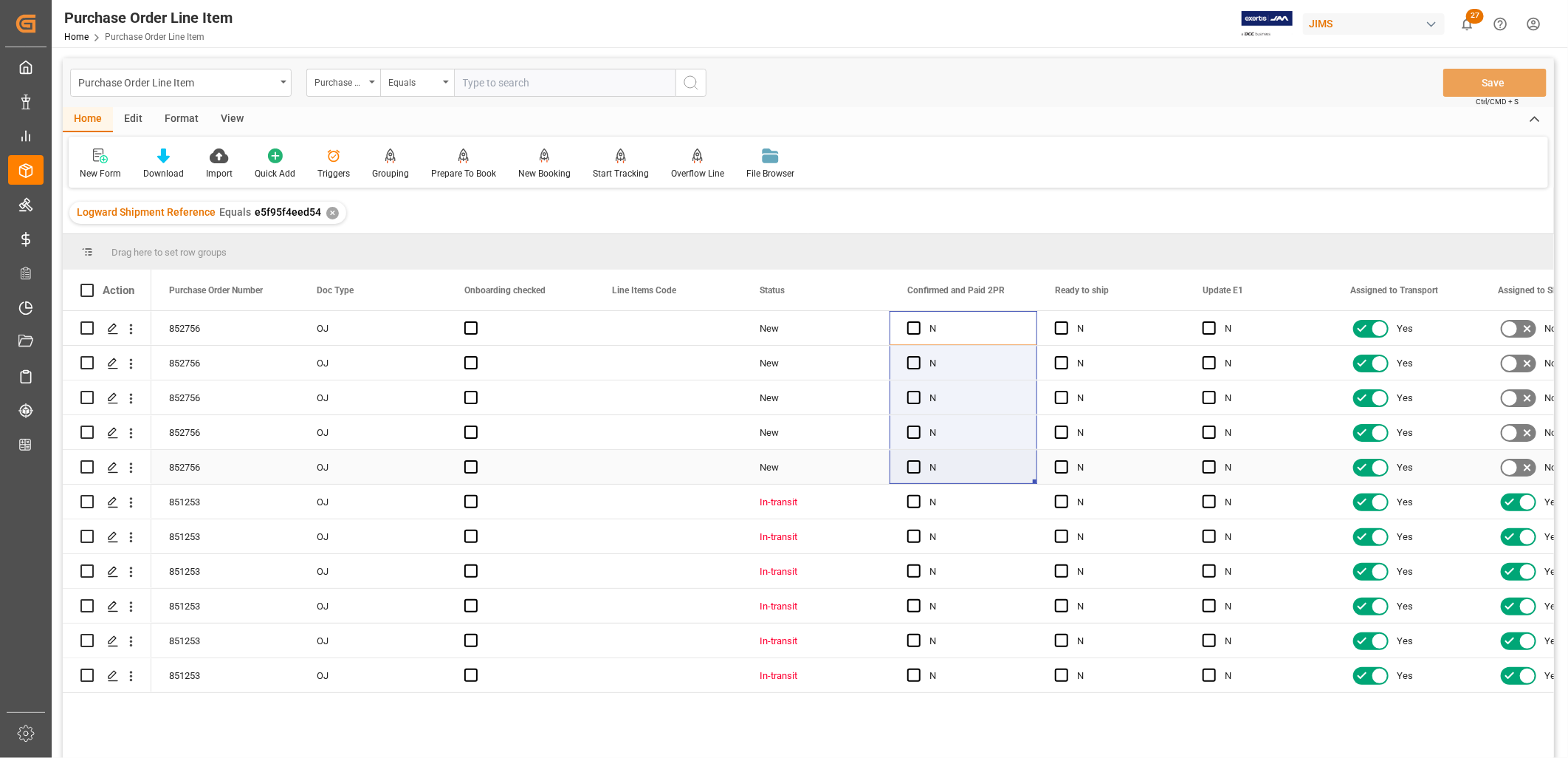
drag, startPoint x: 915, startPoint y: 326, endPoint x: 991, endPoint y: 450, distance: 145.4
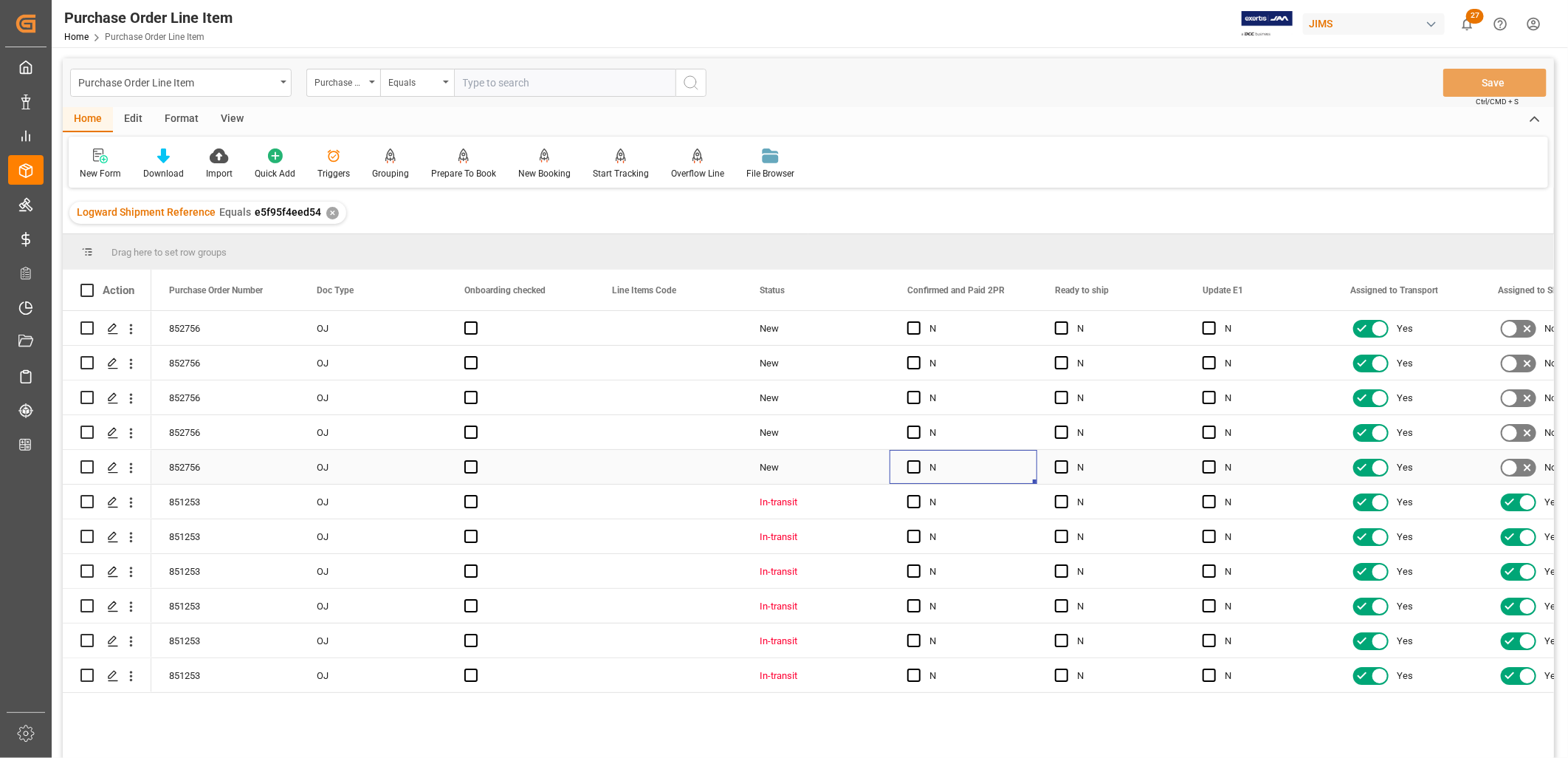
click at [991, 450] on div "N" at bounding box center [975, 467] width 90 height 34
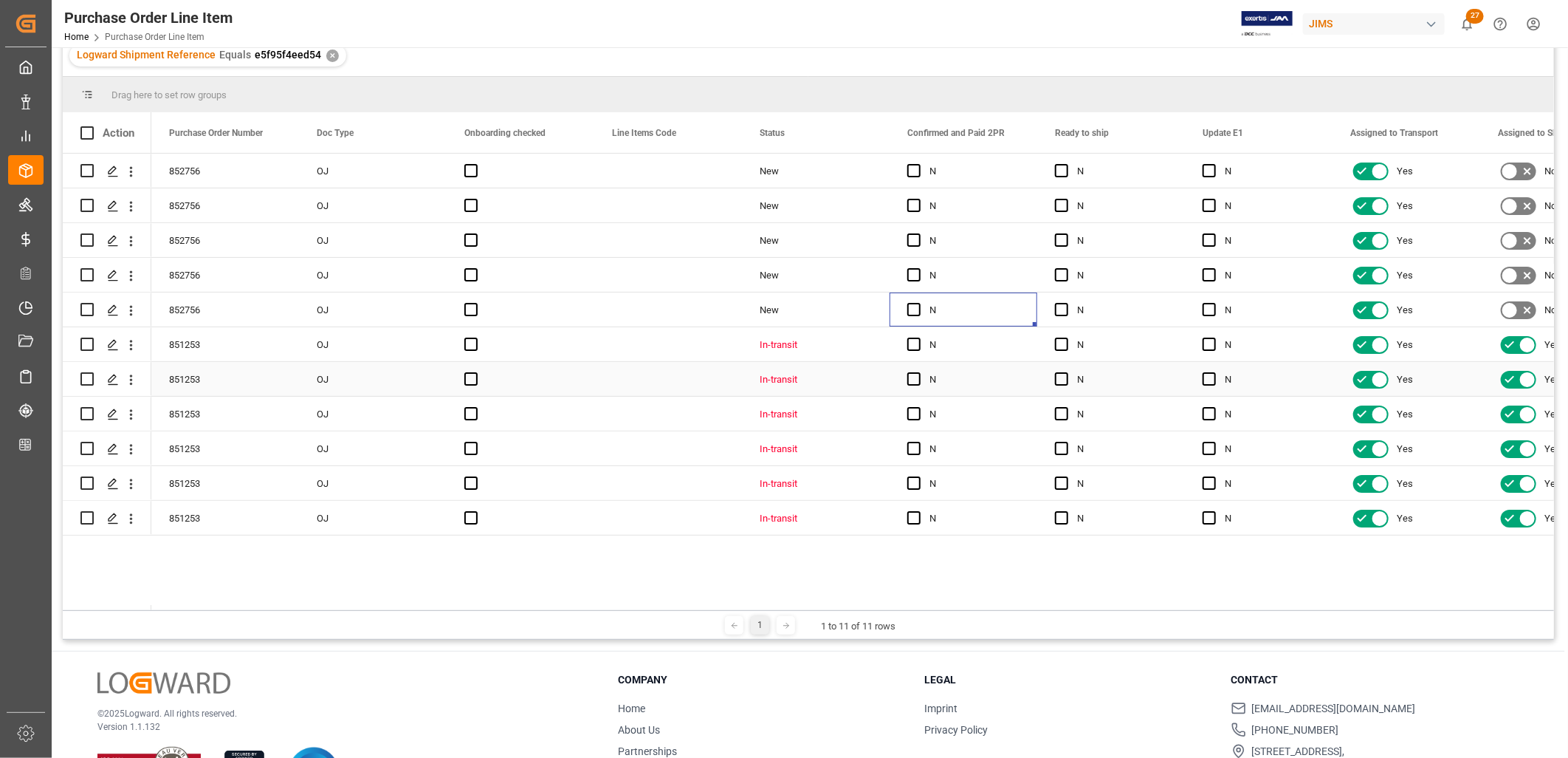
scroll to position [164, 0]
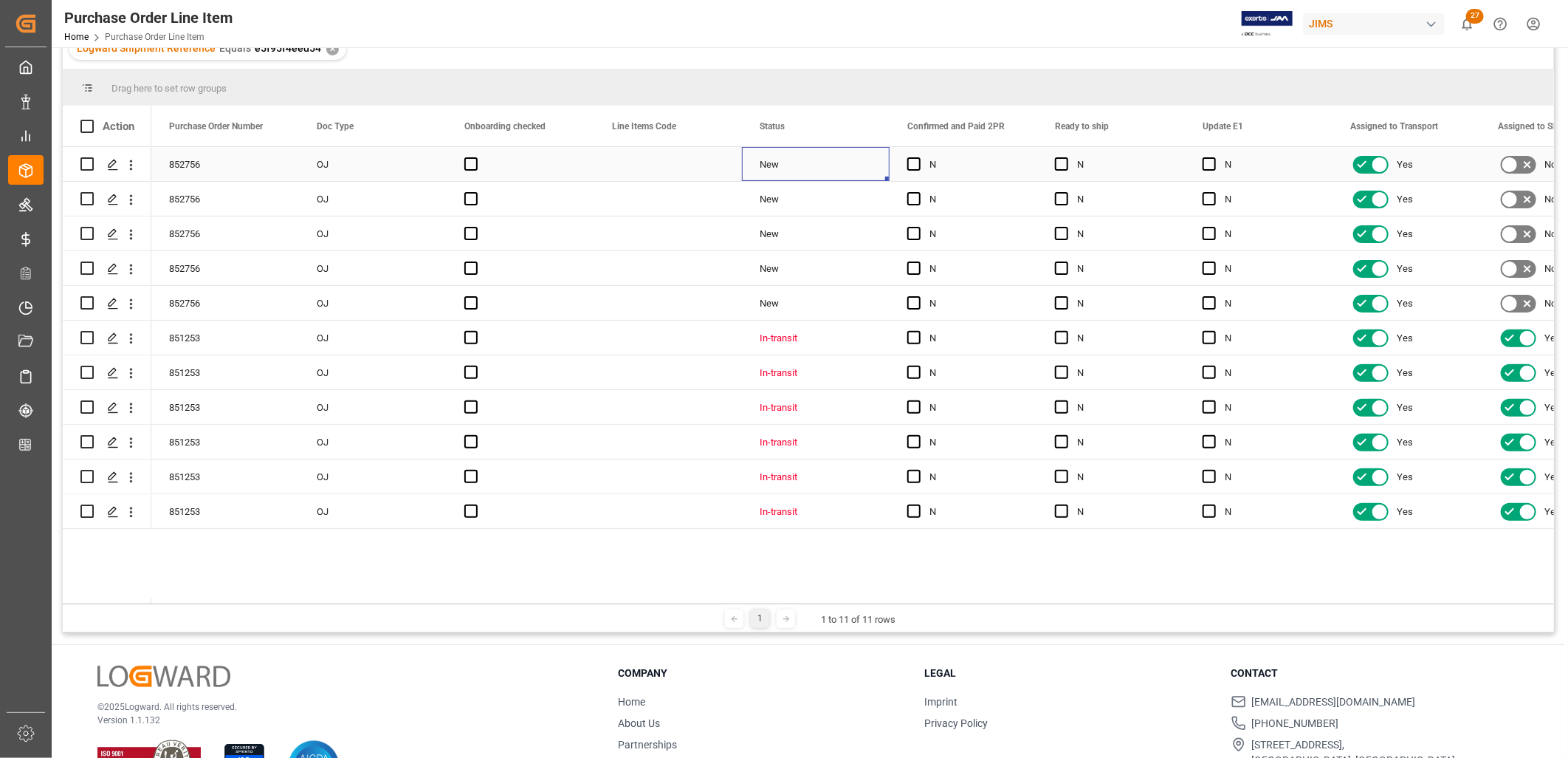
click at [779, 152] on div "New" at bounding box center [816, 165] width 112 height 34
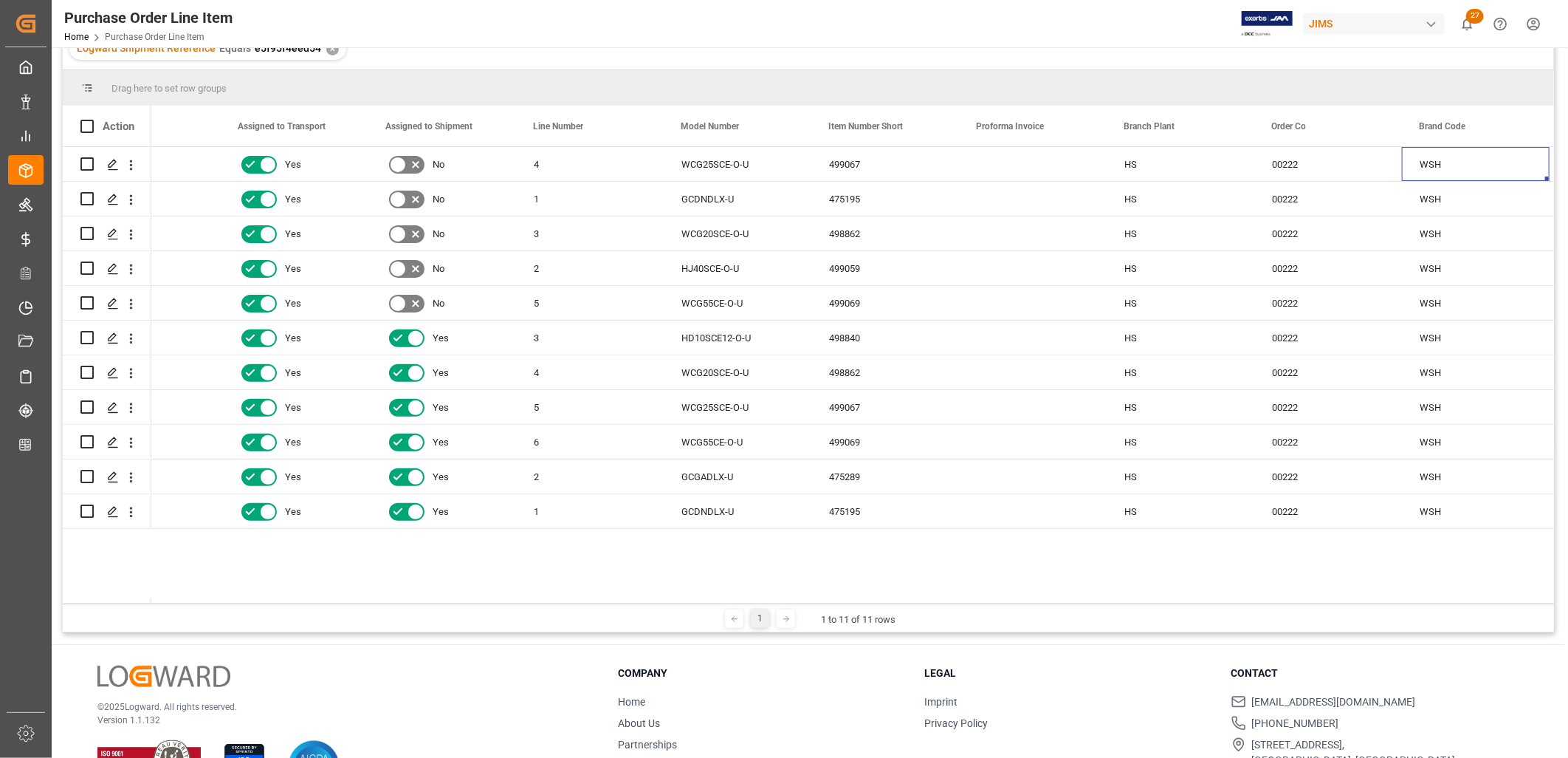
scroll to position [0, 1260]
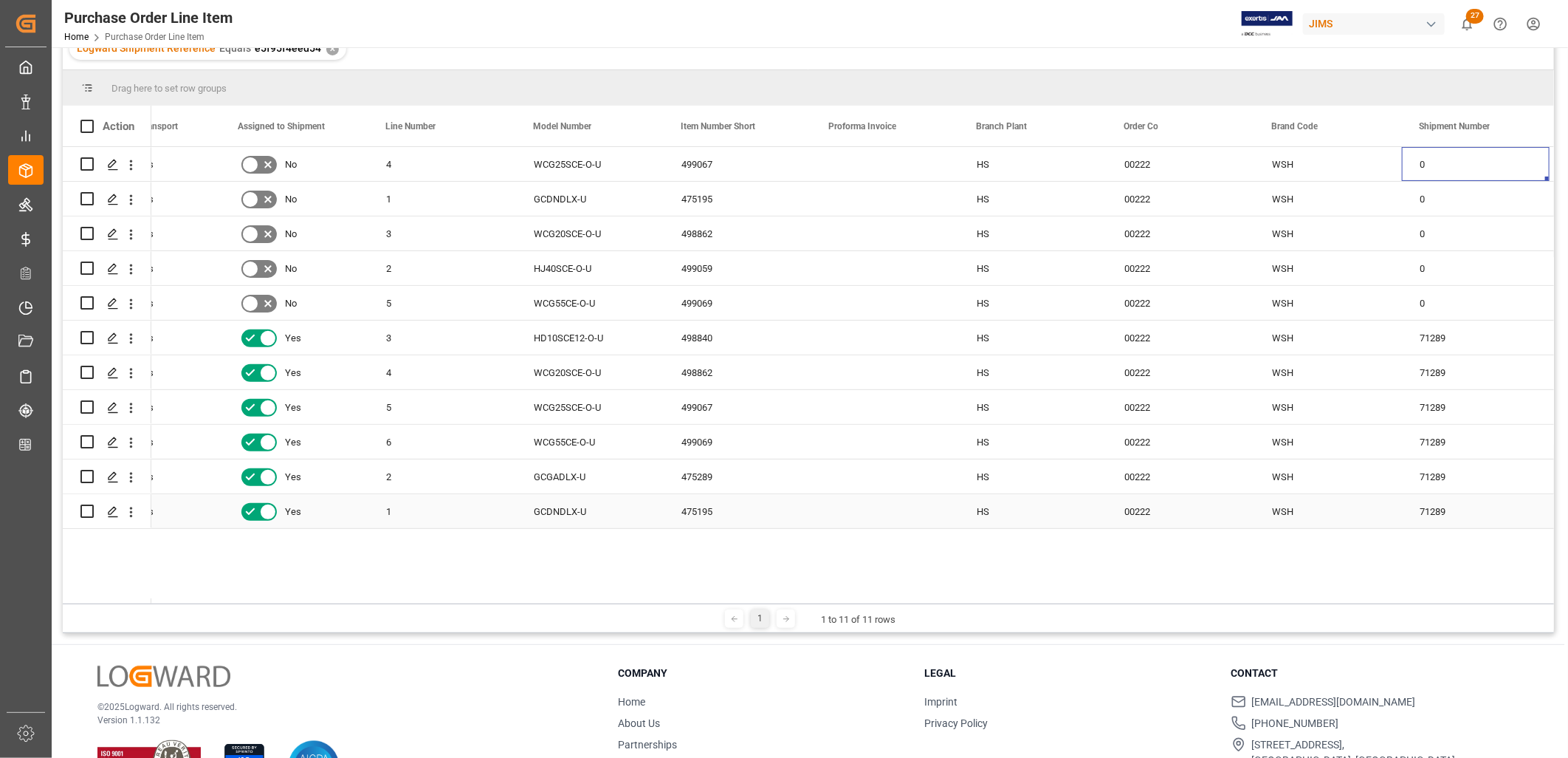
click at [557, 511] on div "GCDNDLX-U" at bounding box center [590, 511] width 148 height 34
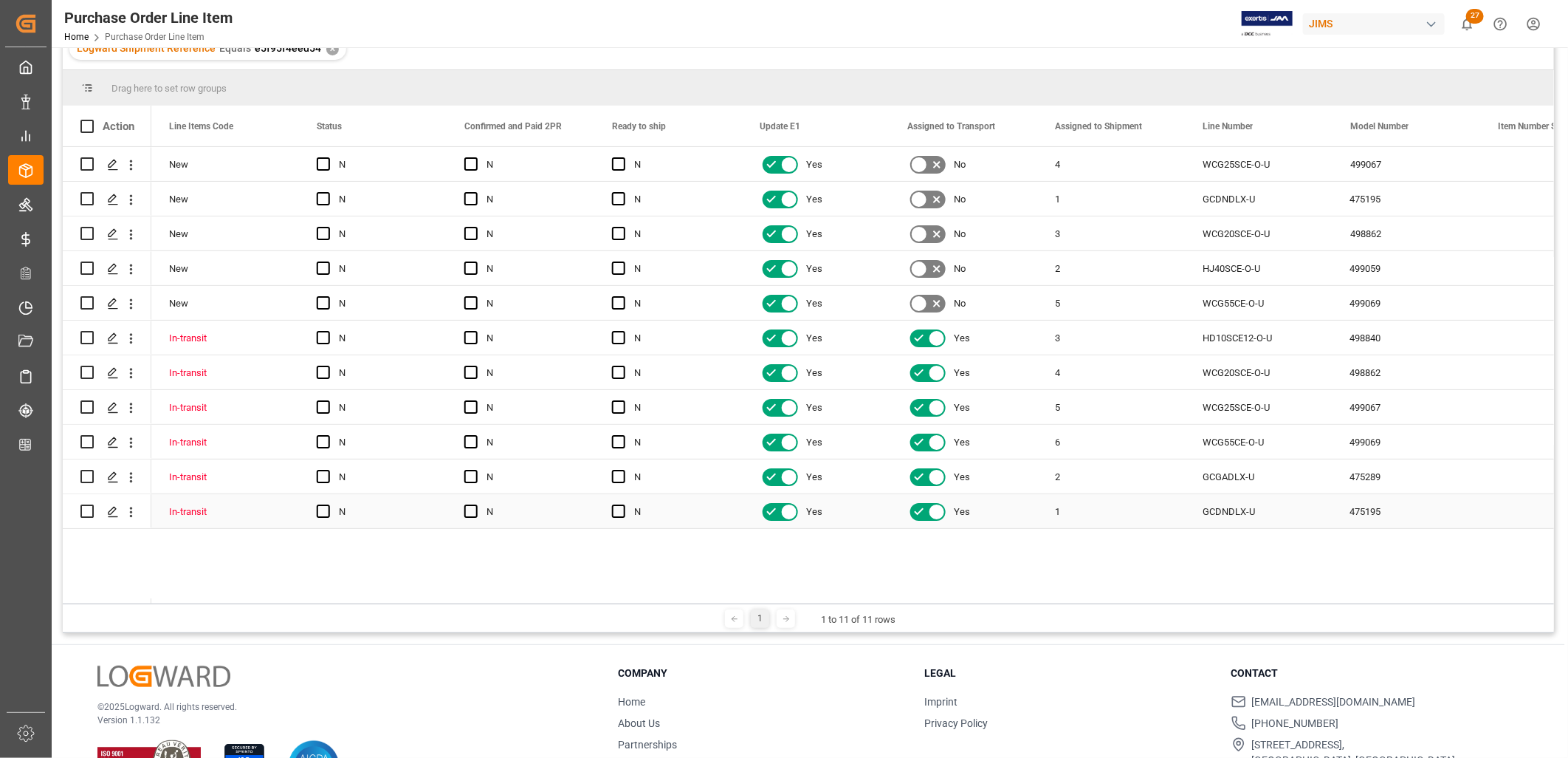
scroll to position [0, 0]
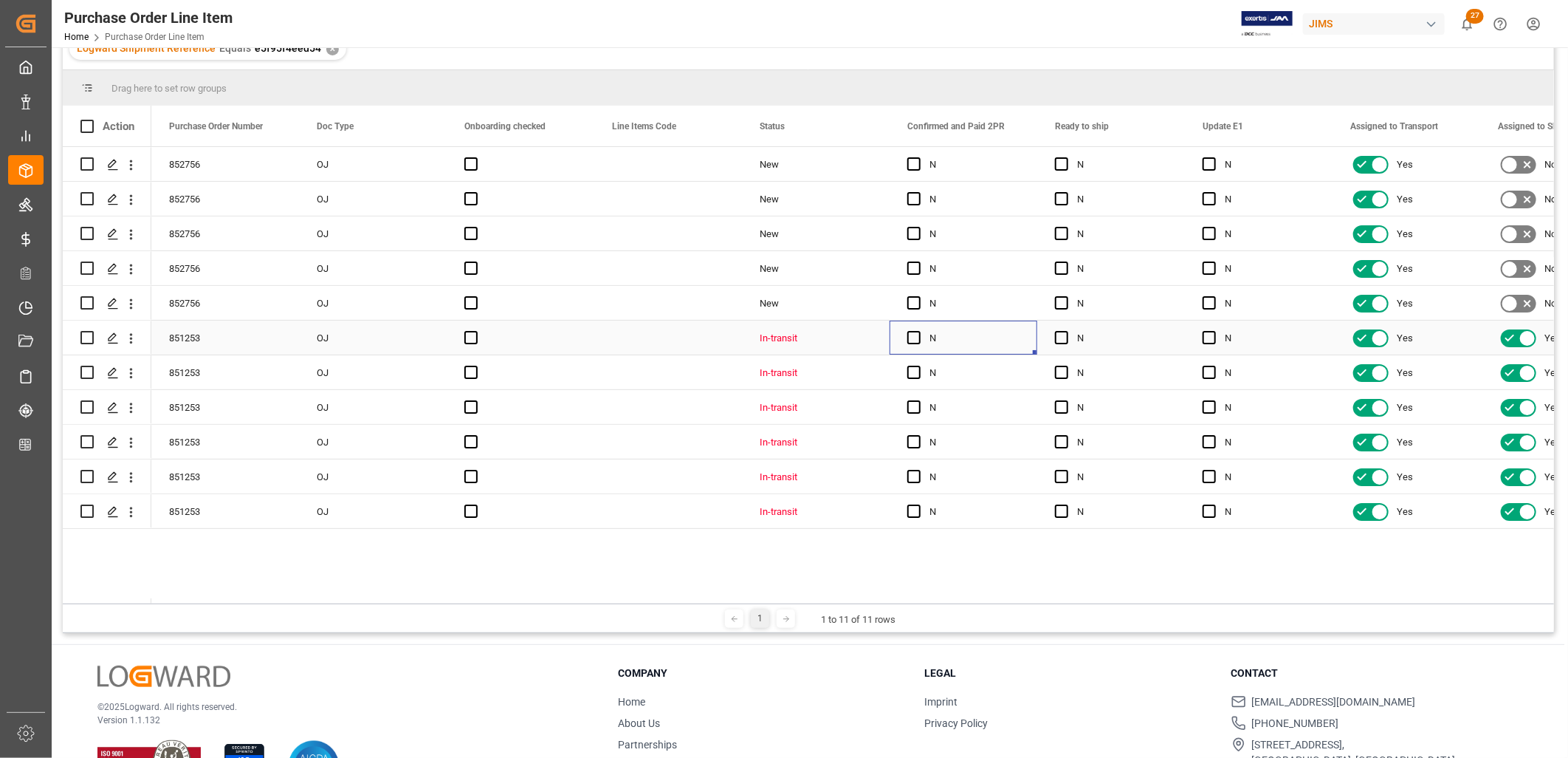
click at [912, 347] on div "Press SPACE to select this row." at bounding box center [918, 338] width 22 height 34
click at [917, 335] on span "Press SPACE to select this row." at bounding box center [914, 337] width 13 height 13
click at [918, 331] on input "Press SPACE to select this row." at bounding box center [918, 331] width 0 height 0
drag, startPoint x: 1034, startPoint y: 350, endPoint x: 992, endPoint y: 505, distance: 160.6
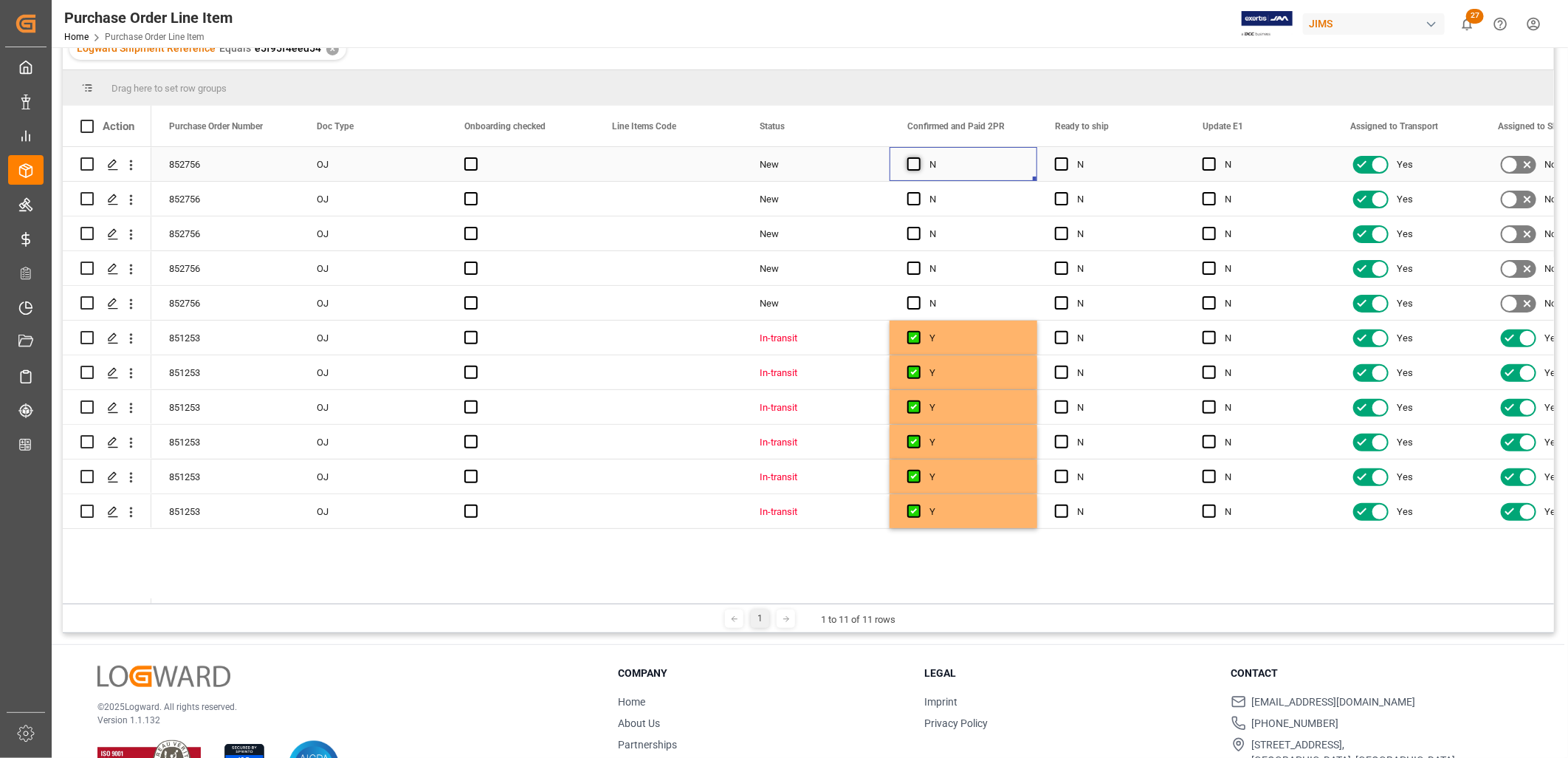
click at [911, 163] on span "Press SPACE to select this row." at bounding box center [914, 164] width 13 height 13
click at [918, 158] on input "Press SPACE to select this row." at bounding box center [918, 158] width 0 height 0
drag, startPoint x: 1033, startPoint y: 175, endPoint x: 997, endPoint y: 306, distance: 135.9
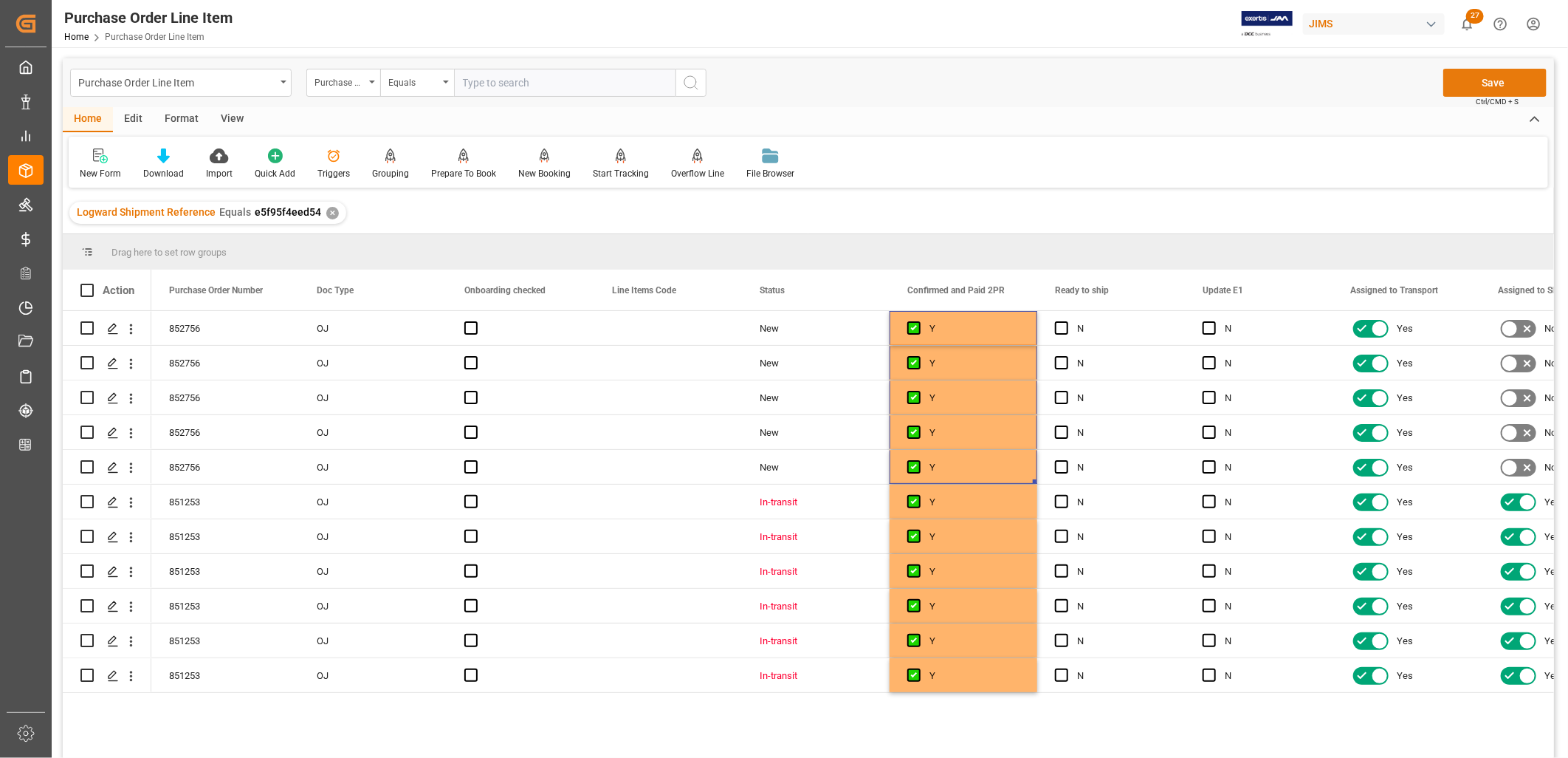
click at [1501, 71] on button "Save" at bounding box center [1496, 82] width 104 height 28
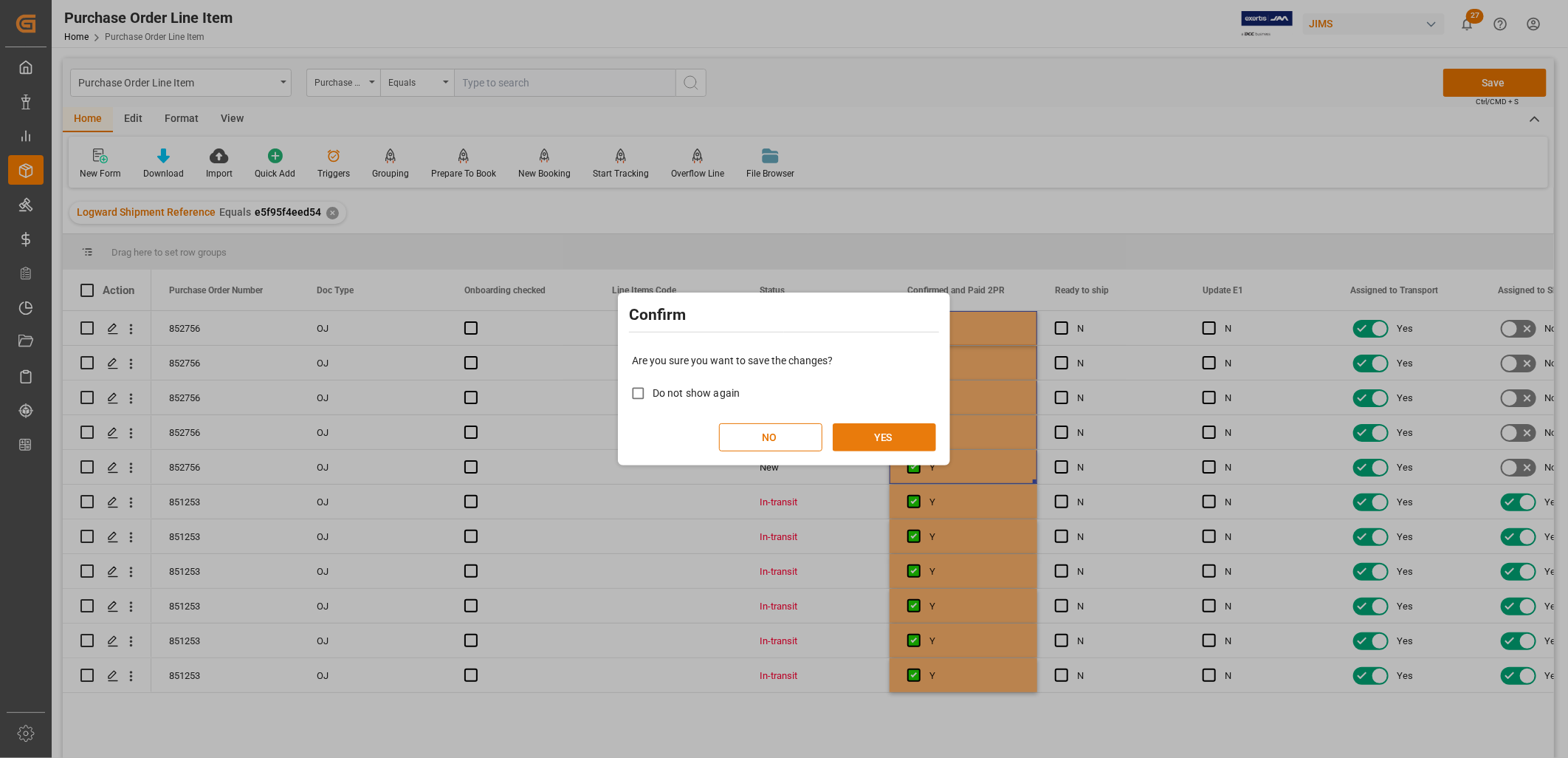
click at [890, 436] on button "YES" at bounding box center [885, 437] width 104 height 28
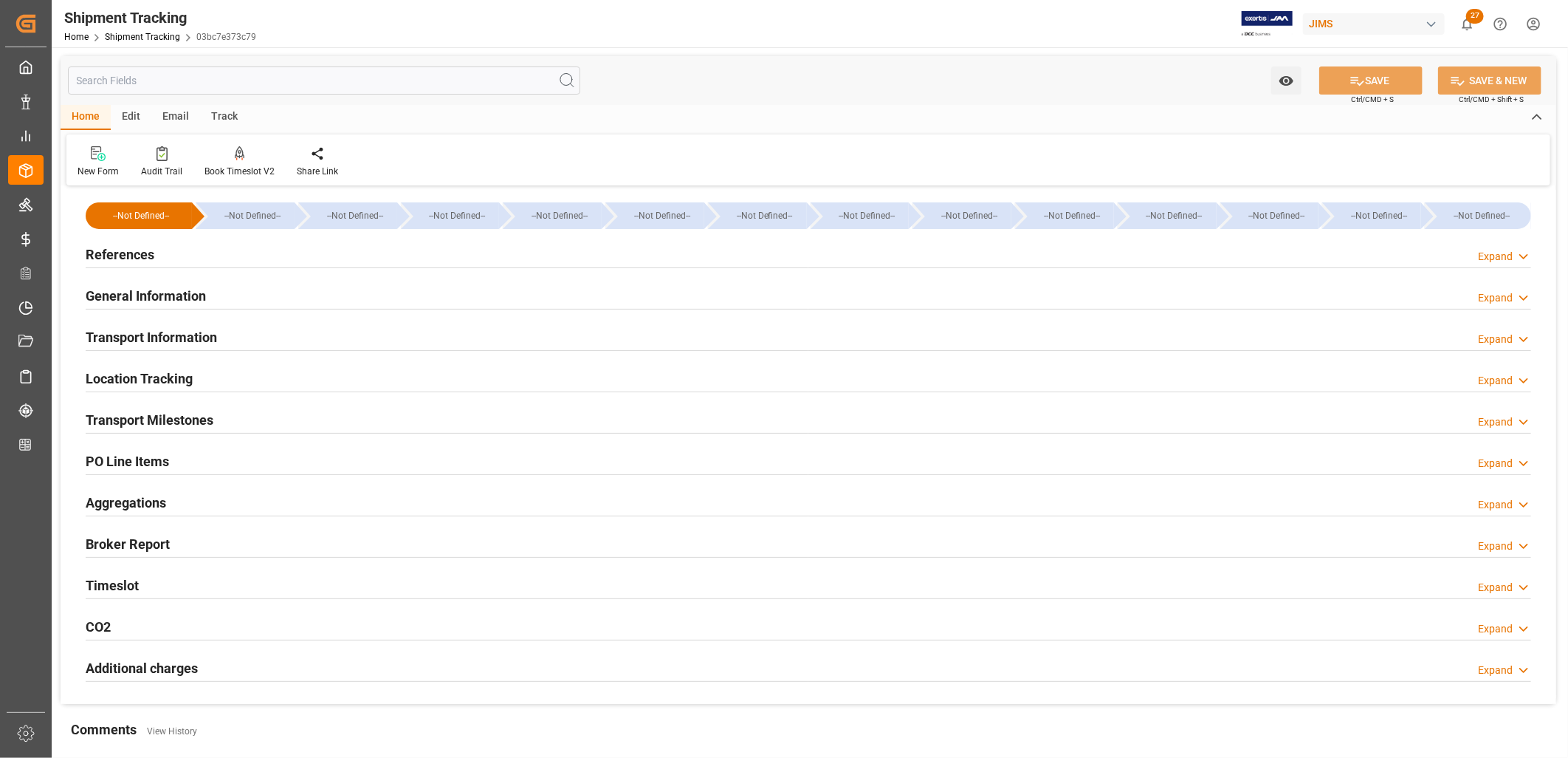
type input "[DATE]"
click at [133, 254] on h2 "References" at bounding box center [120, 254] width 69 height 20
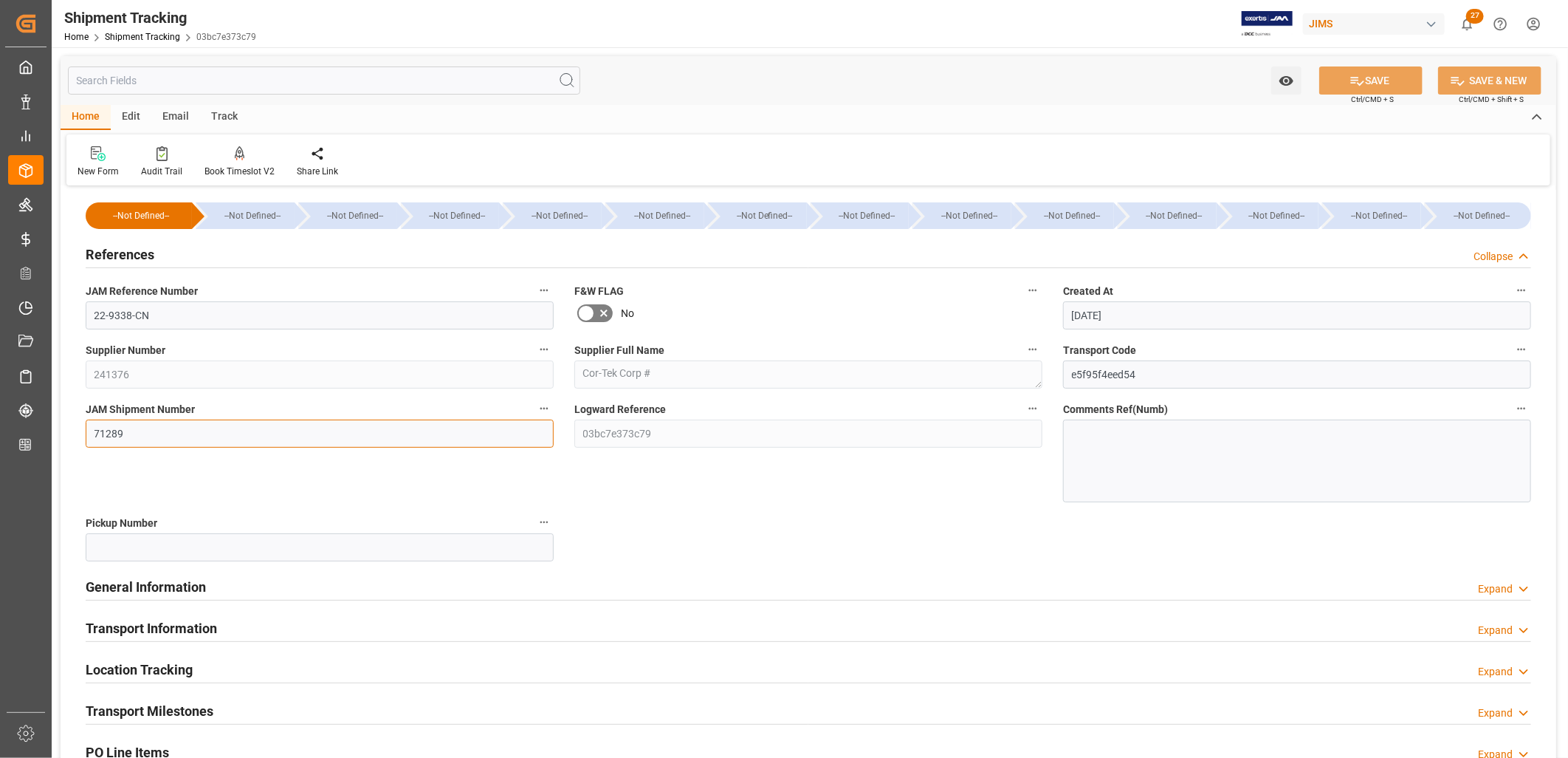
click at [124, 431] on input "71289" at bounding box center [319, 433] width 468 height 28
drag, startPoint x: 124, startPoint y: 430, endPoint x: 63, endPoint y: 432, distance: 61.0
click at [63, 432] on div "--Not Defined-- --Not Defined-- --Not Defined-- --Not Defined-- --Not Defined--…" at bounding box center [809, 592] width 1496 height 805
type input "73156"
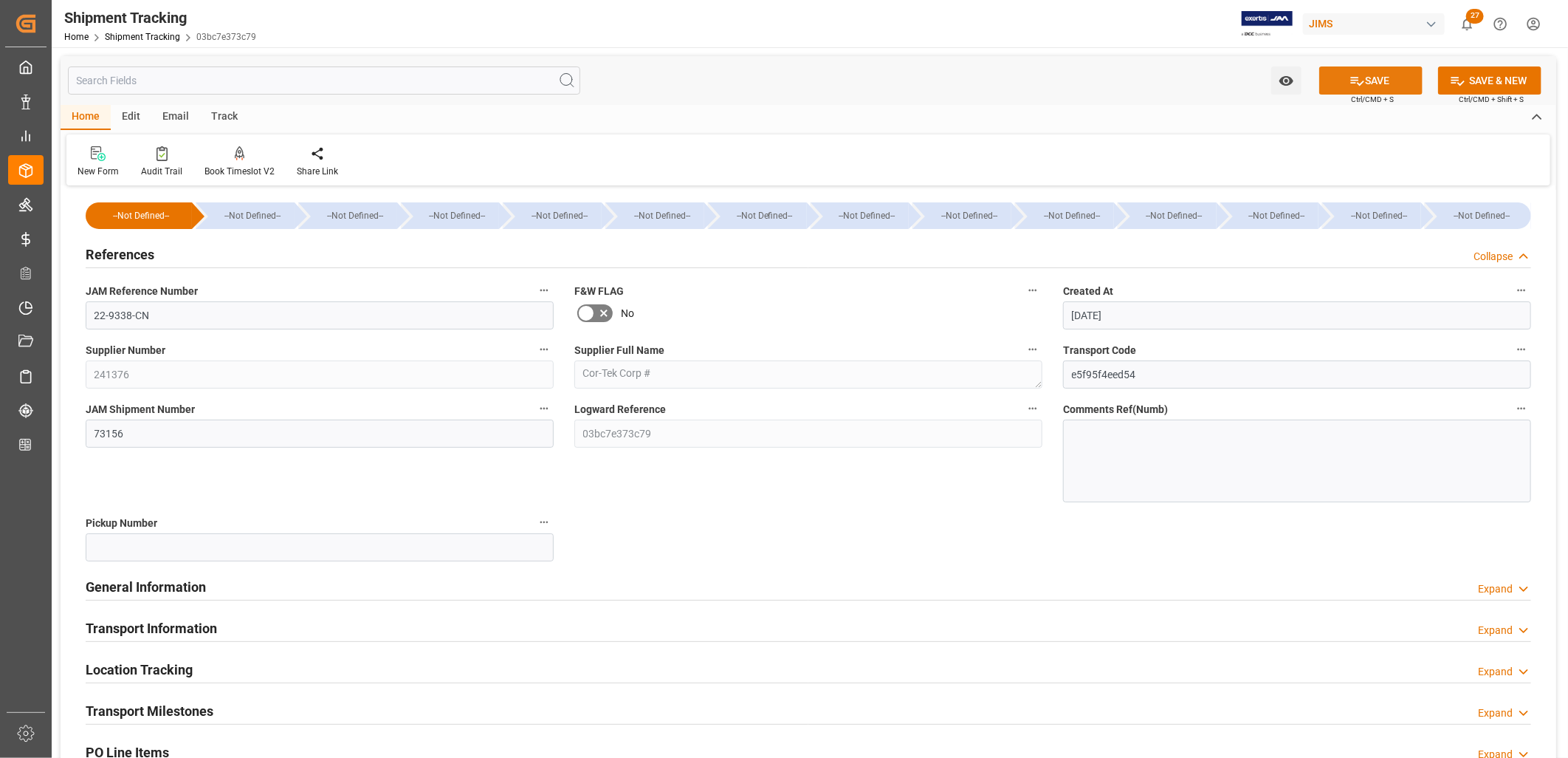
click at [1351, 82] on icon at bounding box center [1357, 82] width 13 height 9
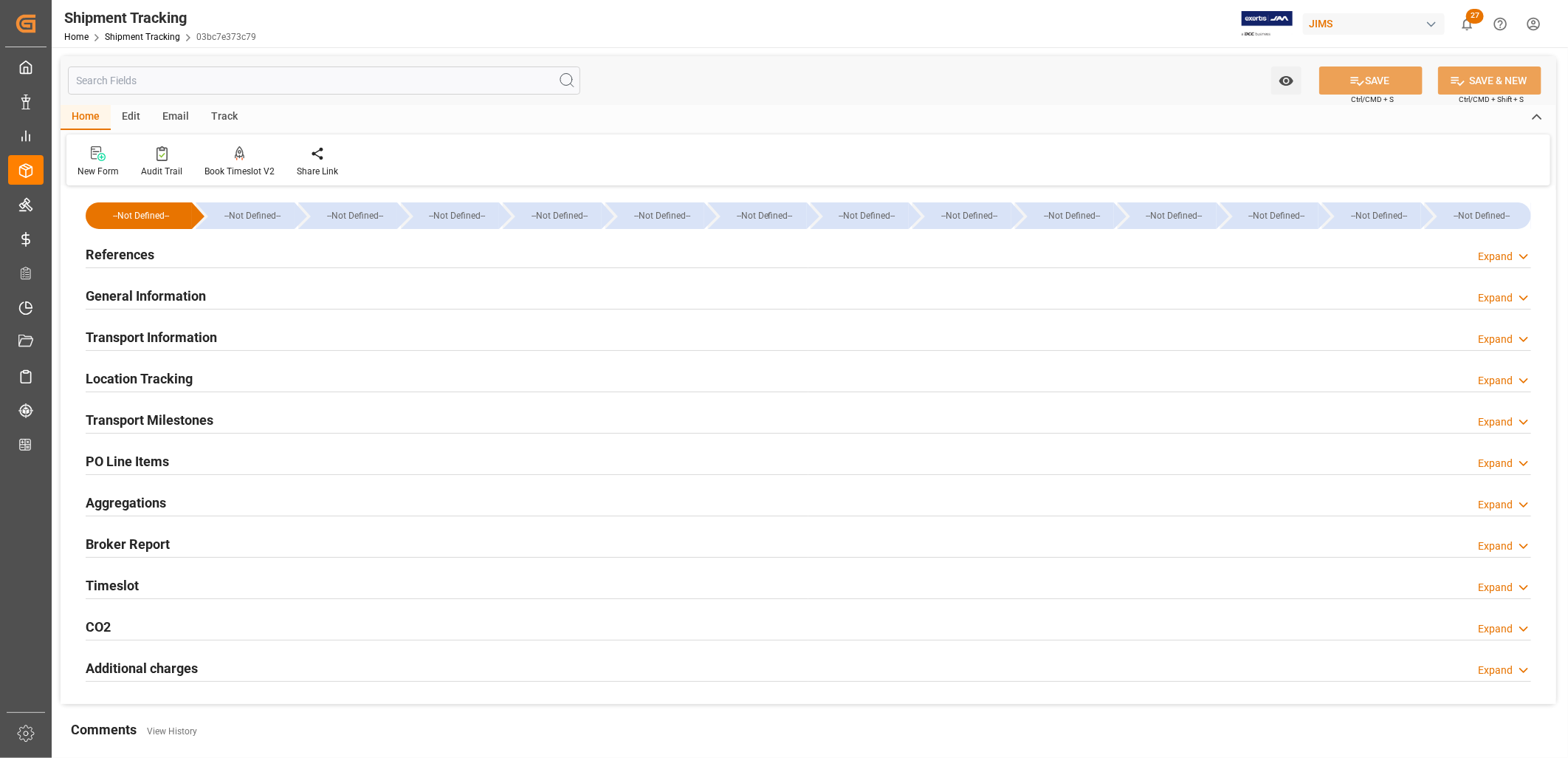
click at [165, 411] on h2 "Transport Milestones" at bounding box center [149, 420] width 128 height 20
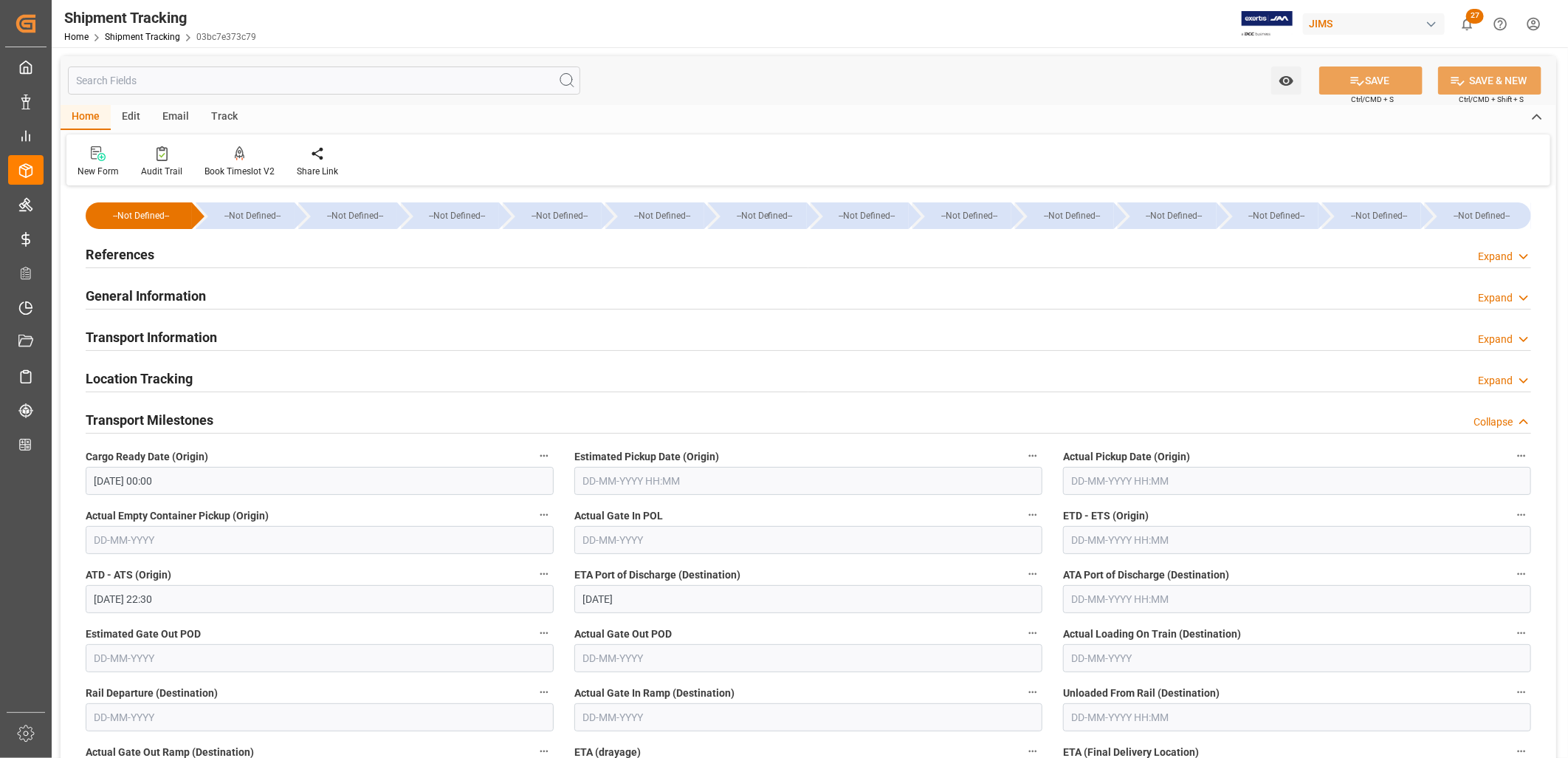
click at [187, 296] on h2 "General Information" at bounding box center [145, 296] width 120 height 20
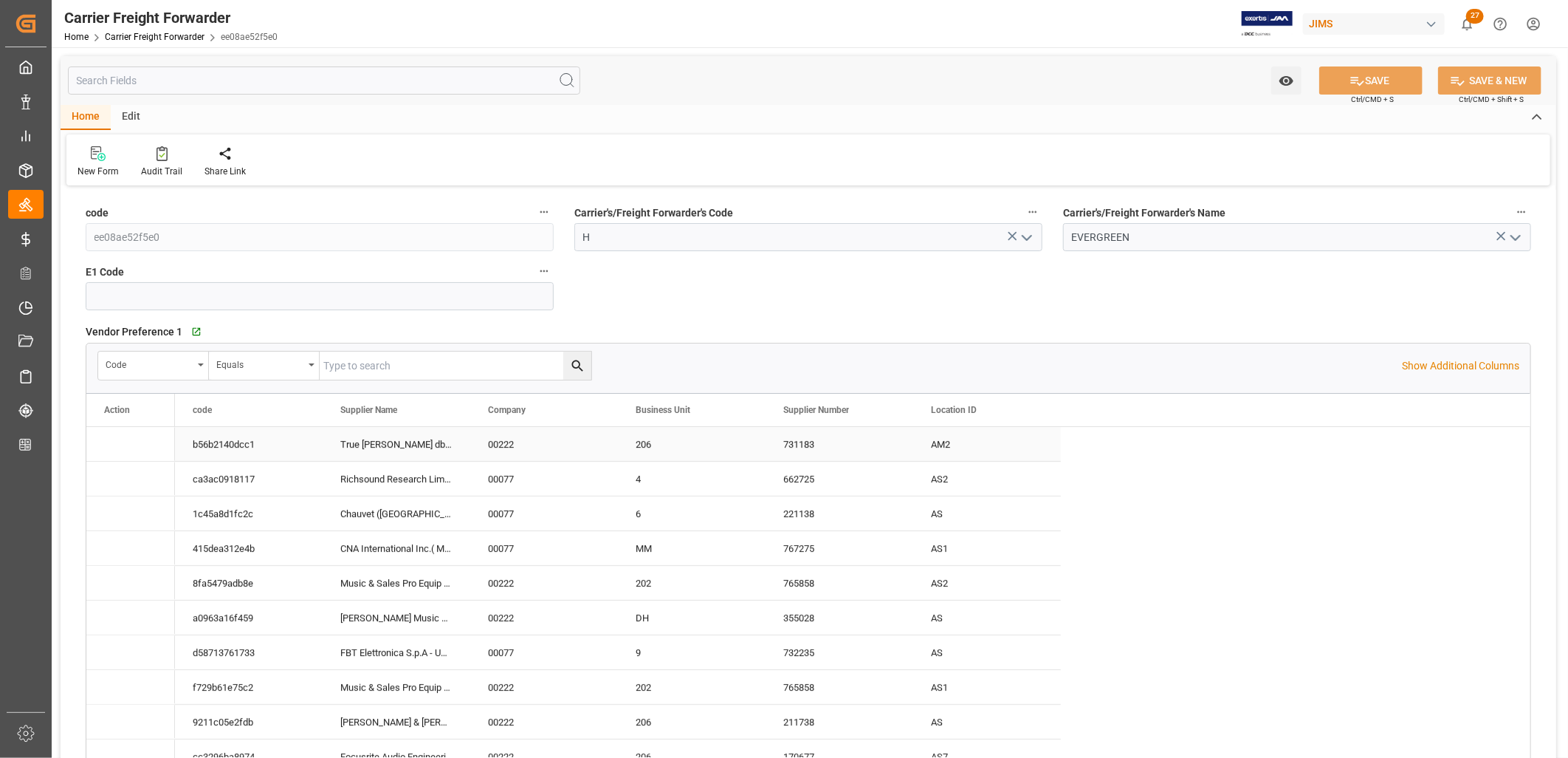
type input "[DATE] 16:28"
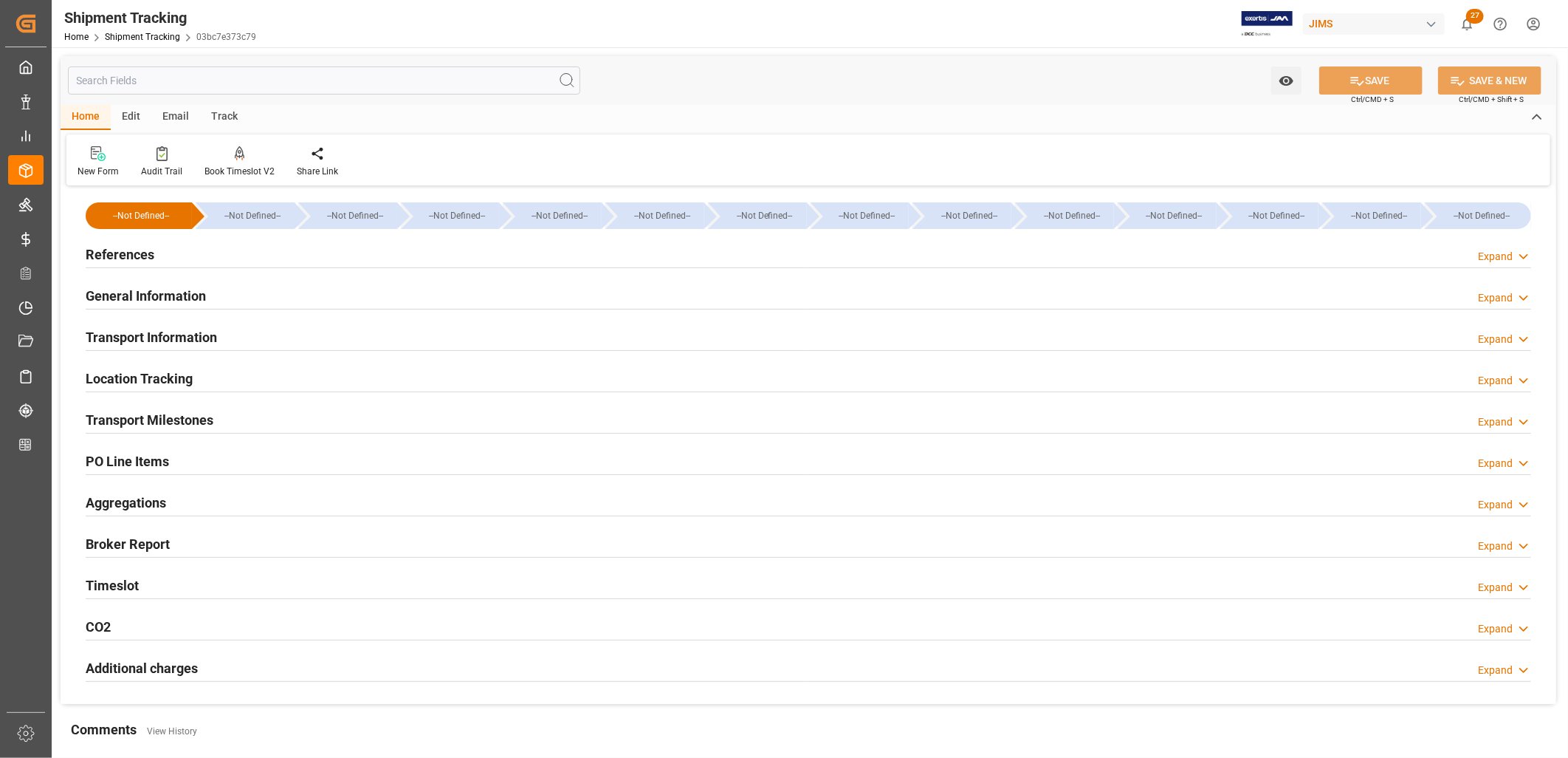
type input "29-05-2025"
click at [148, 255] on h2 "References" at bounding box center [120, 254] width 69 height 20
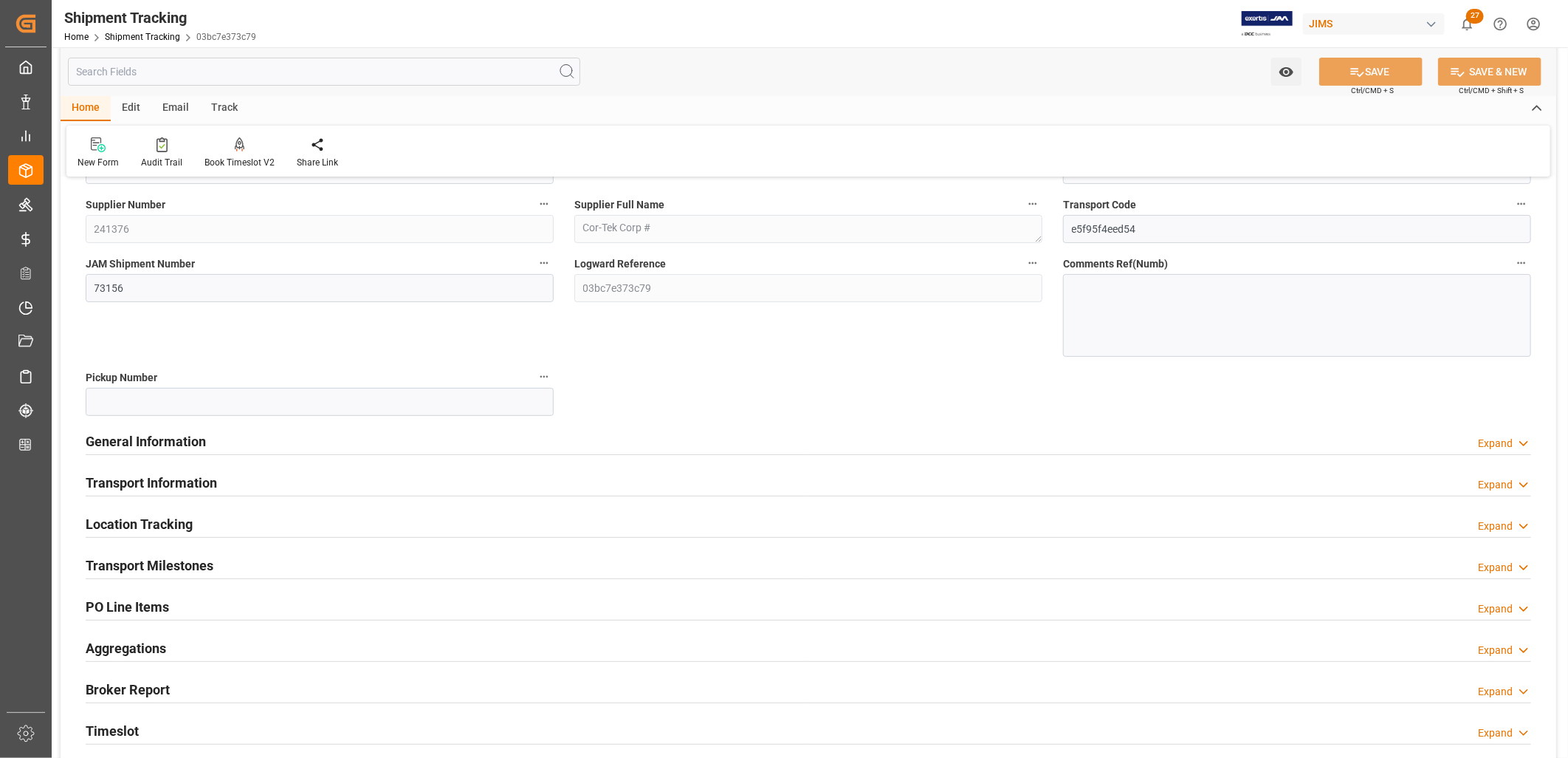
scroll to position [164, 0]
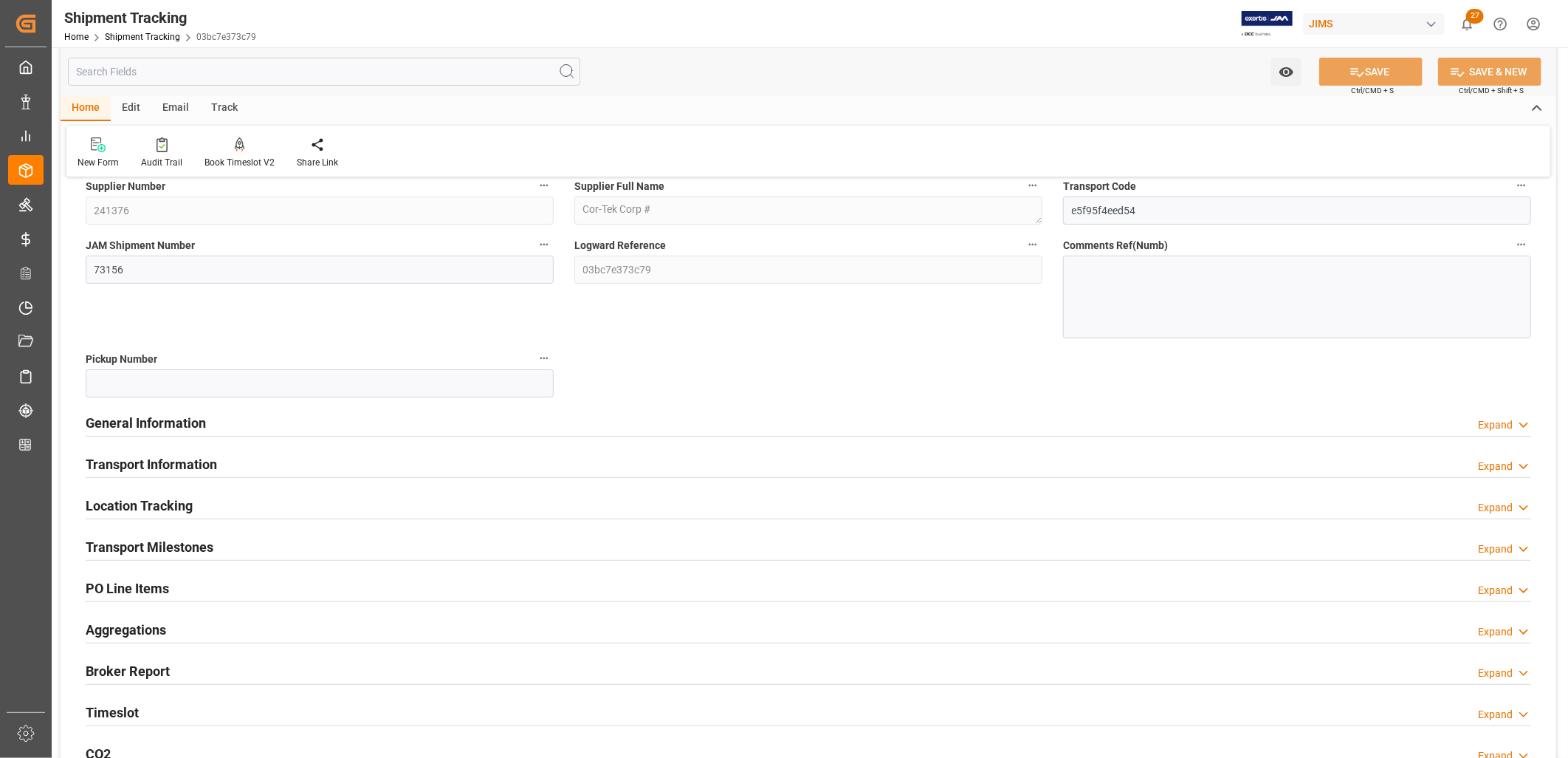
click at [182, 420] on h2 "General Information" at bounding box center [145, 423] width 120 height 20
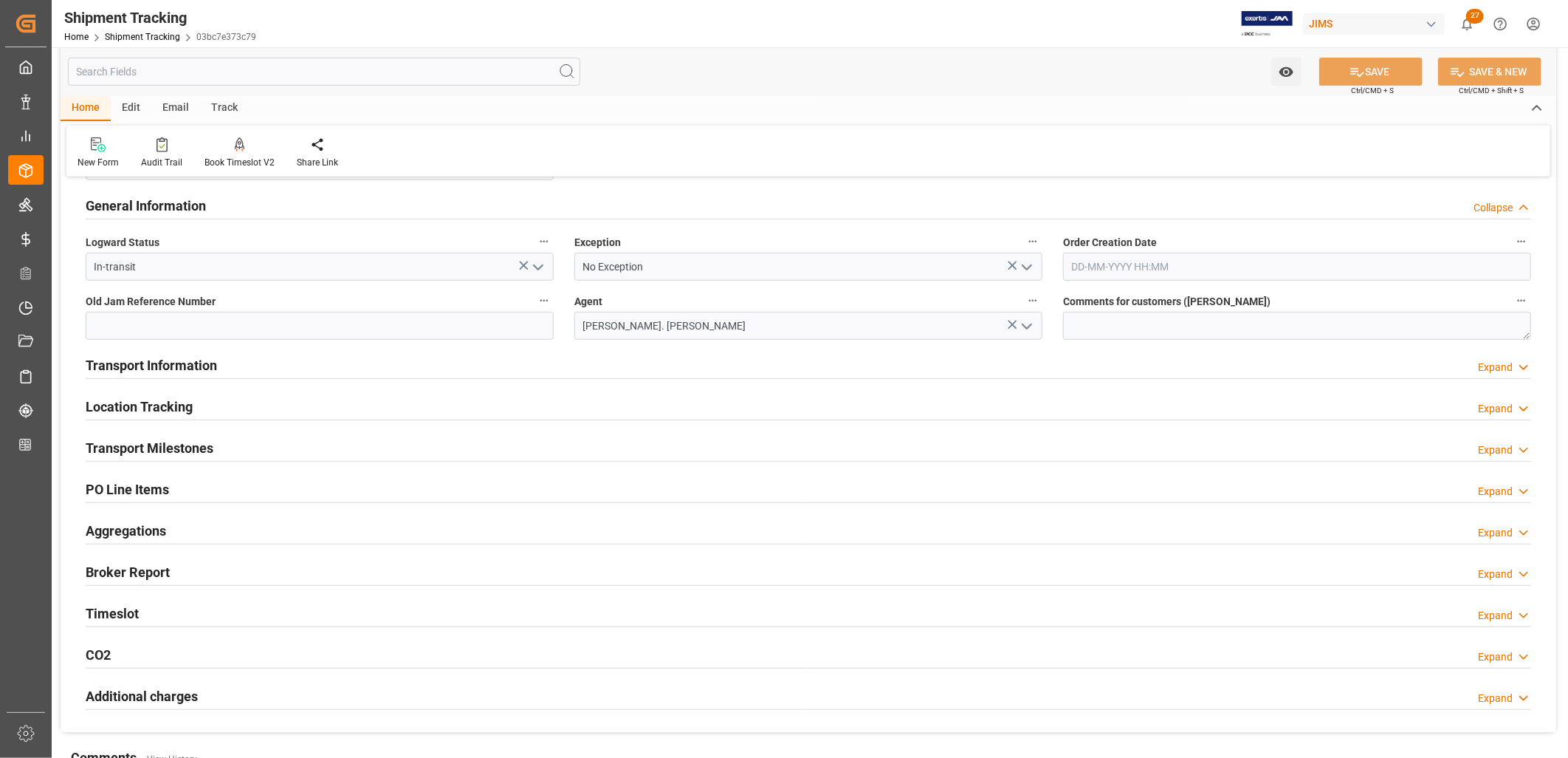
scroll to position [410, 0]
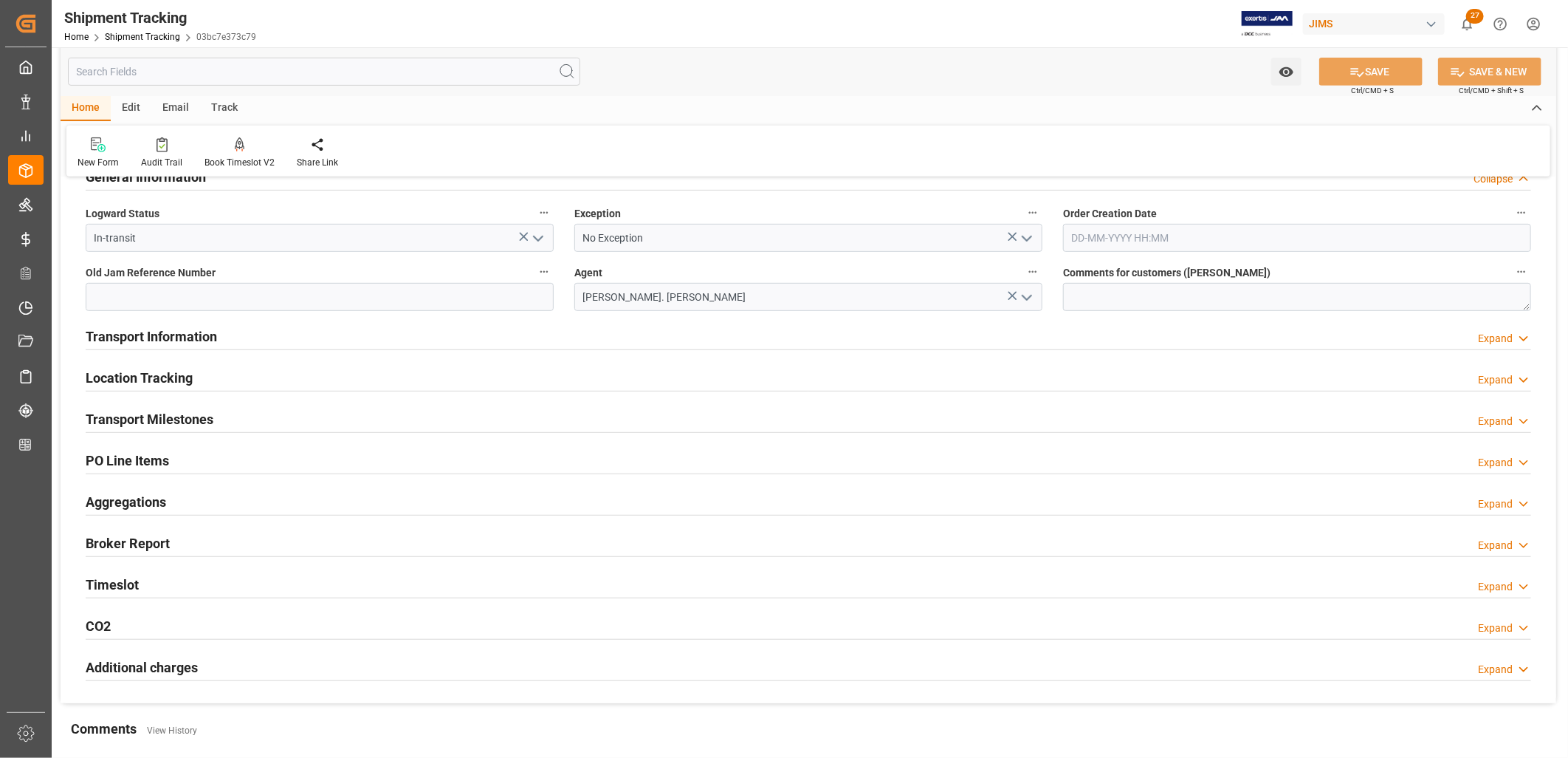
click at [197, 412] on h2 "Transport Milestones" at bounding box center [149, 419] width 128 height 20
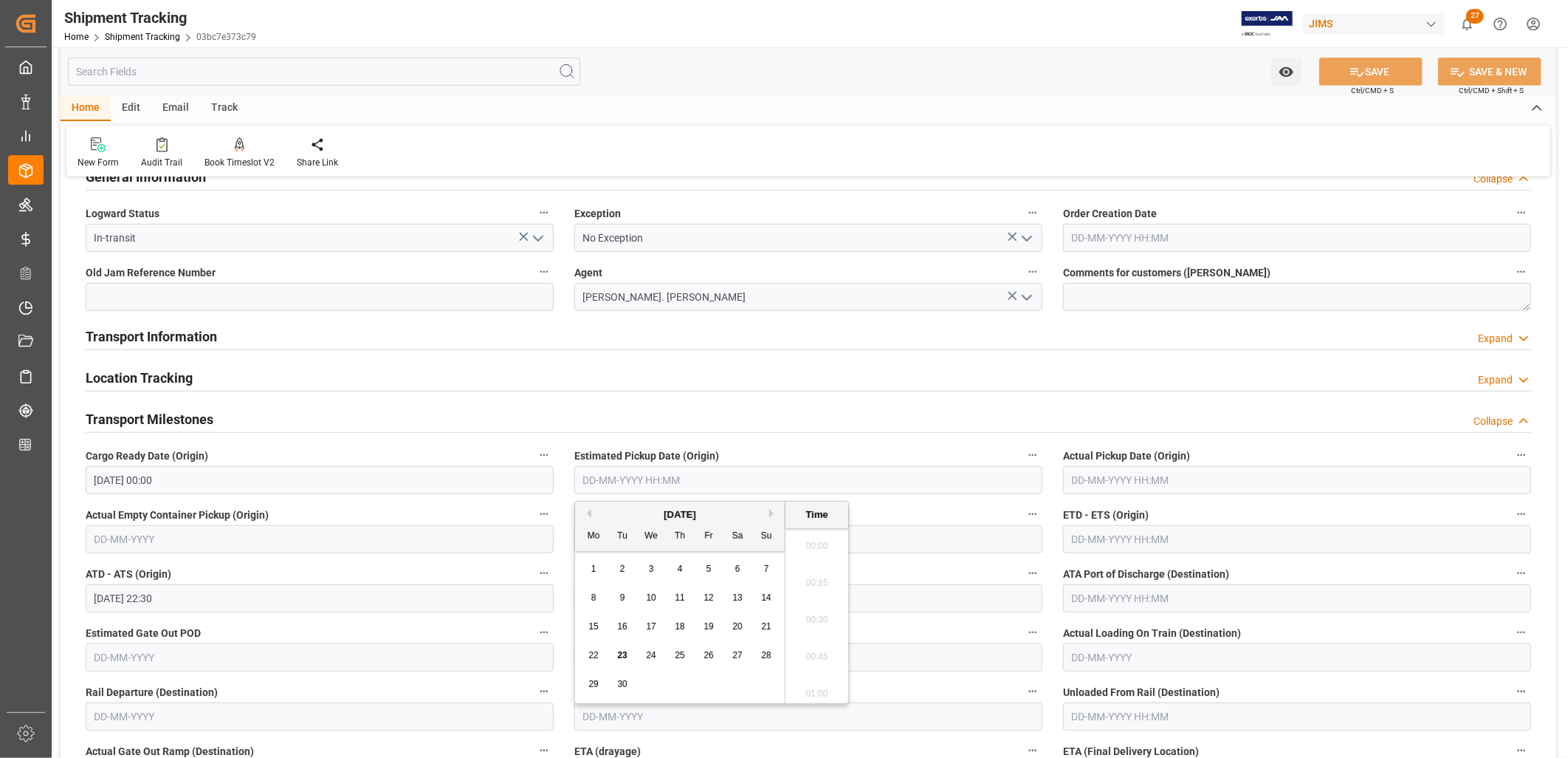
scroll to position [2553, 0]
click at [666, 474] on input "text" at bounding box center [808, 480] width 468 height 28
click at [609, 478] on input "text" at bounding box center [808, 480] width 468 height 28
click at [592, 565] on span "1" at bounding box center [594, 569] width 5 height 11
click at [615, 596] on div "9" at bounding box center [623, 598] width 18 height 18
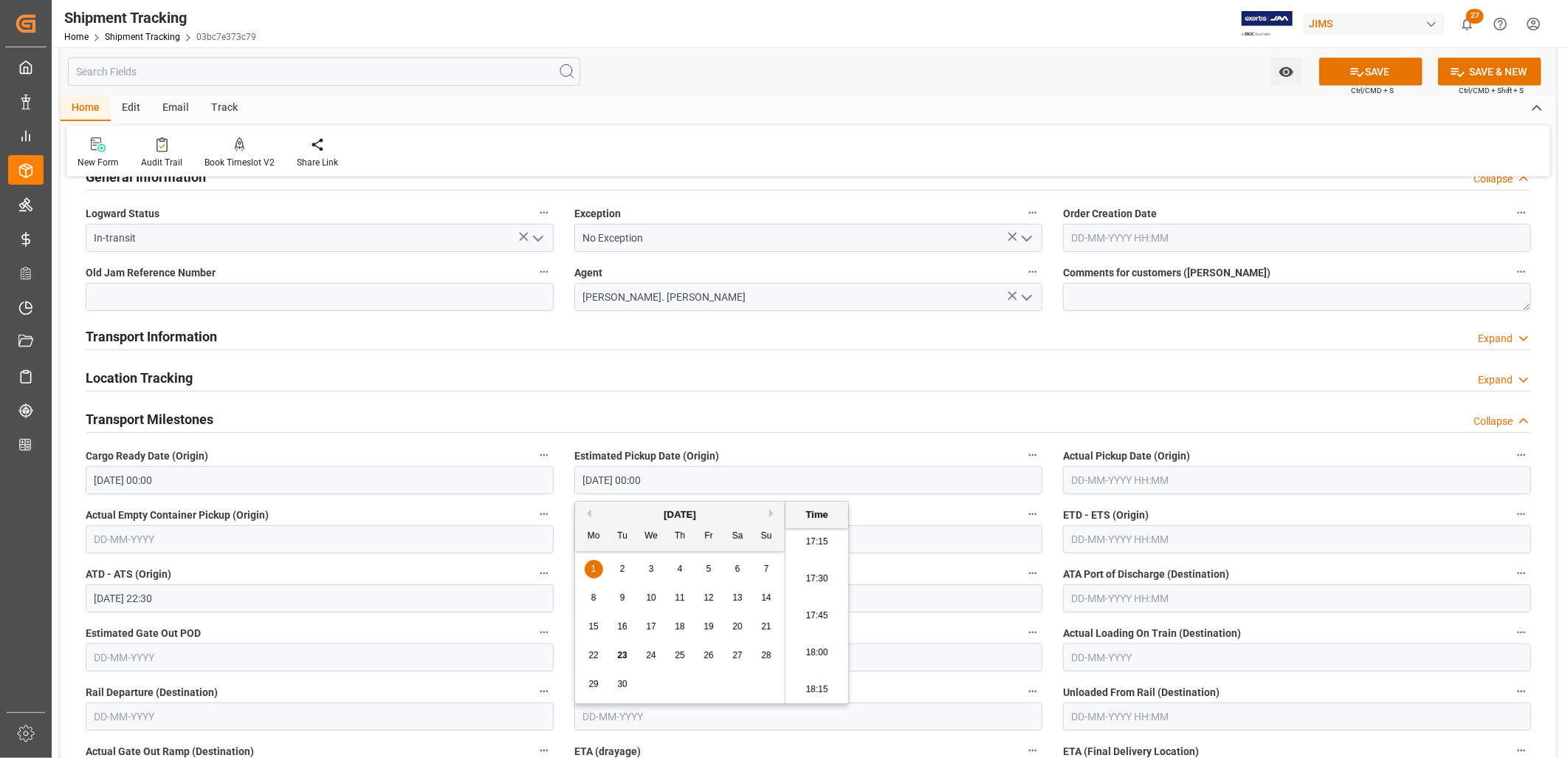
type input "09-09-2025 00:00"
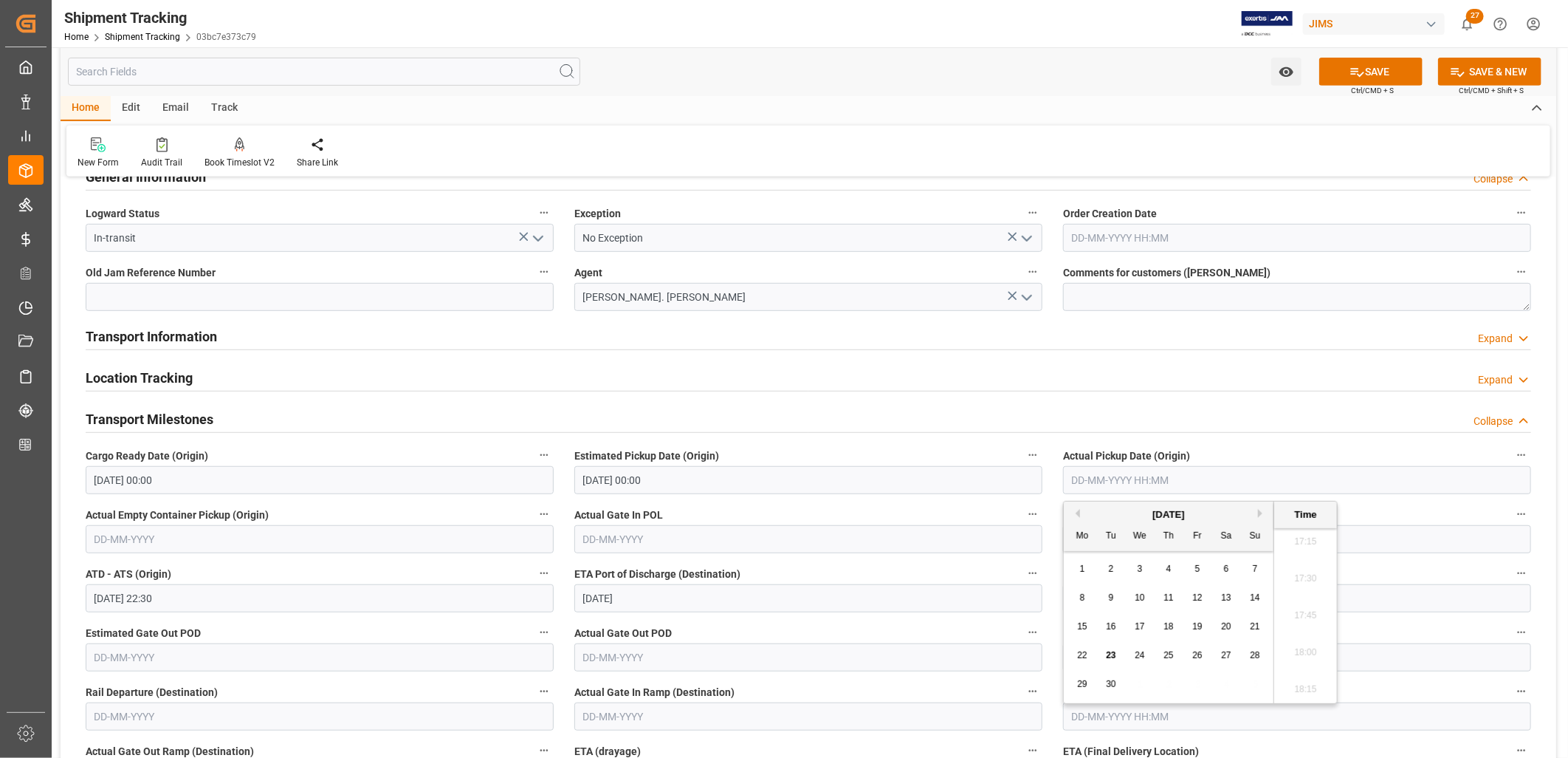
click at [1106, 481] on input "text" at bounding box center [1297, 480] width 468 height 28
click at [1110, 596] on span "9" at bounding box center [1111, 598] width 5 height 11
click at [1142, 593] on span "10" at bounding box center [1139, 598] width 10 height 11
type input "10-09-2025 00:00"
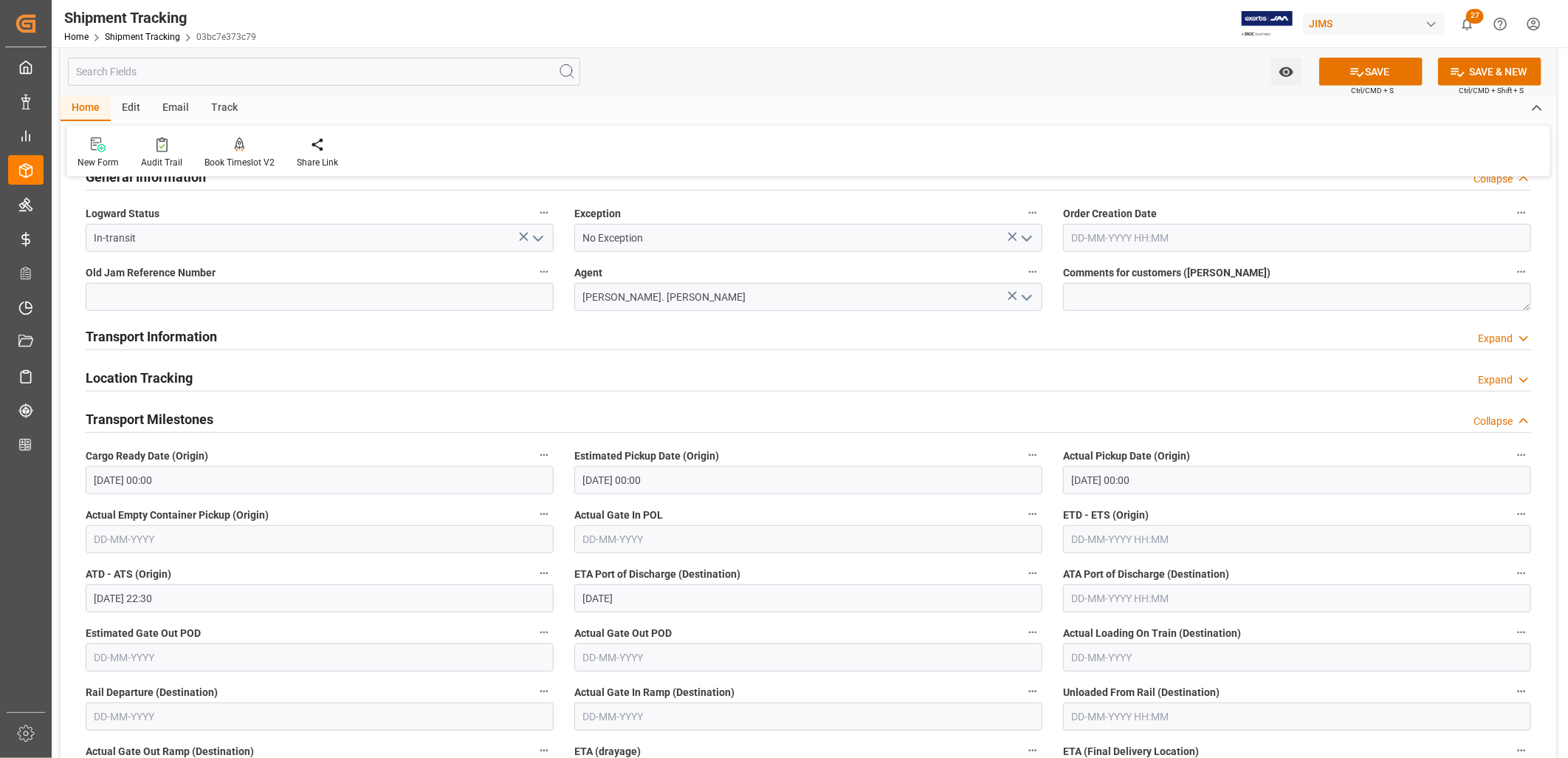
click at [980, 495] on div "Estimated Pickup Date (Origin) 09-09-2025 00:00" at bounding box center [809, 470] width 489 height 59
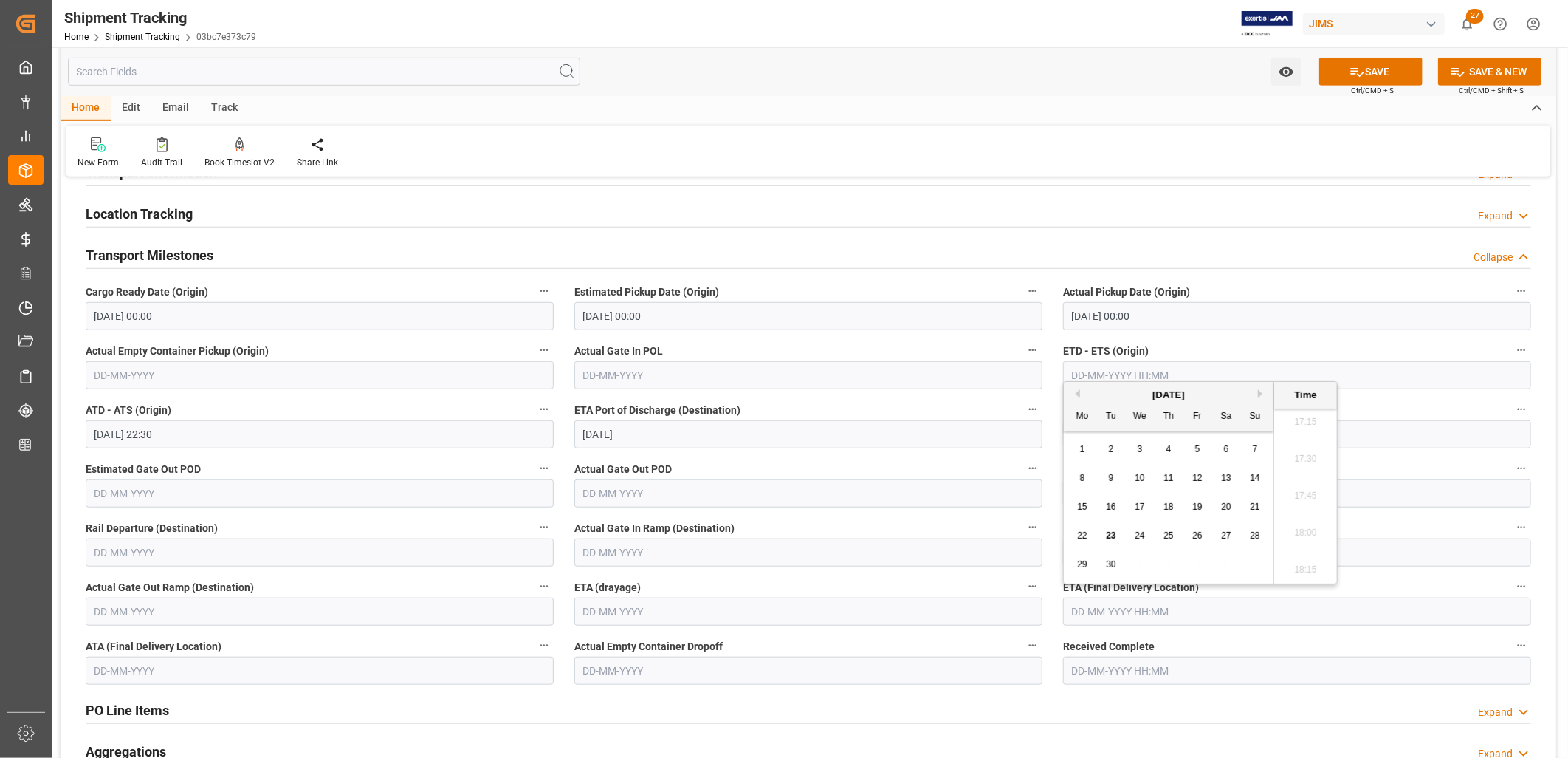
click at [1095, 616] on input "text" at bounding box center [1297, 611] width 468 height 28
click at [1082, 544] on div "22" at bounding box center [1083, 536] width 18 height 18
click at [1261, 395] on button "Next Month" at bounding box center [1263, 394] width 9 height 9
click at [1263, 393] on button "Next Month" at bounding box center [1263, 394] width 9 height 9
click at [1113, 481] on span "4" at bounding box center [1111, 478] width 5 height 11
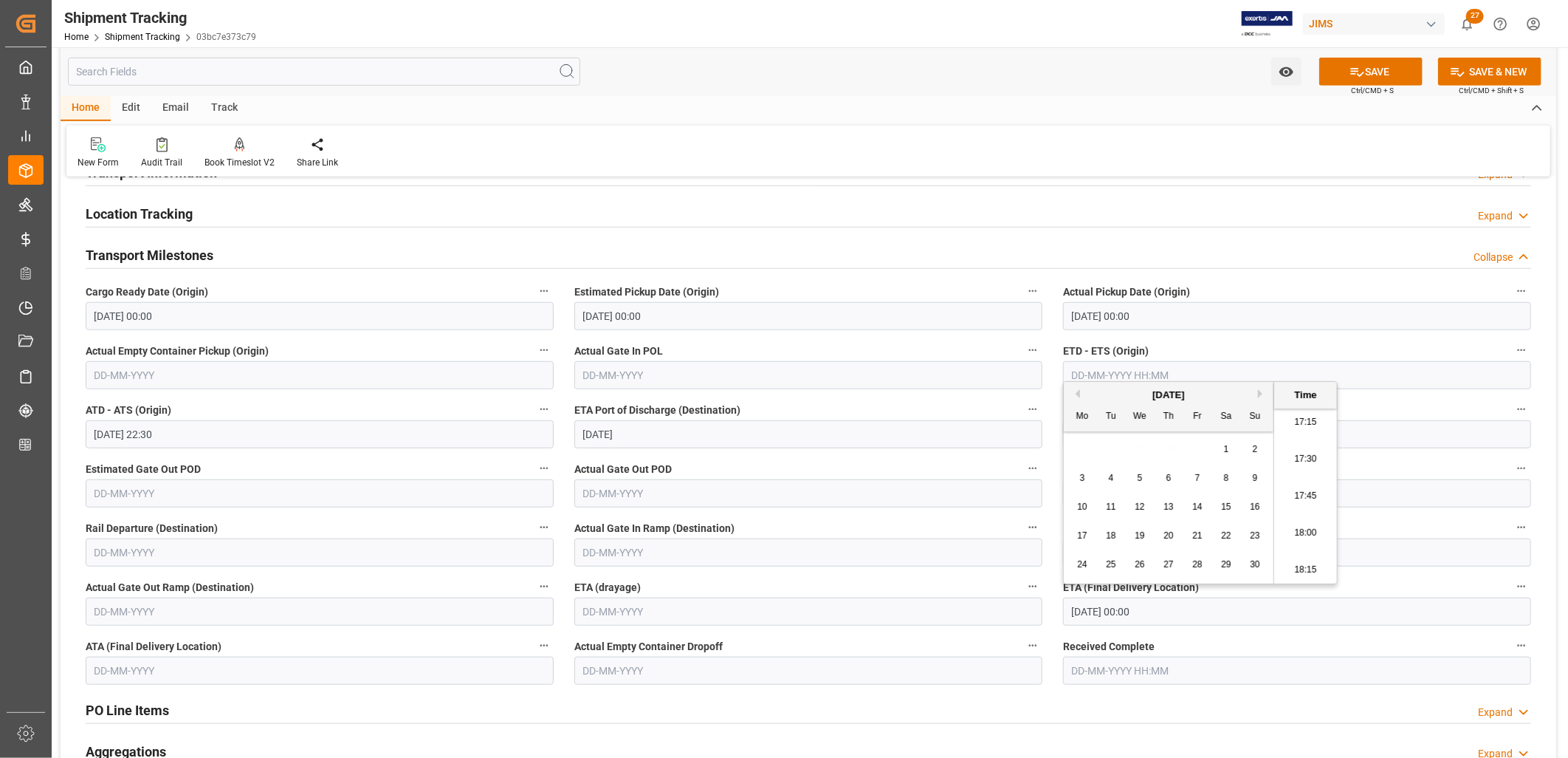
type input "04-11-2025 00:00"
click at [1400, 61] on button "SAVE" at bounding box center [1372, 72] width 104 height 28
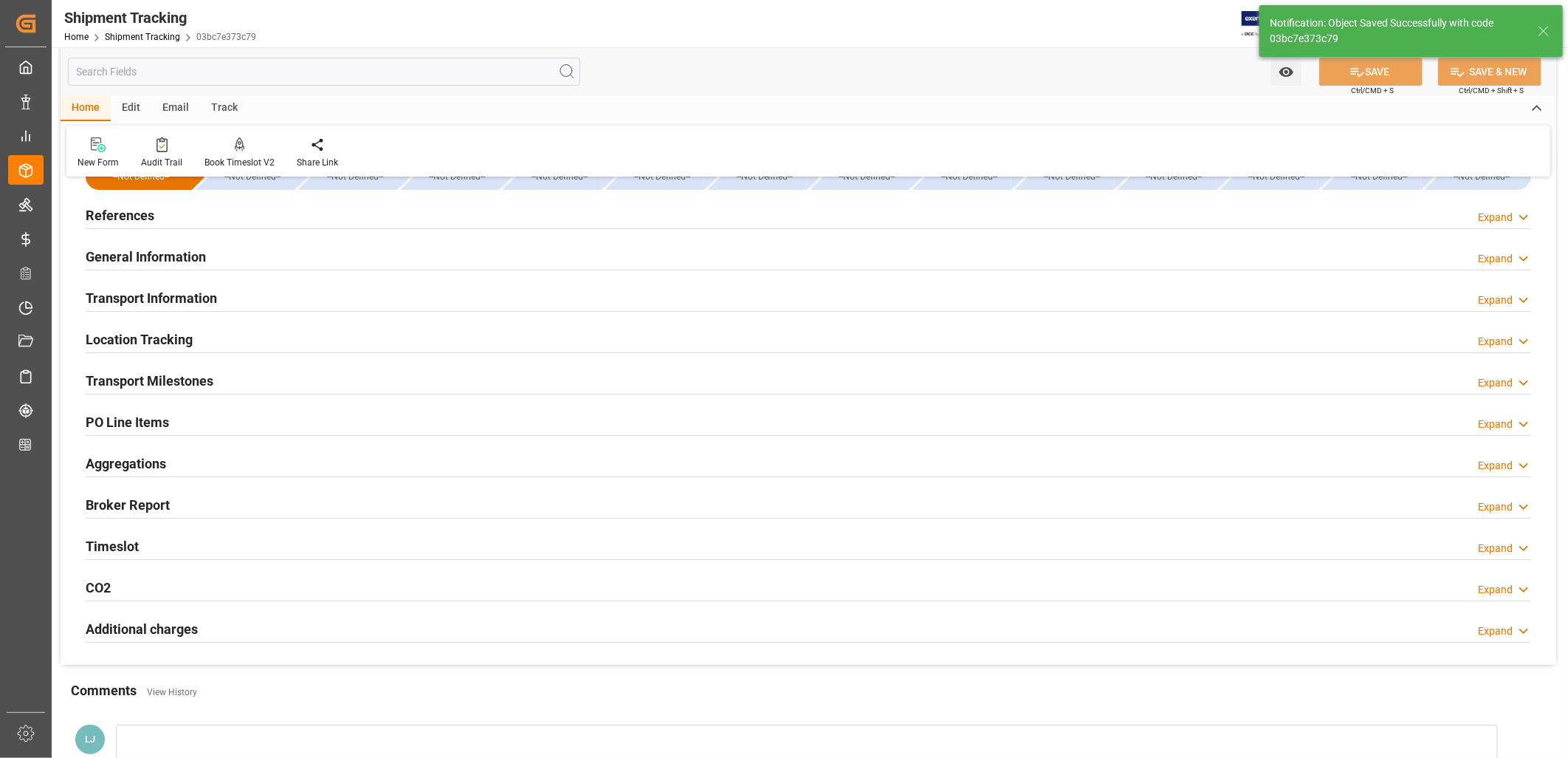
scroll to position [0, 0]
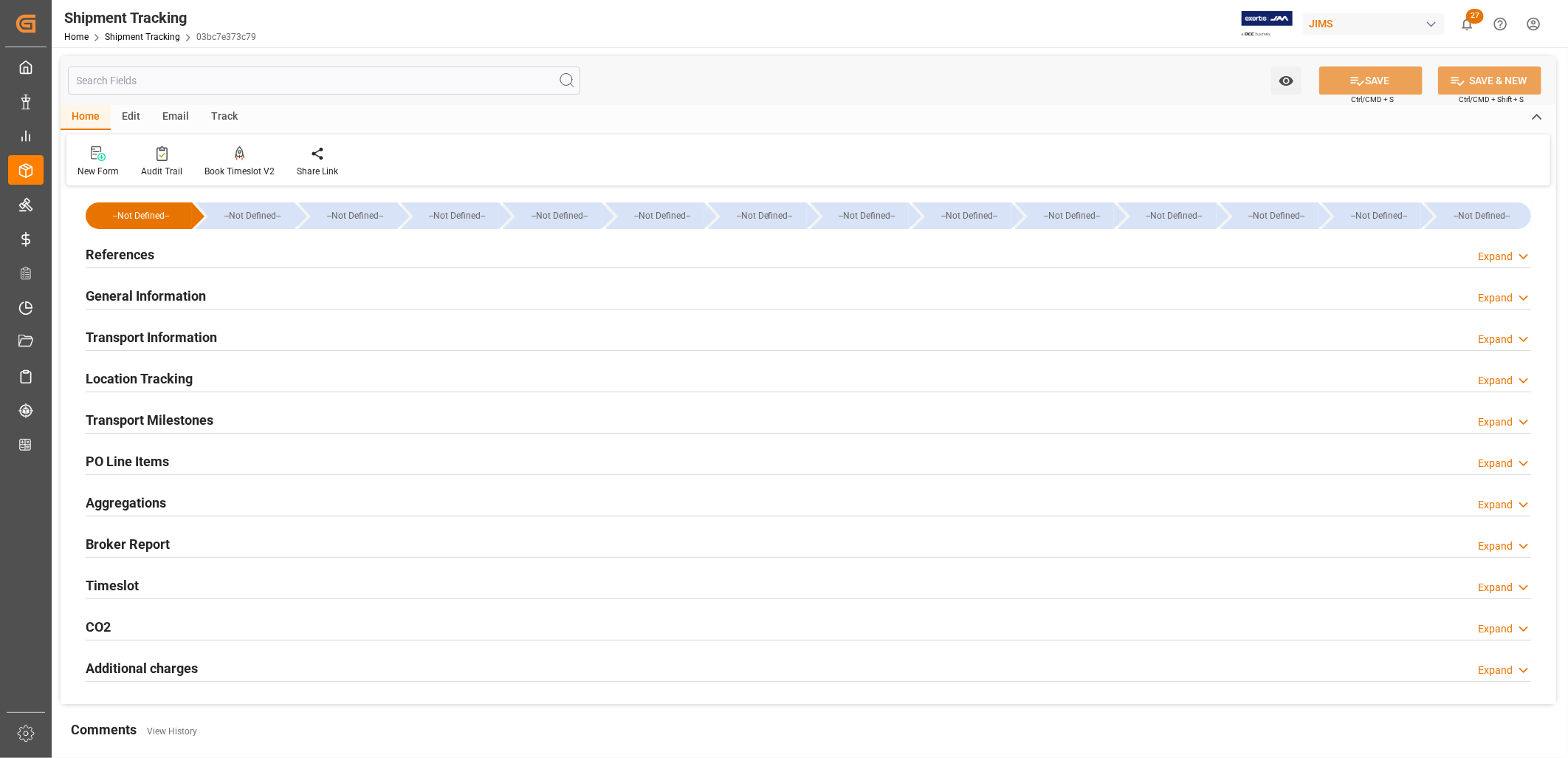
click at [136, 377] on h2 "Location Tracking" at bounding box center [139, 379] width 107 height 20
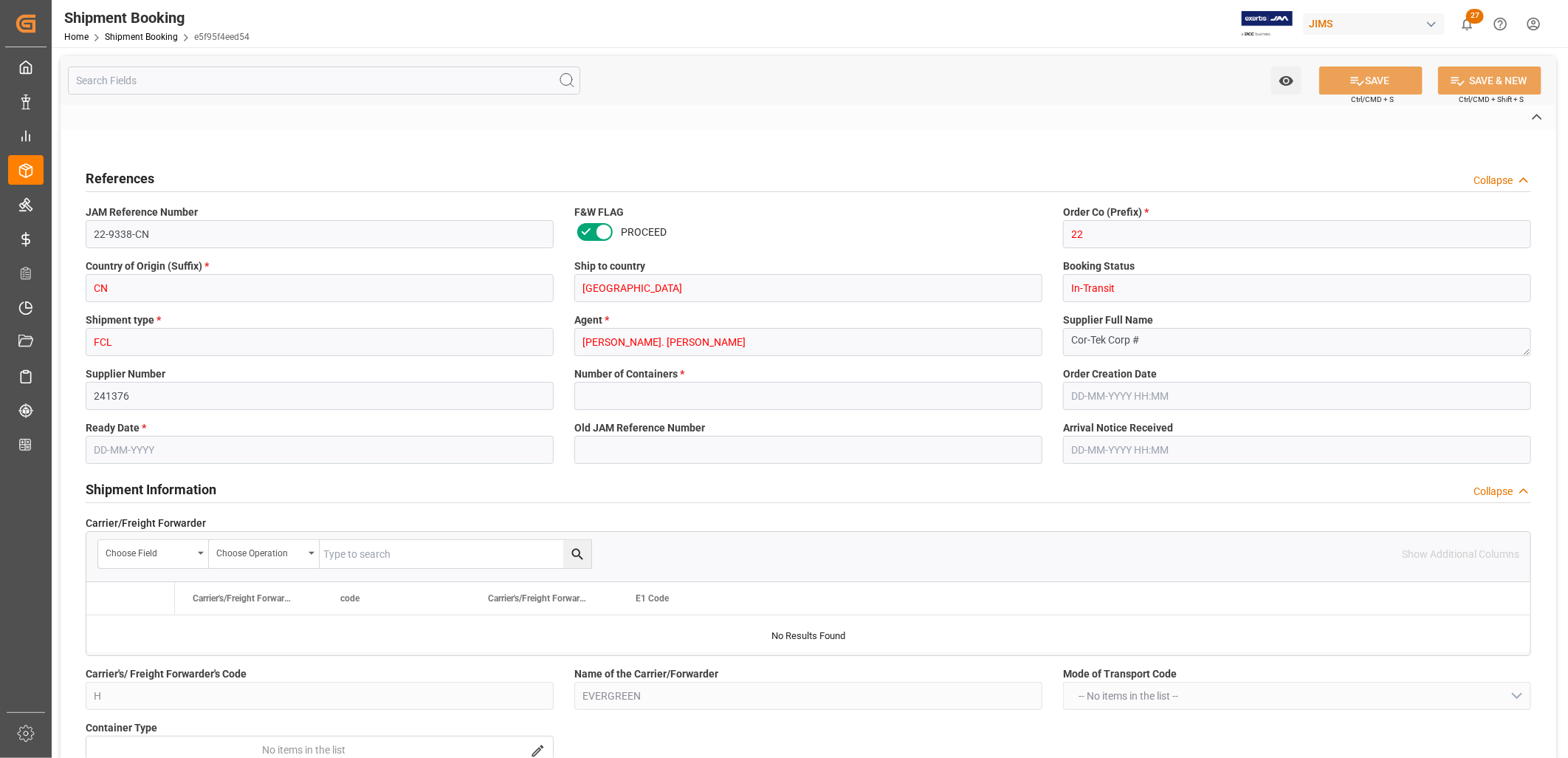
type input "11"
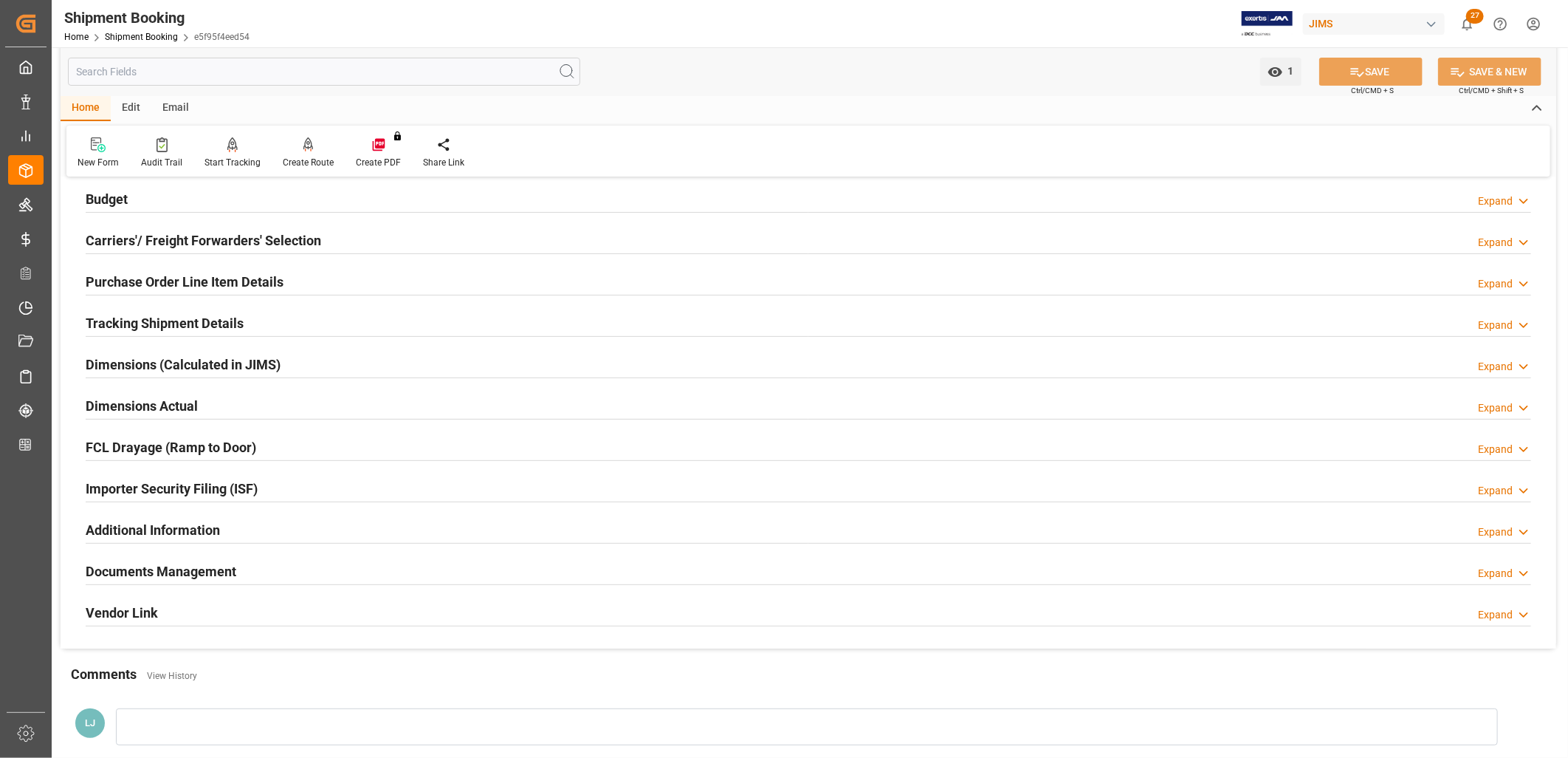
scroll to position [246, 0]
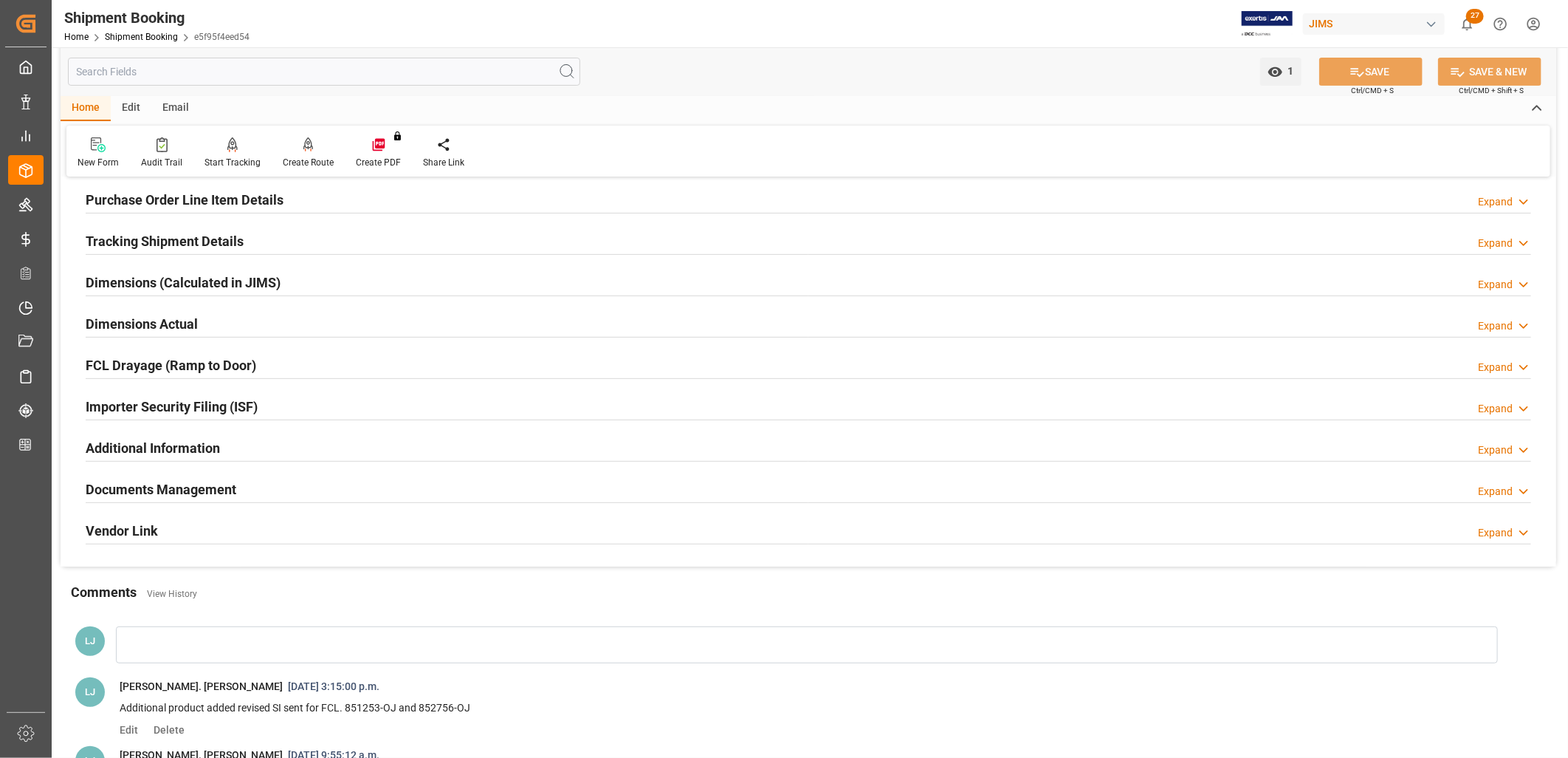
click at [212, 200] on h2 "Purchase Order Line Item Details" at bounding box center [184, 200] width 198 height 20
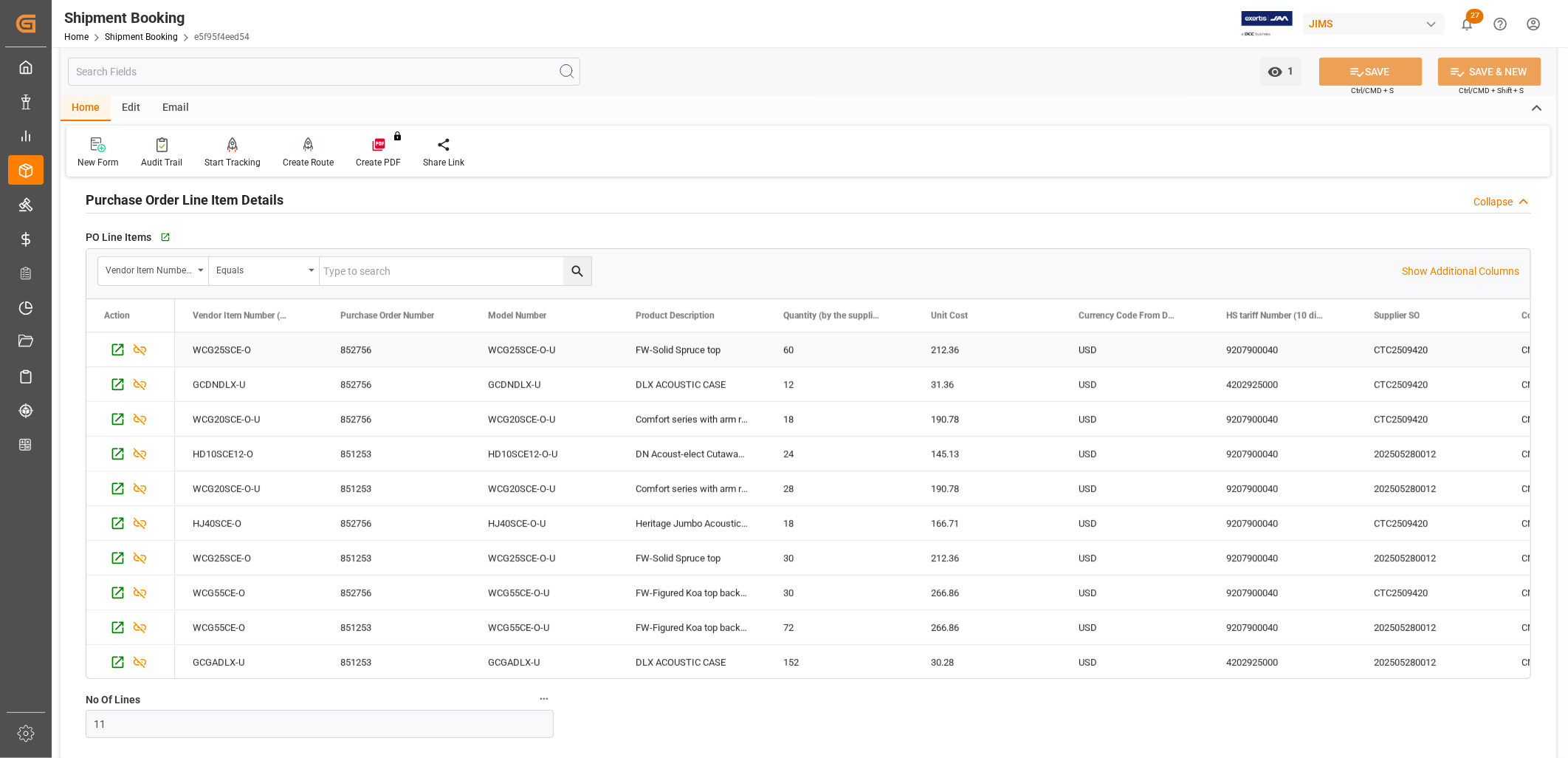
click at [982, 360] on div "212.36" at bounding box center [987, 349] width 148 height 34
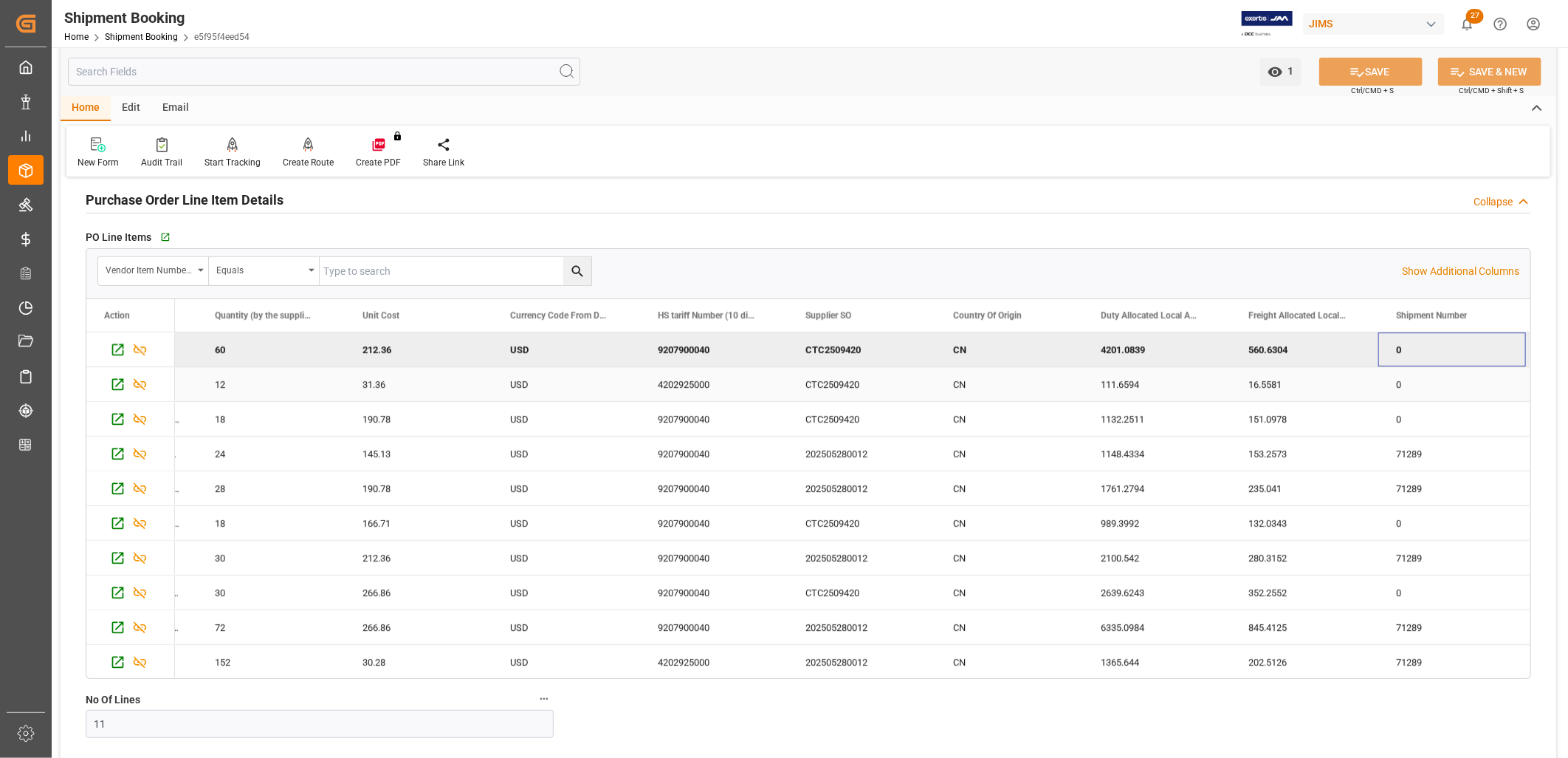
scroll to position [0, 717]
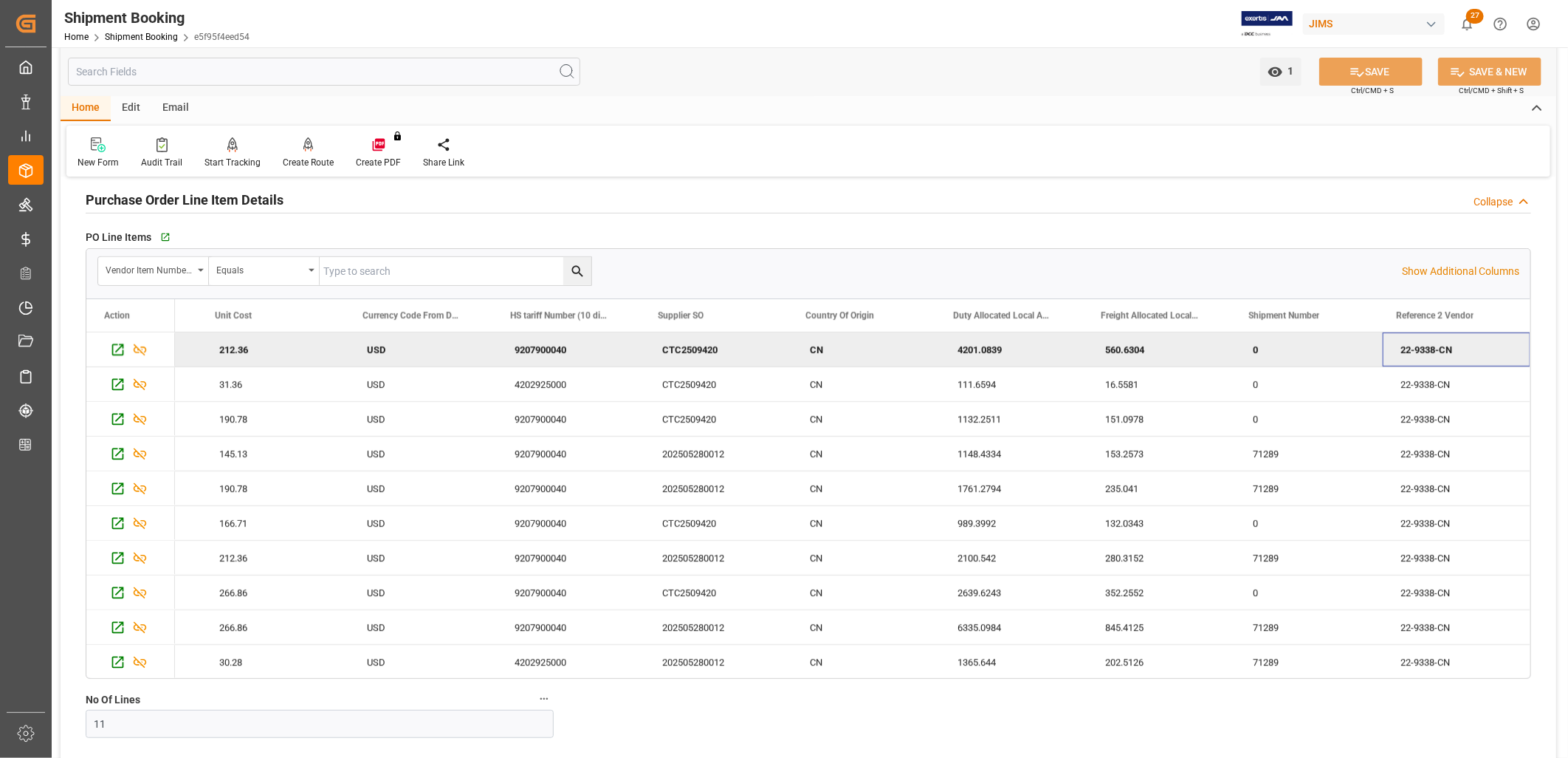
click at [1260, 356] on div "0" at bounding box center [1309, 349] width 148 height 34
click at [1316, 350] on div "0" at bounding box center [1309, 349] width 148 height 34
click at [1316, 350] on div "0" at bounding box center [1309, 349] width 148 height 34
click at [1333, 319] on div "Shipment Number" at bounding box center [1298, 315] width 99 height 33
click at [1349, 316] on span at bounding box center [1354, 315] width 13 height 13
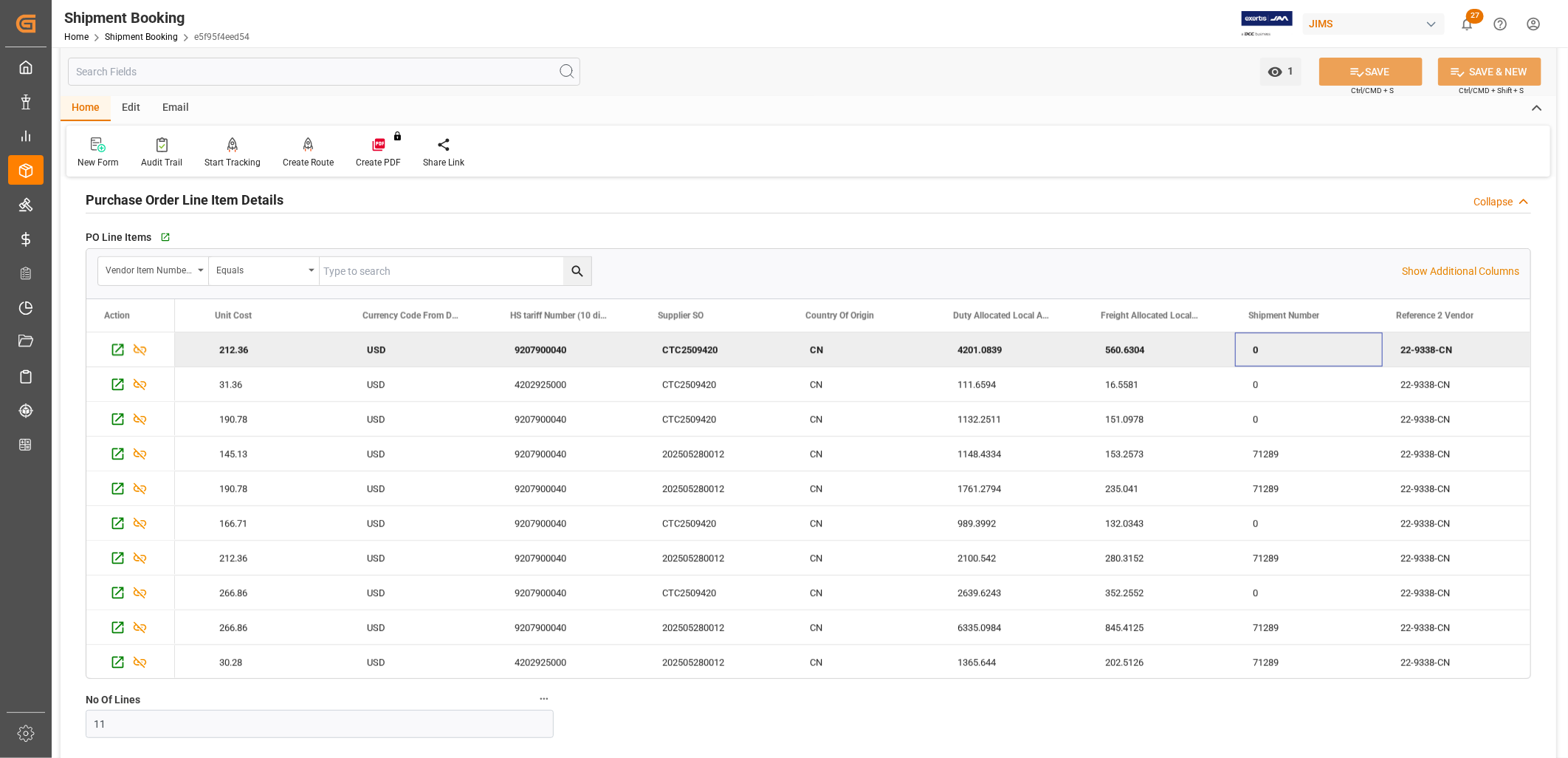
click at [1280, 340] on div "0" at bounding box center [1309, 349] width 148 height 34
click at [1263, 349] on div "0" at bounding box center [1309, 349] width 148 height 34
click at [1287, 392] on div "0" at bounding box center [1309, 384] width 148 height 34
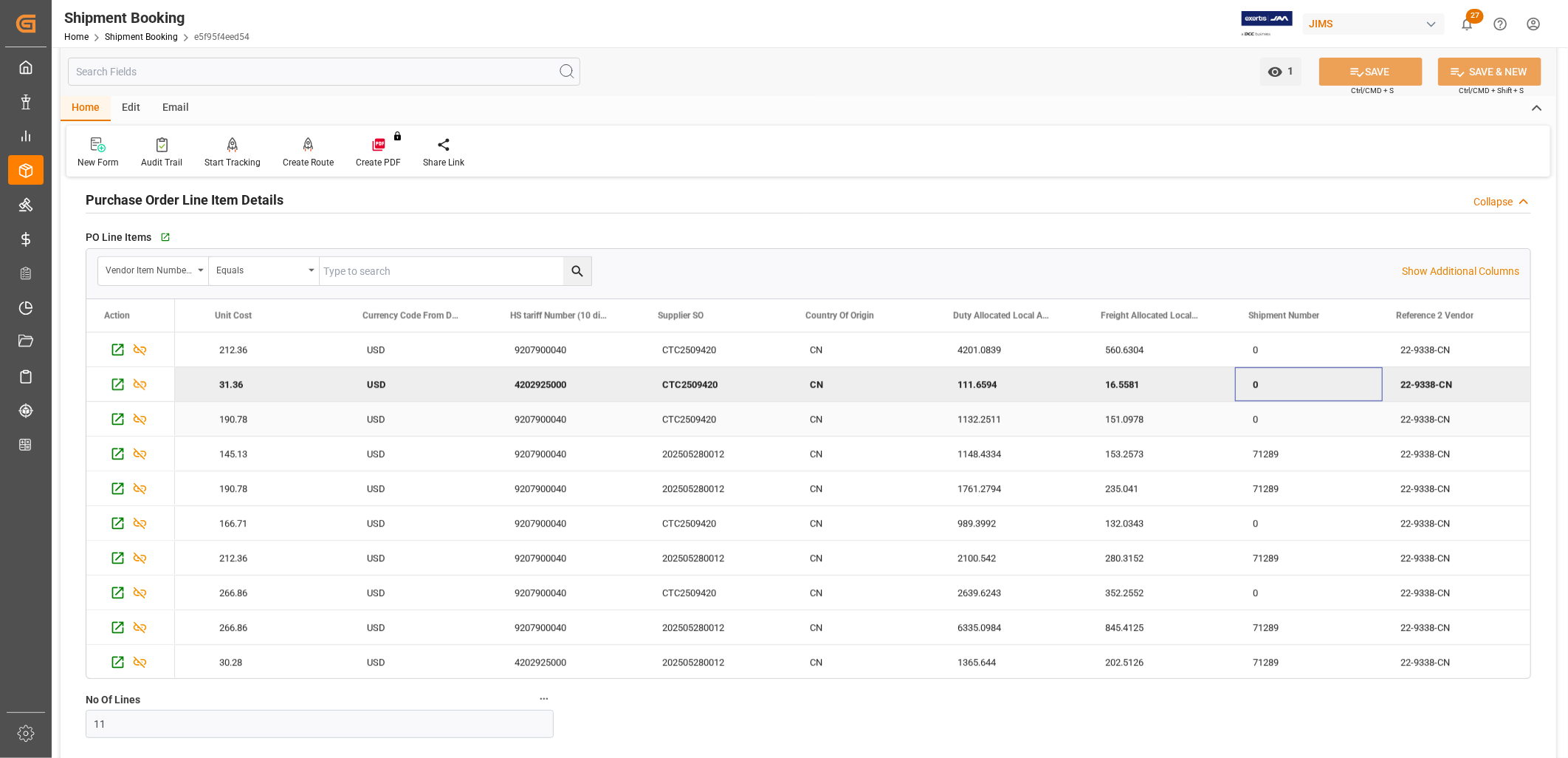
click at [1279, 419] on div "0" at bounding box center [1309, 418] width 148 height 34
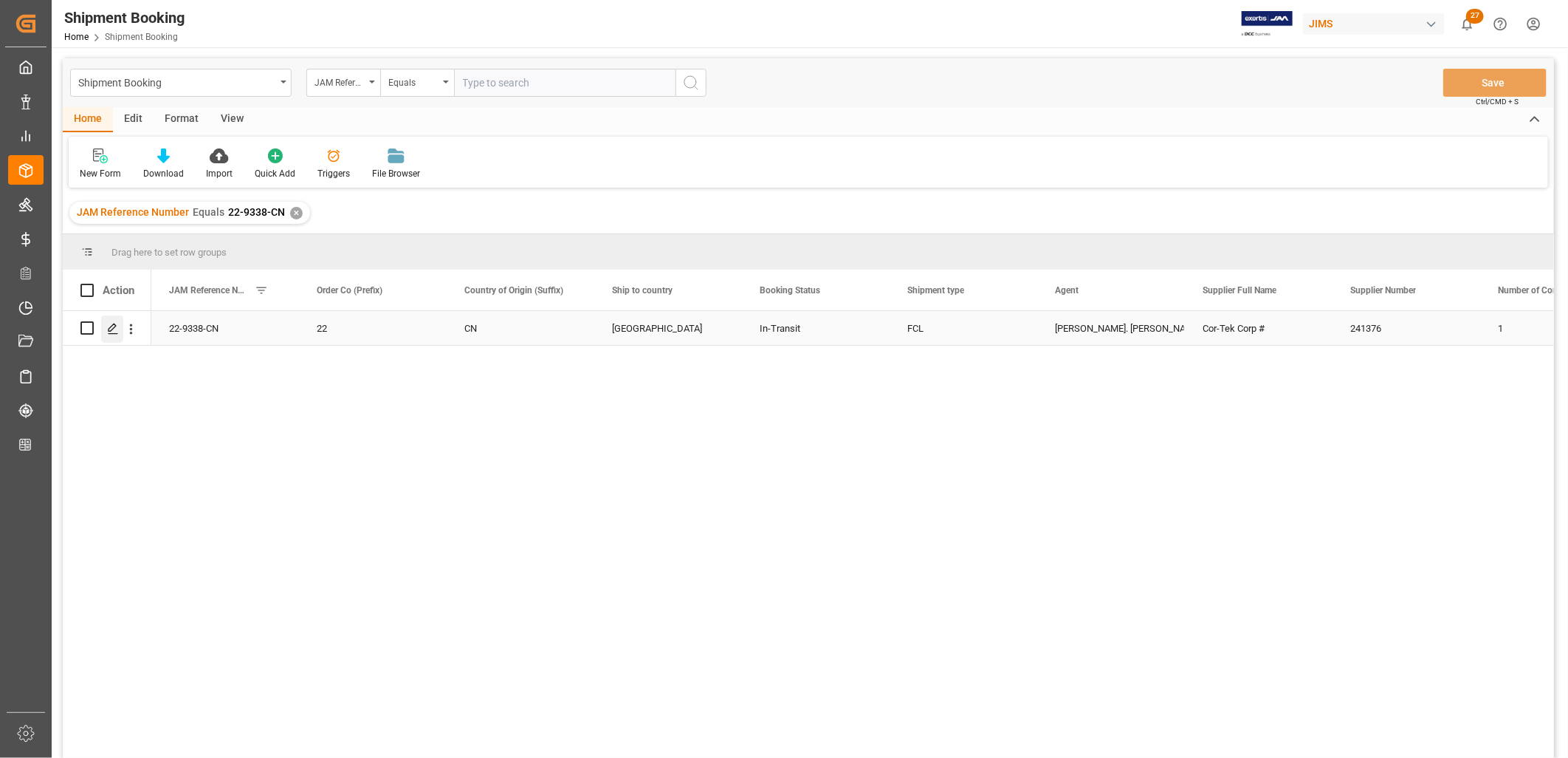
click at [110, 326] on icon "Press SPACE to select this row." at bounding box center [113, 329] width 12 height 12
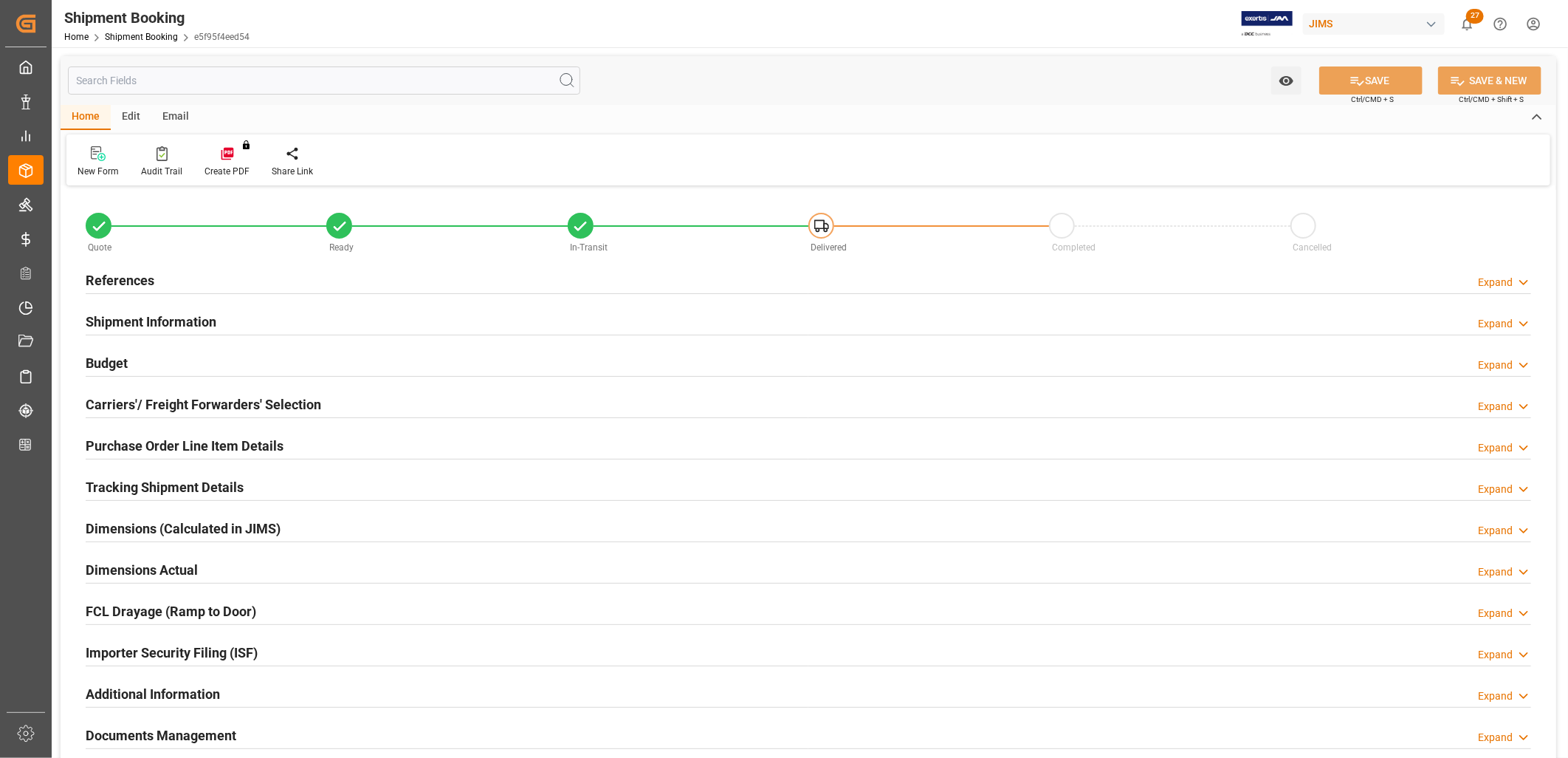
type input "11"
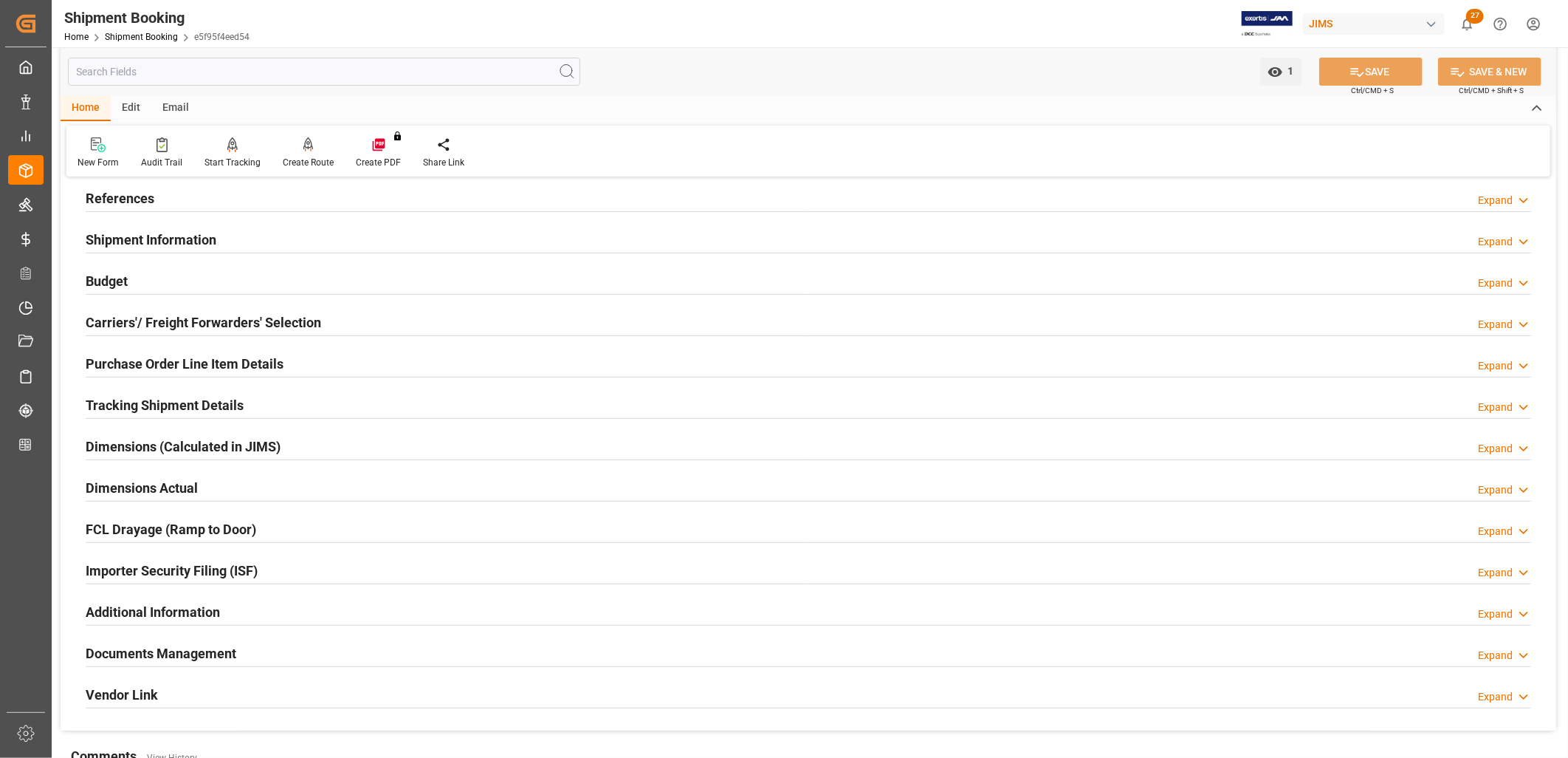
click at [212, 362] on h2 "Purchase Order Line Item Details" at bounding box center [184, 363] width 198 height 20
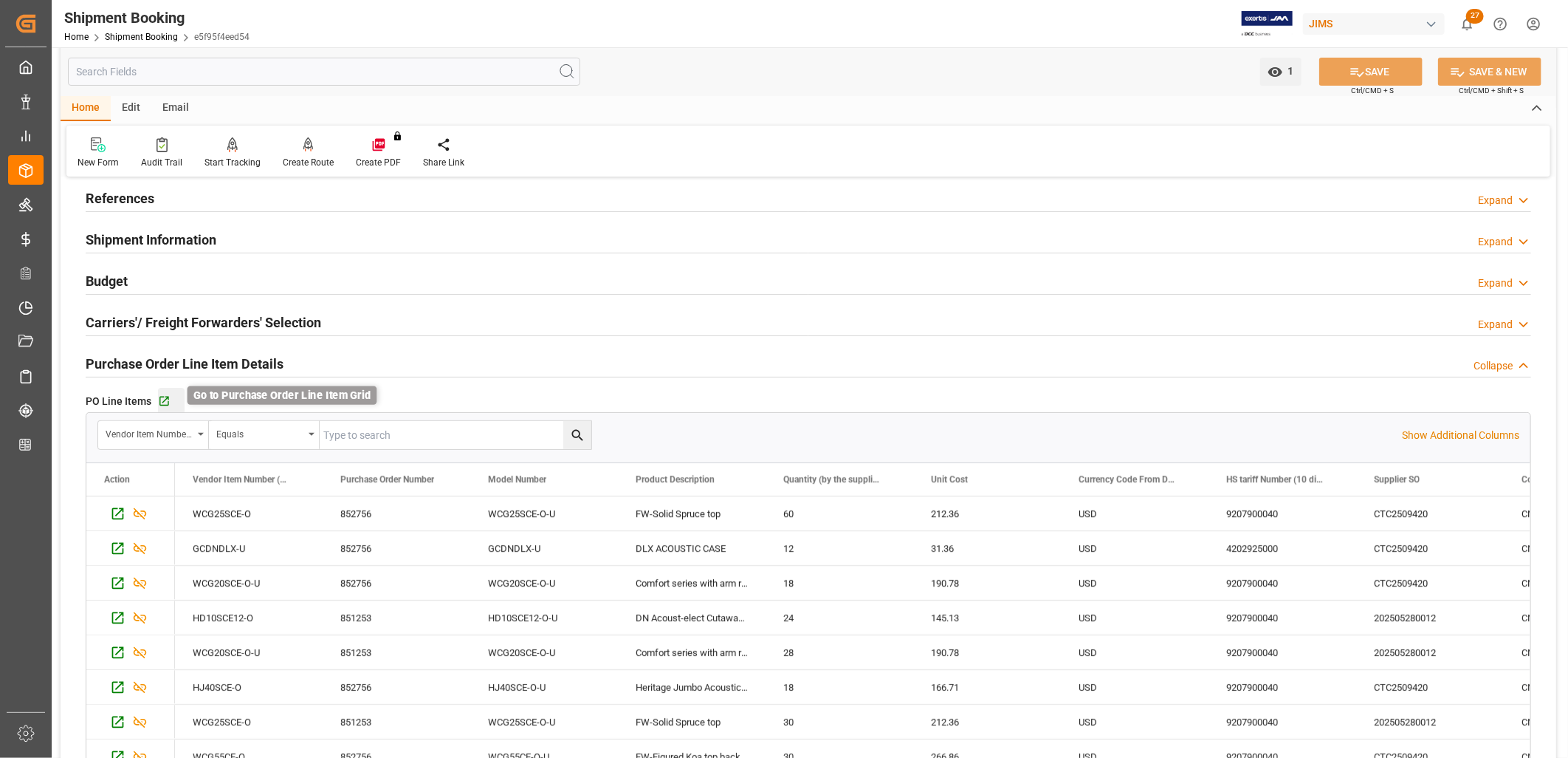
click at [158, 395] on icon "button" at bounding box center [164, 401] width 12 height 12
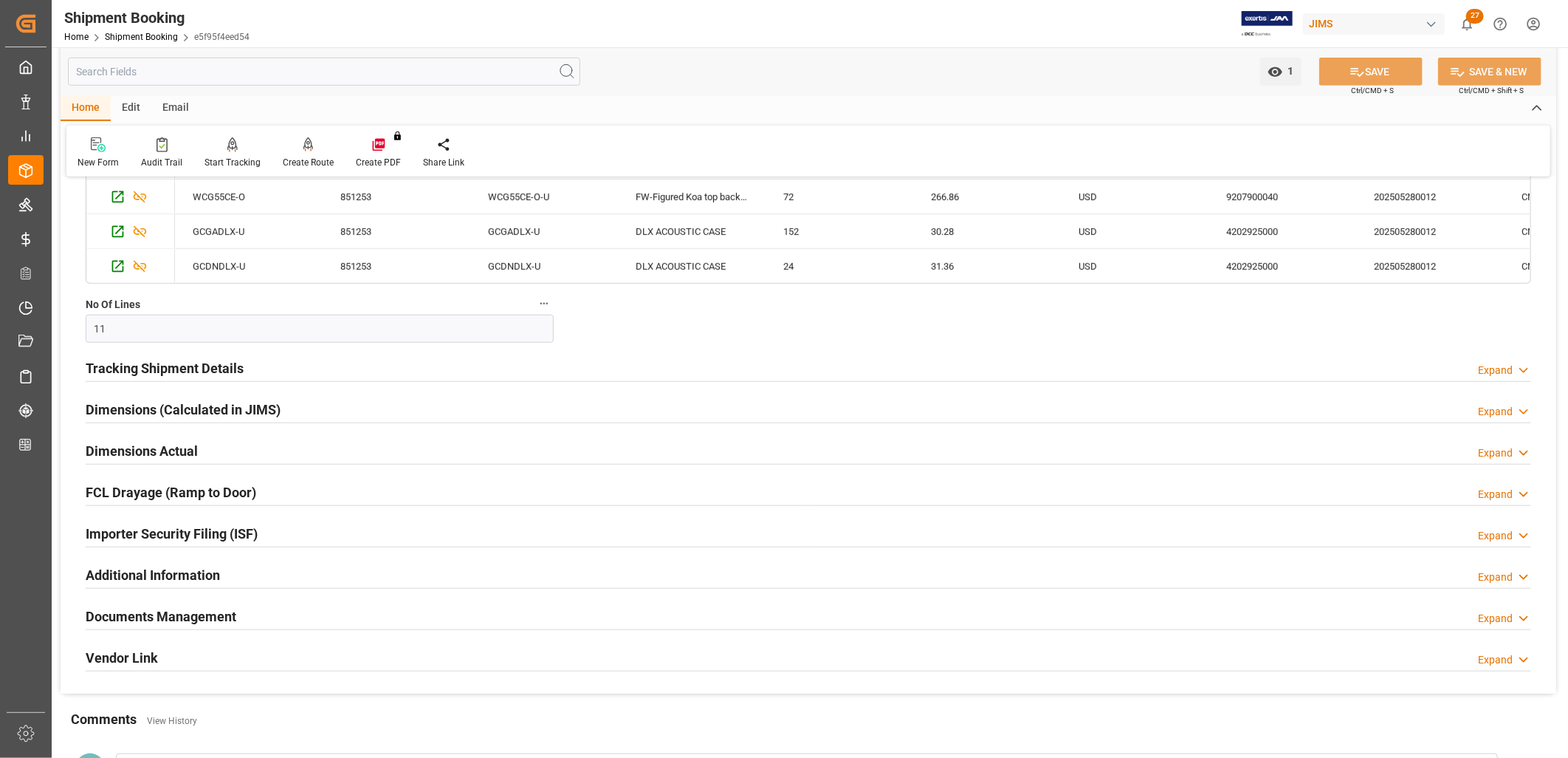
scroll to position [739, 0]
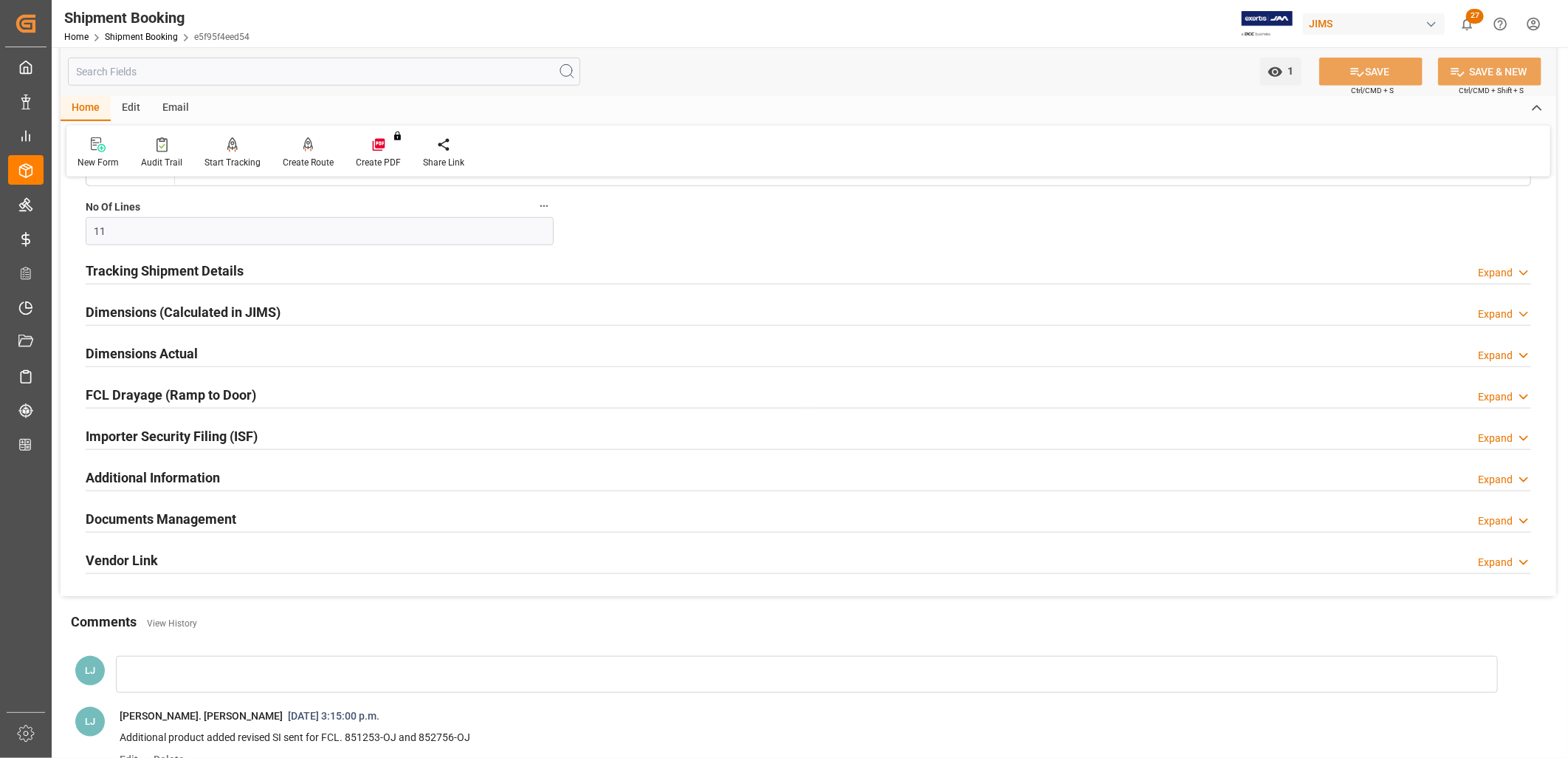
click at [171, 667] on div at bounding box center [806, 674] width 1382 height 37
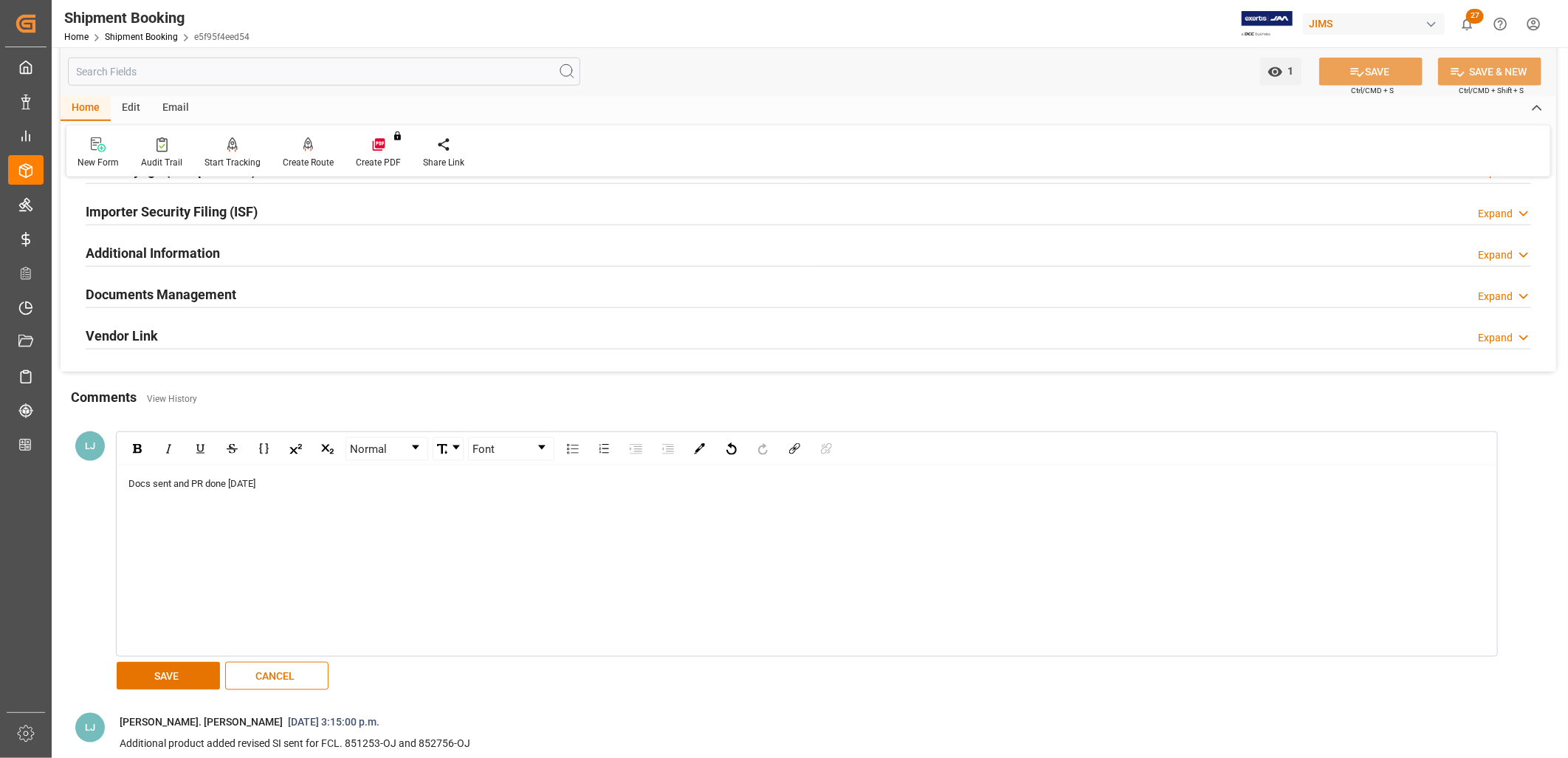
scroll to position [984, 0]
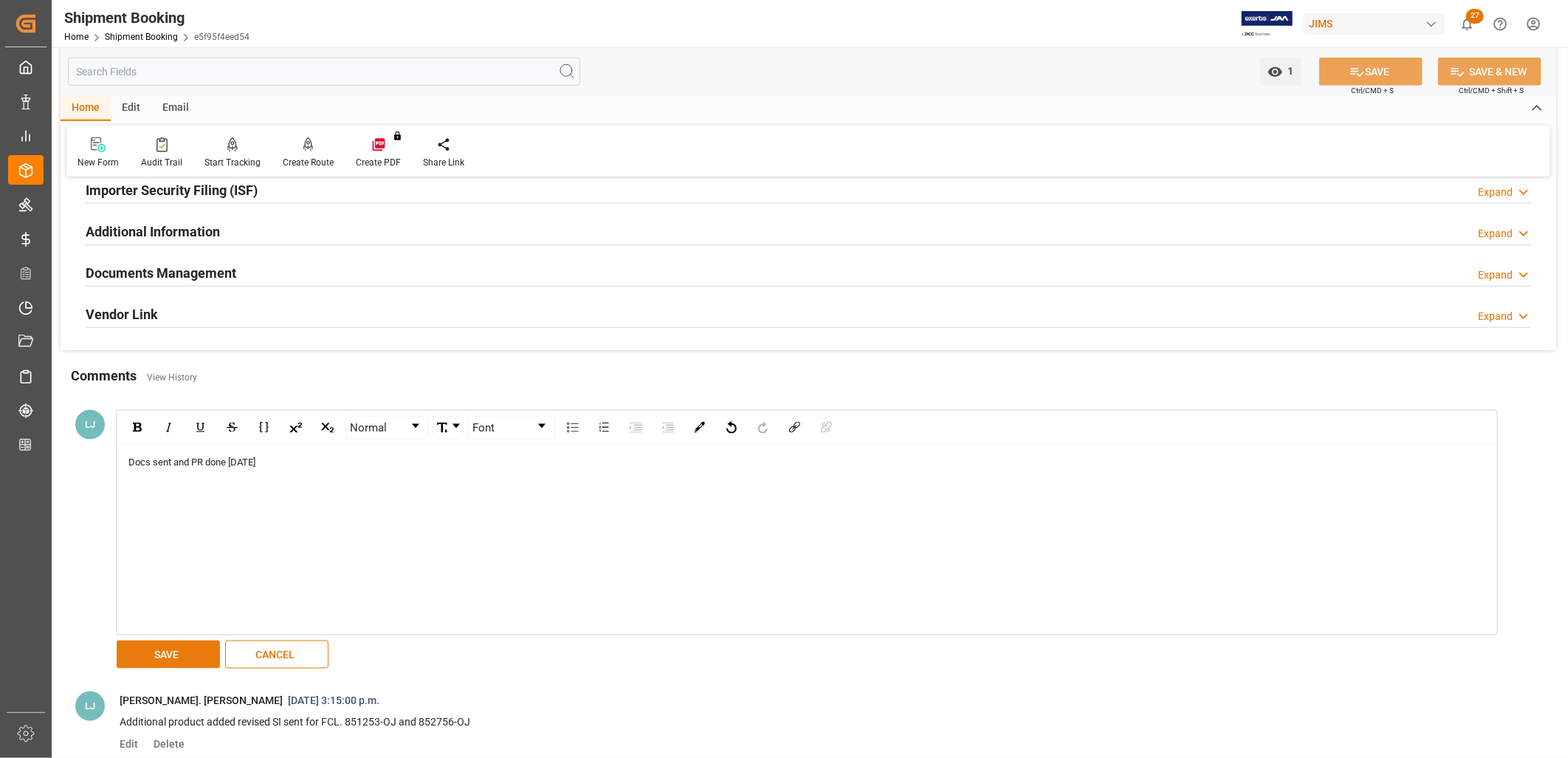
click at [190, 652] on button "SAVE" at bounding box center [168, 654] width 104 height 28
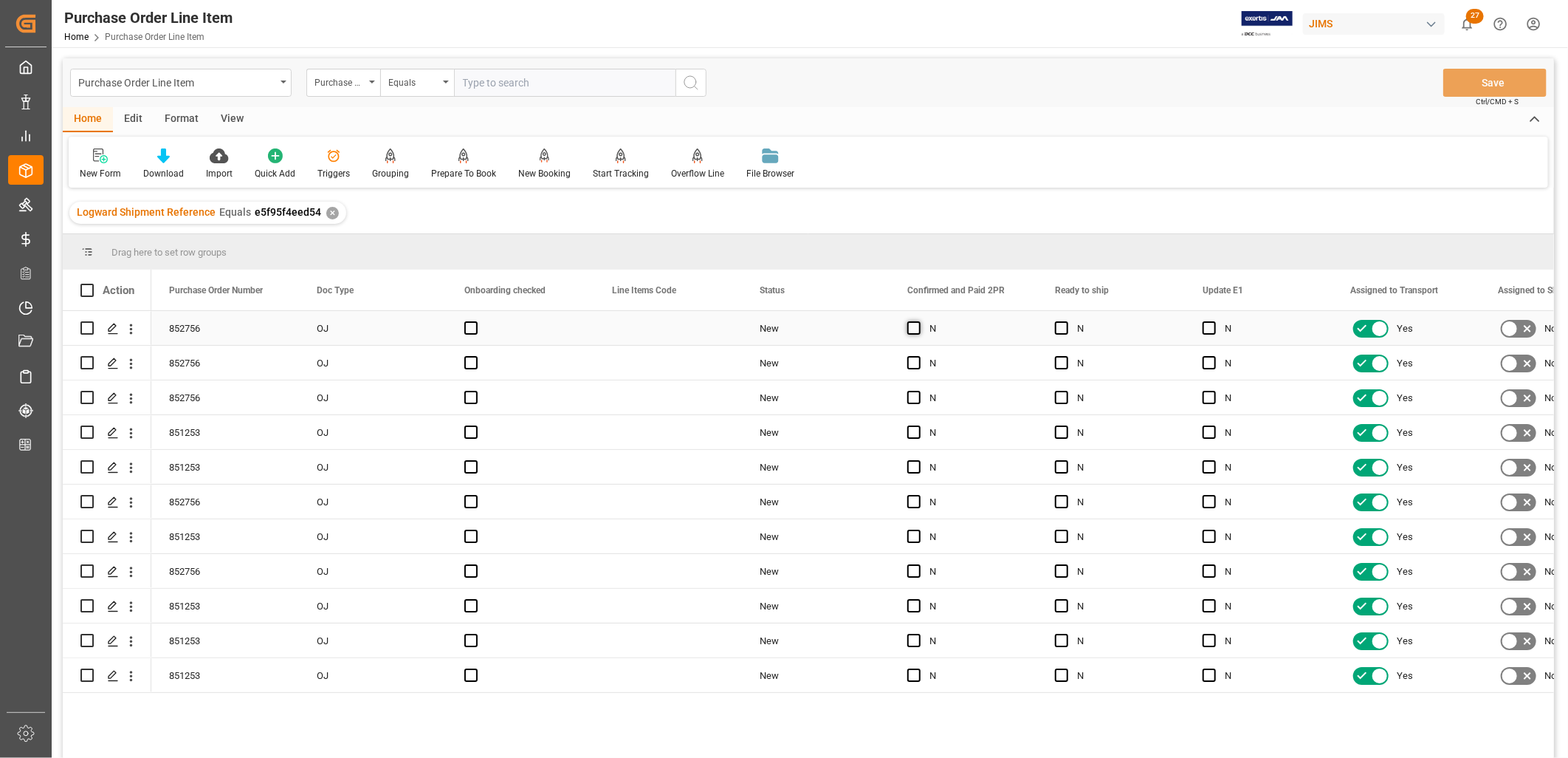
click at [912, 329] on span "Press SPACE to select this row." at bounding box center [914, 328] width 13 height 13
click at [918, 321] on input "Press SPACE to select this row." at bounding box center [918, 321] width 0 height 0
click at [1029, 332] on div "Y" at bounding box center [963, 328] width 148 height 34
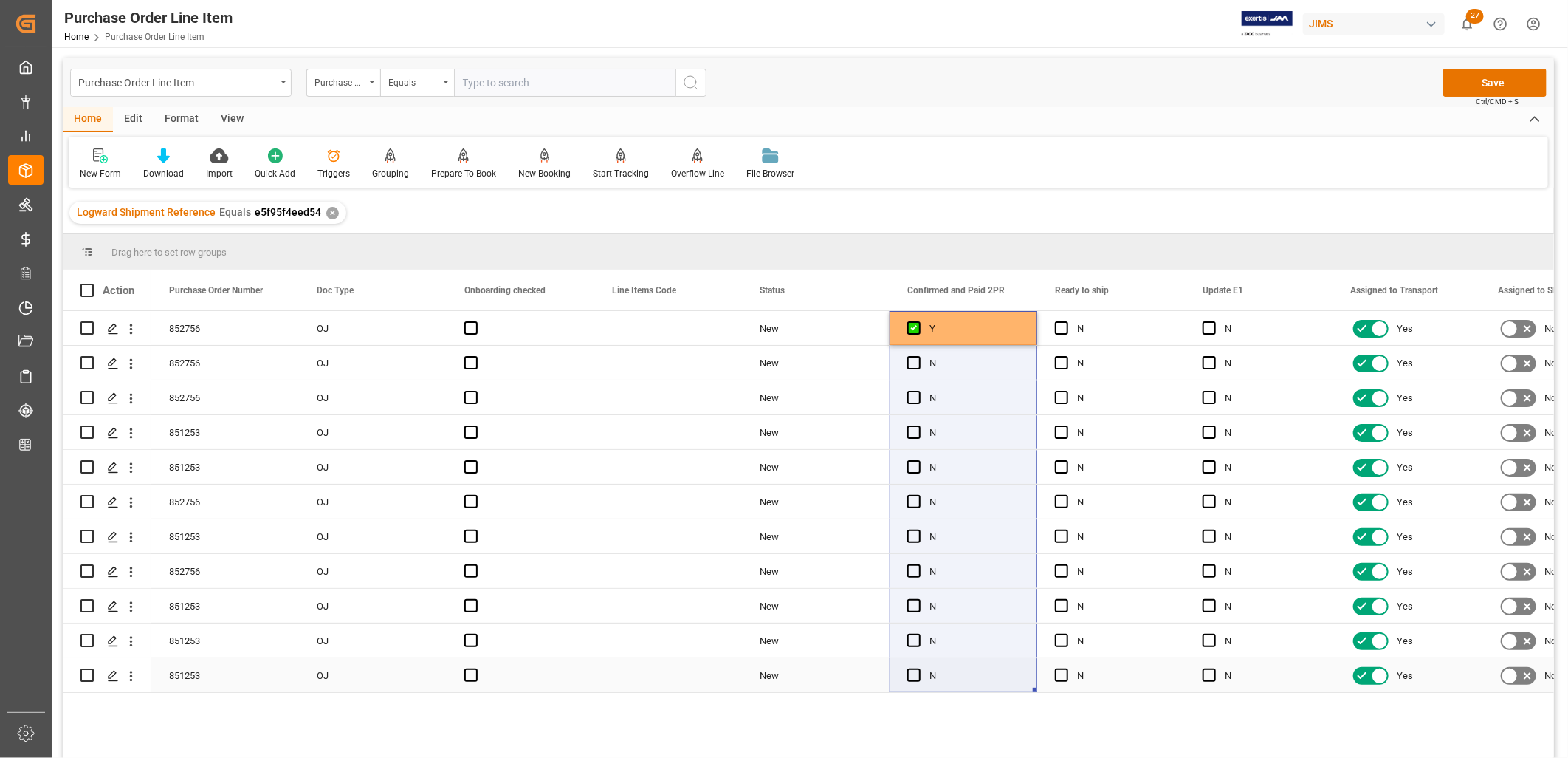
drag, startPoint x: 1032, startPoint y: 335, endPoint x: 983, endPoint y: 684, distance: 352.4
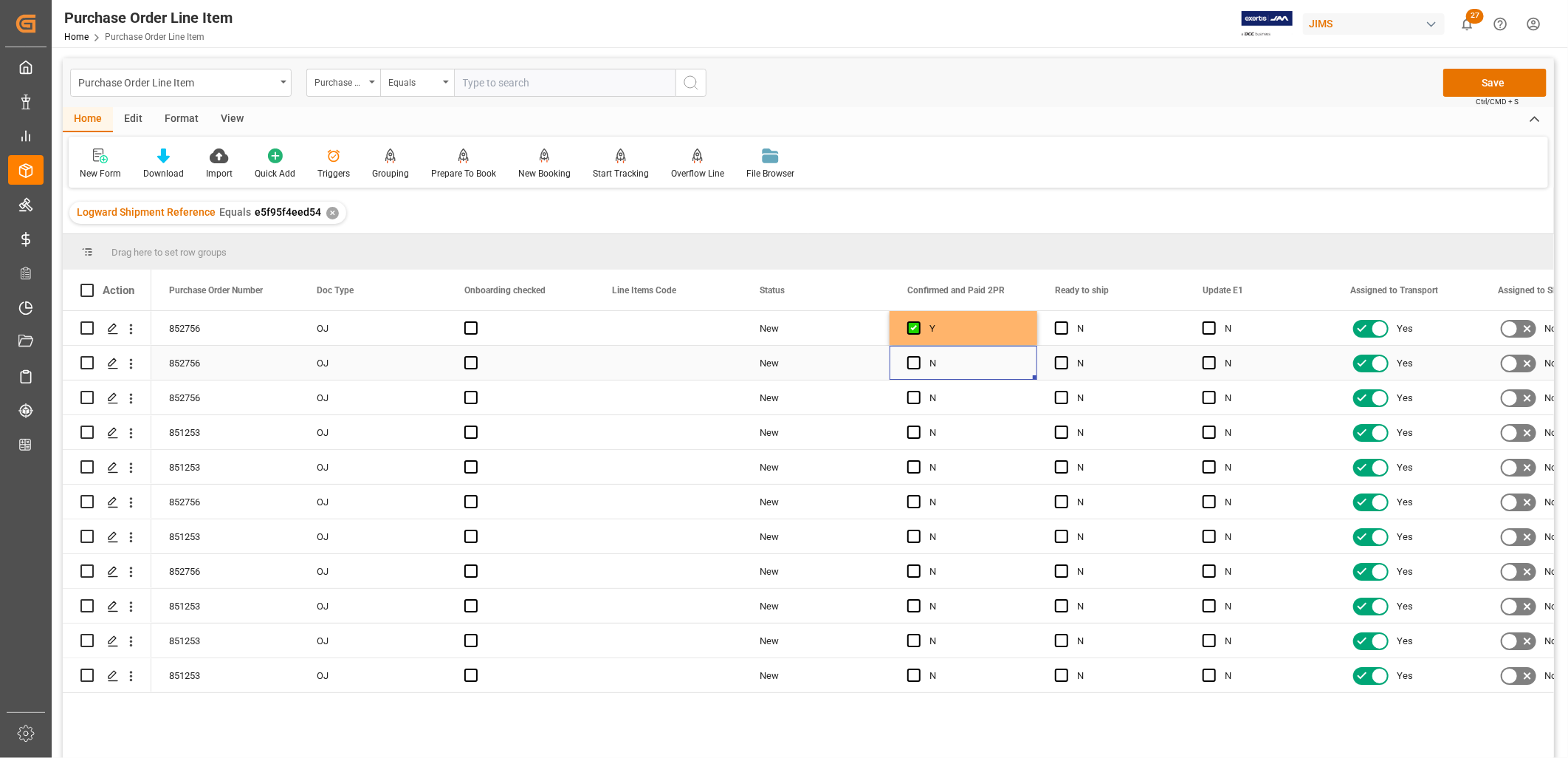
click at [980, 360] on div "N" at bounding box center [975, 363] width 90 height 34
click at [910, 360] on span "Press SPACE to select this row." at bounding box center [914, 362] width 13 height 13
click at [918, 356] on input "Press SPACE to select this row." at bounding box center [918, 356] width 0 height 0
click at [914, 401] on span "Press SPACE to select this row." at bounding box center [914, 397] width 13 height 13
click at [918, 391] on input "Press SPACE to select this row." at bounding box center [918, 391] width 0 height 0
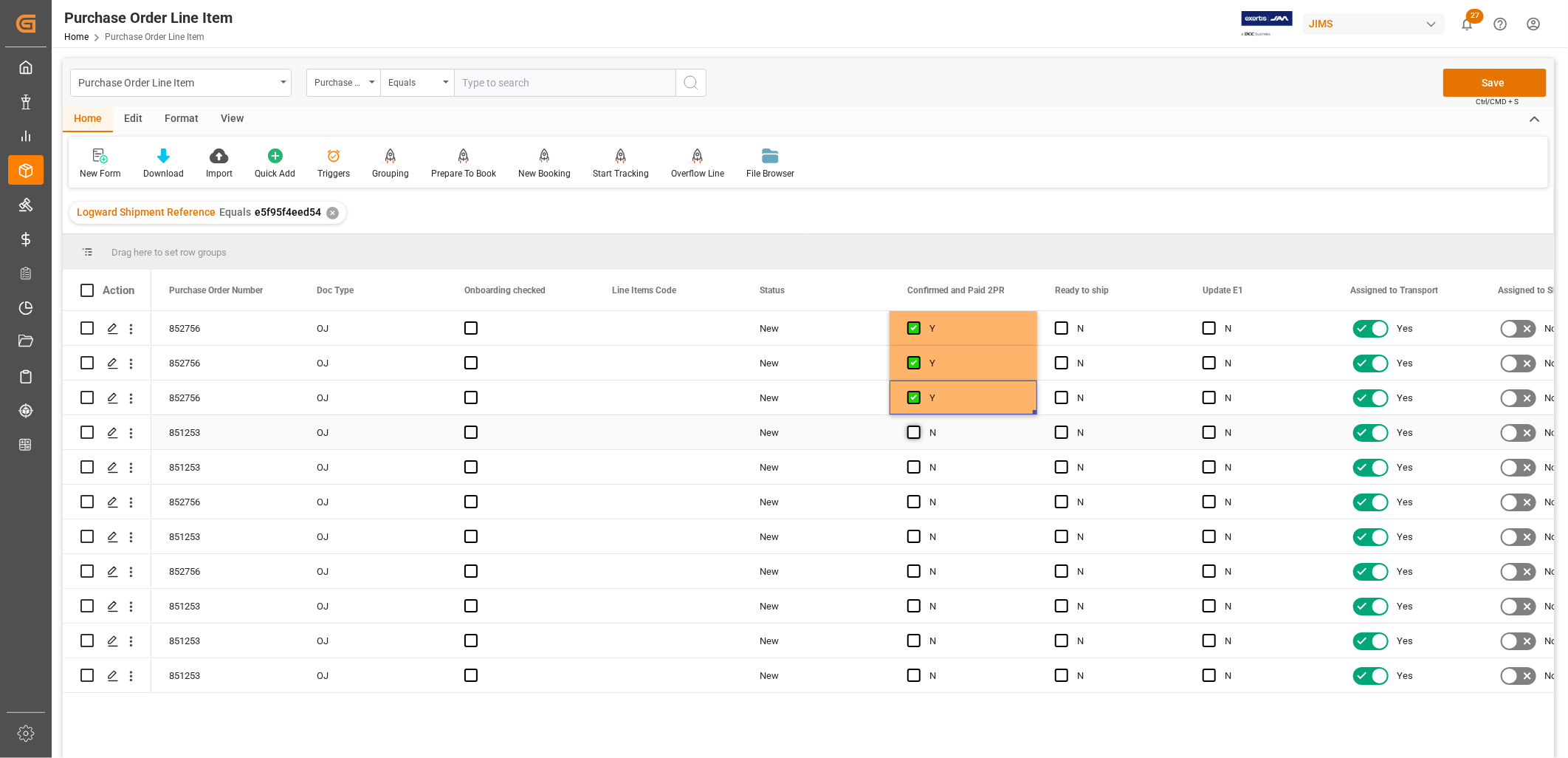
click at [911, 436] on span "Press SPACE to select this row." at bounding box center [914, 431] width 13 height 13
click at [918, 425] on input "Press SPACE to select this row." at bounding box center [918, 425] width 0 height 0
click at [918, 469] on span "Press SPACE to select this row." at bounding box center [914, 466] width 13 height 13
click at [918, 460] on input "Press SPACE to select this row." at bounding box center [918, 460] width 0 height 0
click at [915, 503] on span "Press SPACE to select this row." at bounding box center [914, 501] width 13 height 13
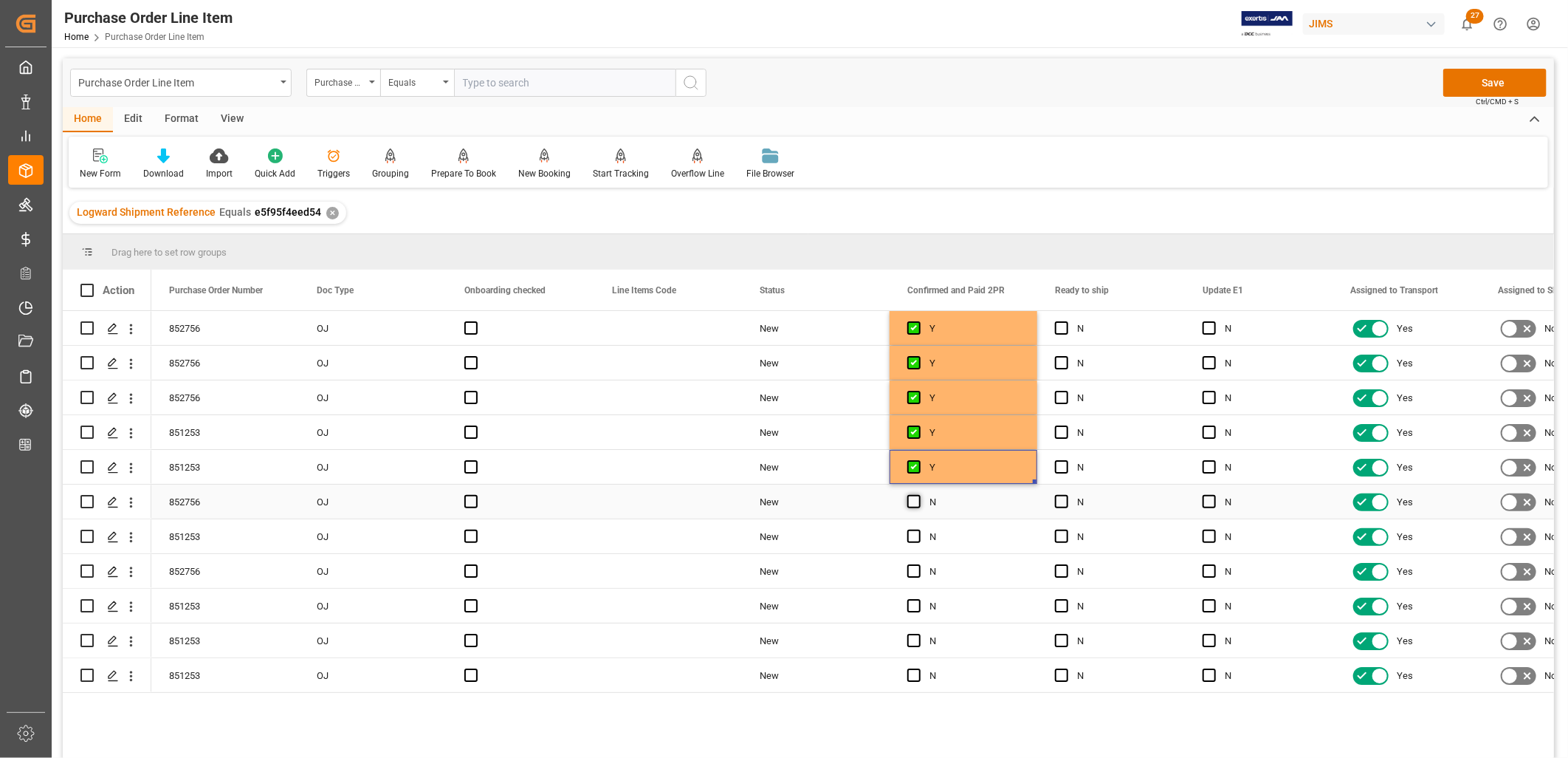
click at [918, 495] on input "Press SPACE to select this row." at bounding box center [918, 495] width 0 height 0
click at [911, 529] on span "Press SPACE to select this row." at bounding box center [914, 536] width 13 height 13
click at [918, 529] on input "Press SPACE to select this row." at bounding box center [918, 529] width 0 height 0
click at [912, 576] on span "Press SPACE to select this row." at bounding box center [914, 571] width 13 height 13
click at [918, 565] on input "Press SPACE to select this row." at bounding box center [918, 565] width 0 height 0
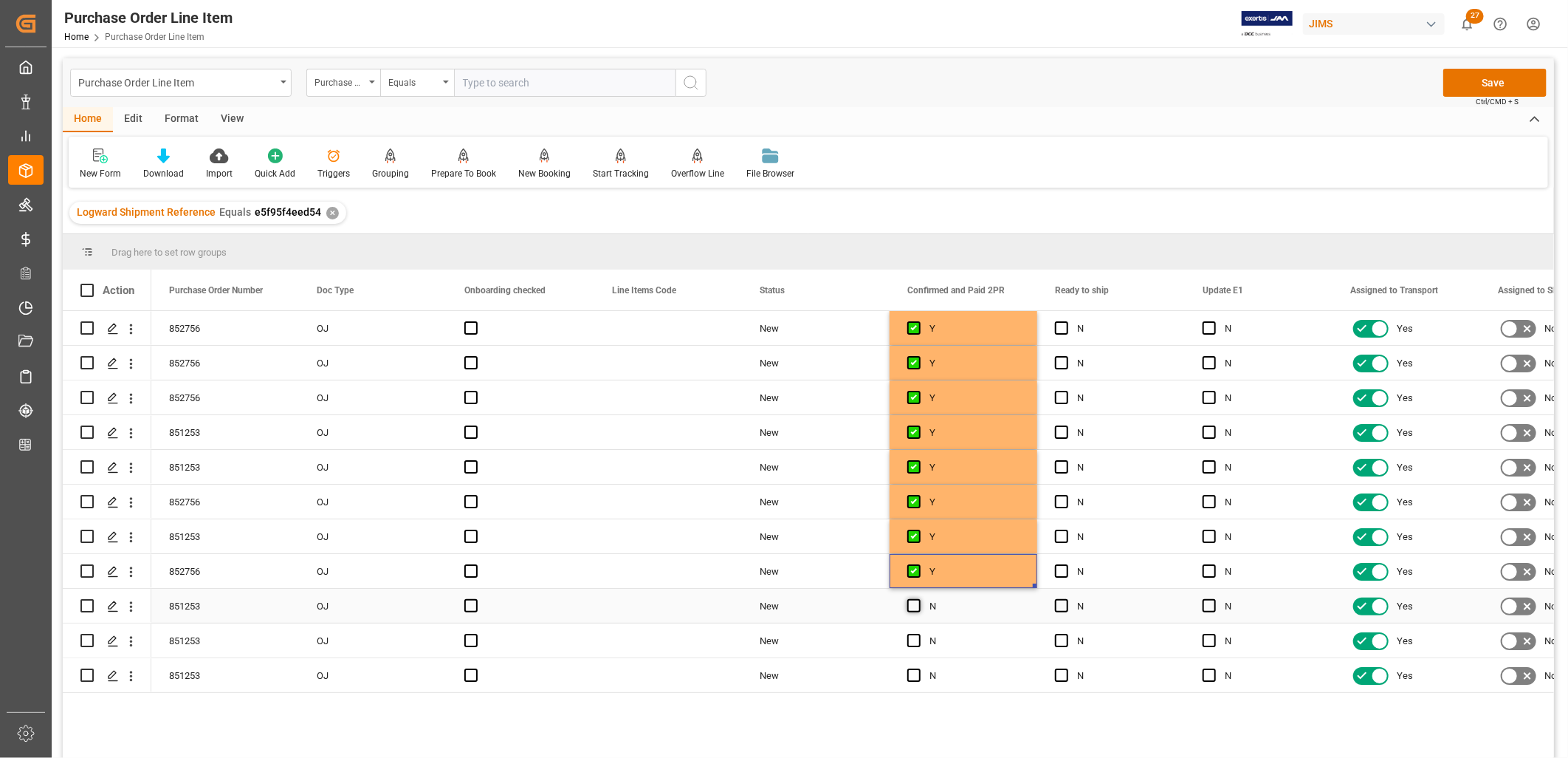
click at [912, 606] on span "Press SPACE to select this row." at bounding box center [914, 605] width 13 height 13
click at [918, 599] on input "Press SPACE to select this row." at bounding box center [918, 599] width 0 height 0
click at [916, 641] on span "Press SPACE to select this row." at bounding box center [914, 640] width 13 height 13
click at [918, 634] on input "Press SPACE to select this row." at bounding box center [918, 634] width 0 height 0
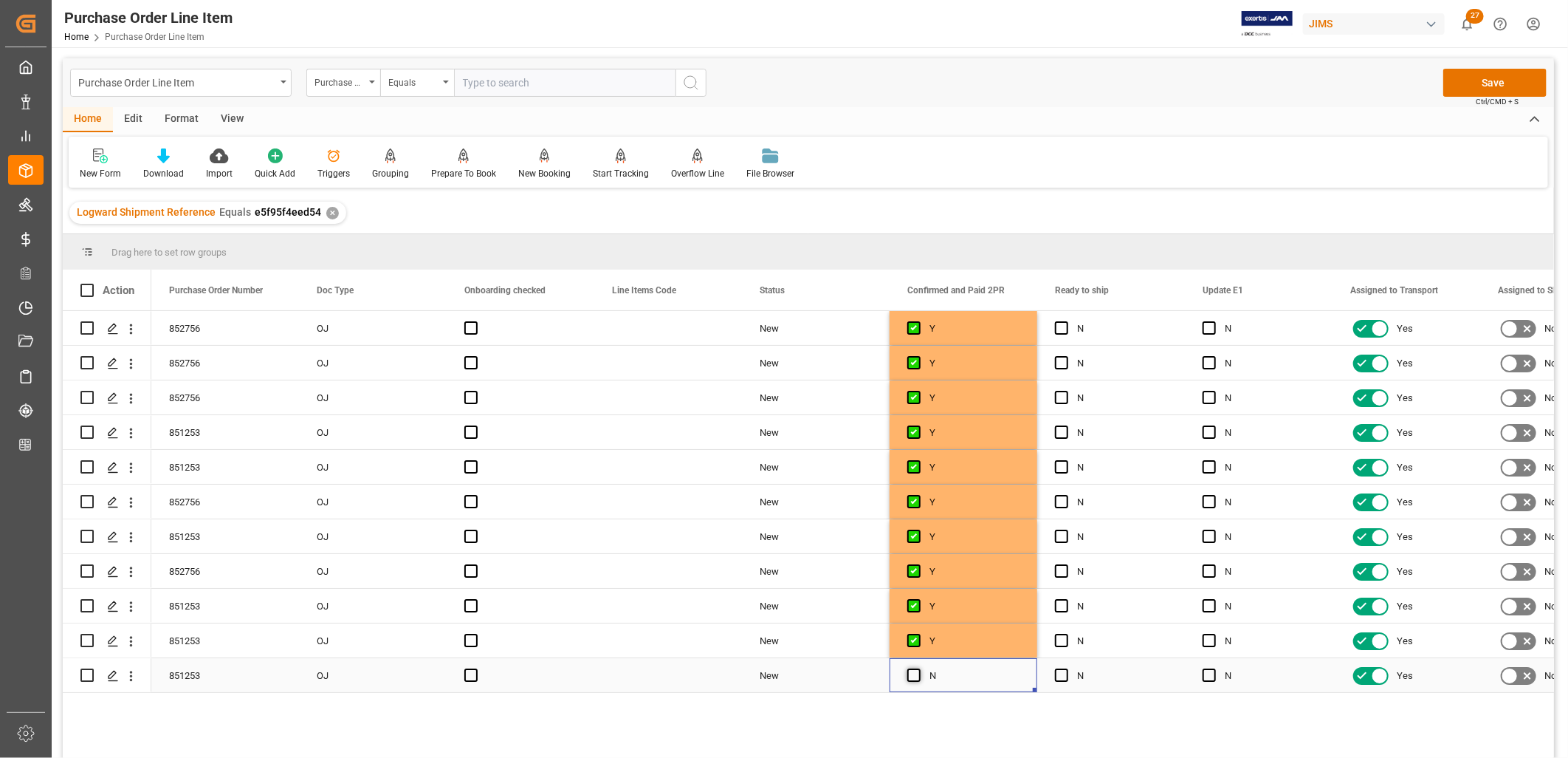
click at [910, 681] on span "Press SPACE to select this row." at bounding box center [914, 674] width 13 height 13
click at [918, 668] on input "Press SPACE to select this row." at bounding box center [918, 668] width 0 height 0
click at [1493, 91] on button "Save" at bounding box center [1496, 82] width 104 height 28
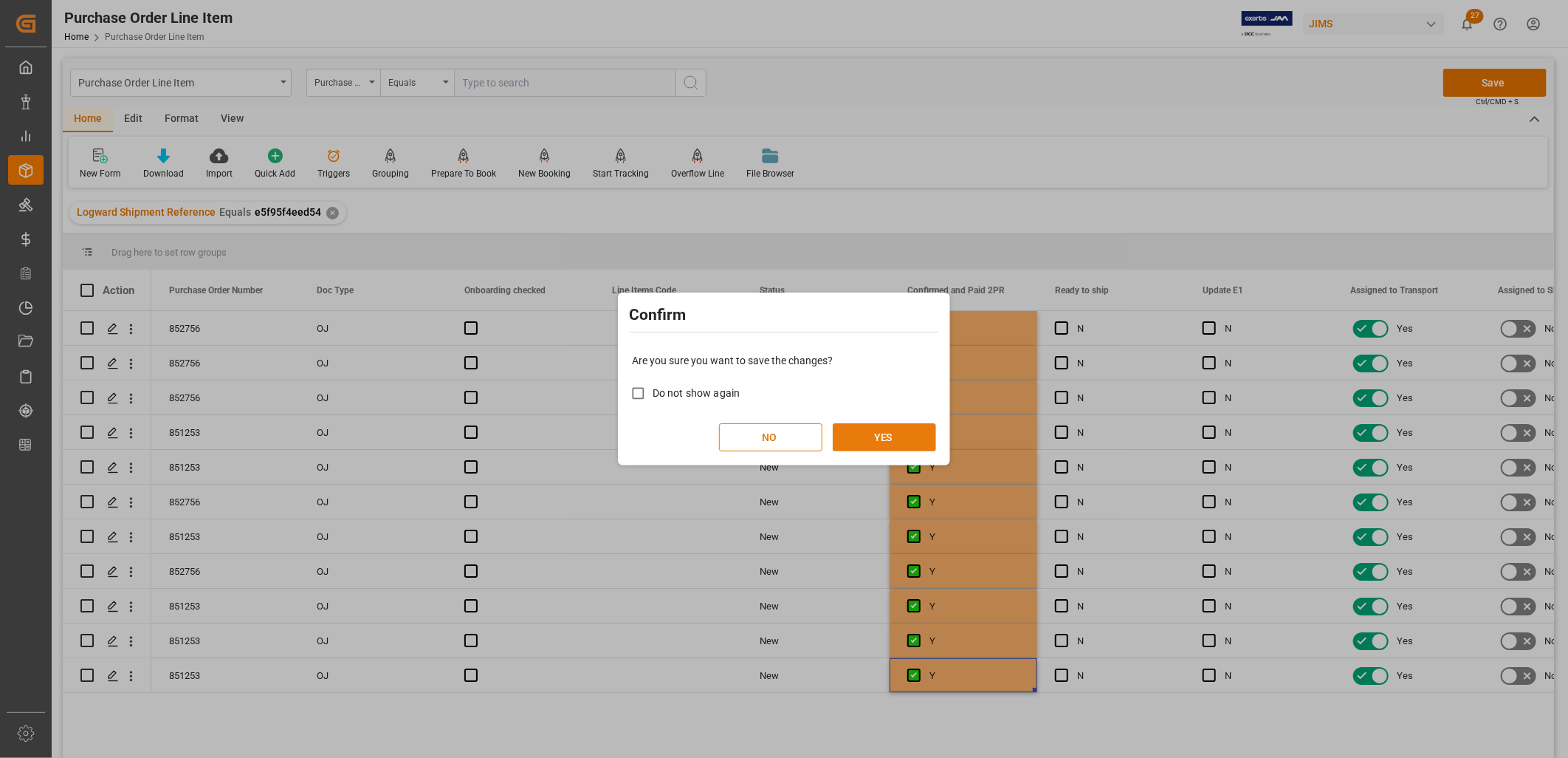
click at [881, 437] on button "YES" at bounding box center [885, 437] width 104 height 28
